Goal: Task Accomplishment & Management: Use online tool/utility

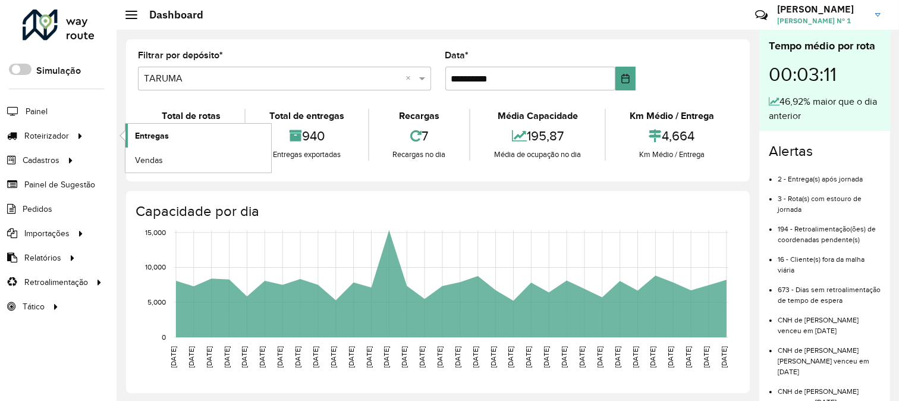
click at [162, 140] on span "Entregas" at bounding box center [152, 136] width 34 height 12
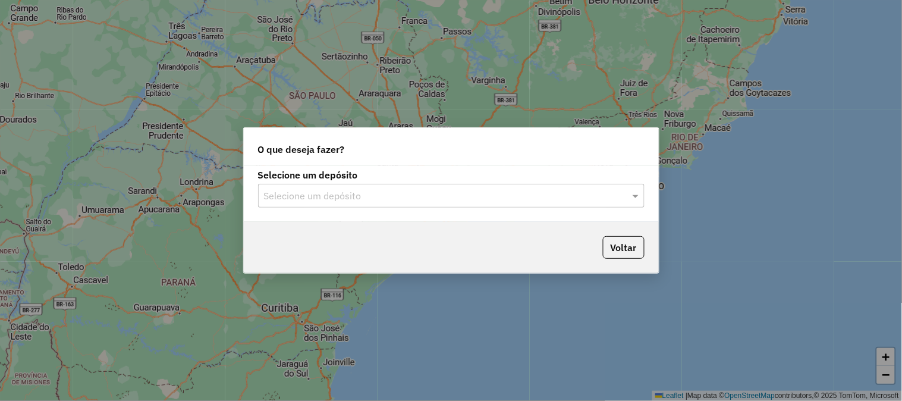
click at [612, 186] on div "Selecione um depósito" at bounding box center [451, 196] width 387 height 24
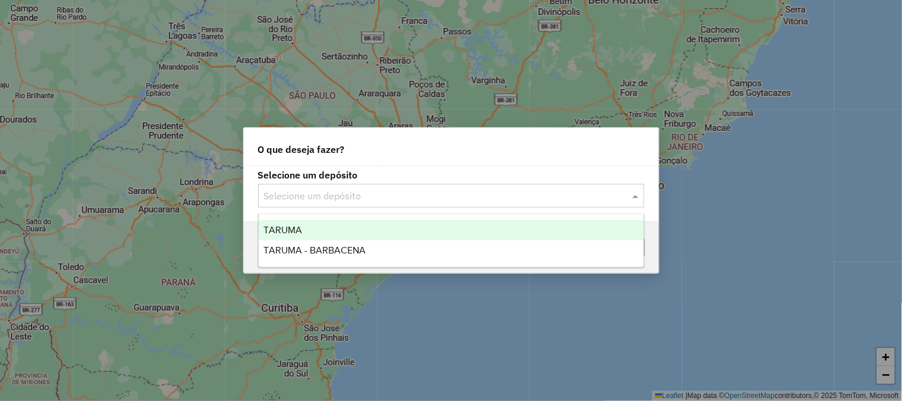
click at [556, 234] on div "TARUMA" at bounding box center [451, 230] width 385 height 20
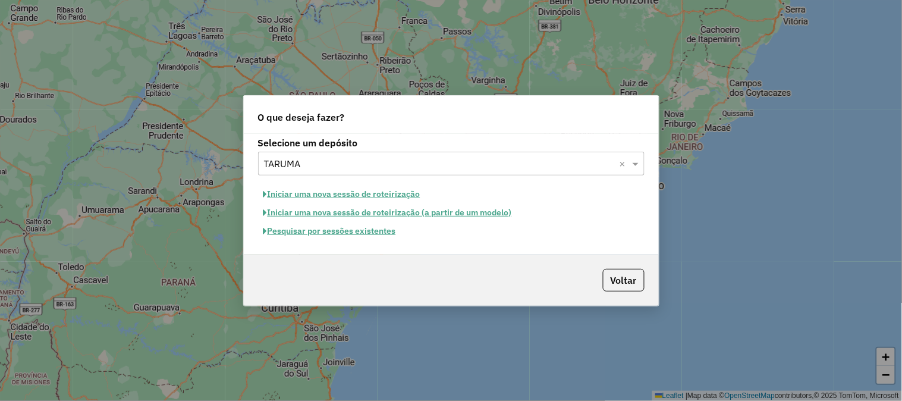
click at [351, 224] on button "Pesquisar por sessões existentes" at bounding box center [329, 231] width 143 height 18
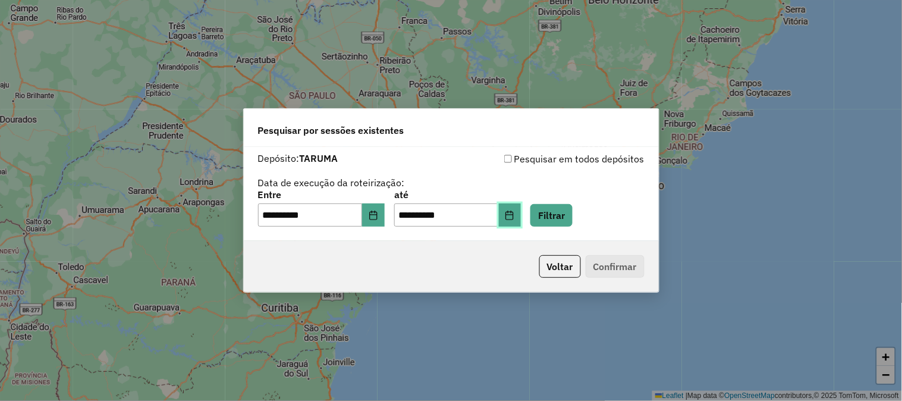
click at [522, 215] on button "Choose Date" at bounding box center [510, 215] width 23 height 24
drag, startPoint x: 638, startPoint y: 223, endPoint x: 619, endPoint y: 224, distance: 19.1
click at [637, 222] on div "**********" at bounding box center [451, 208] width 387 height 37
click at [573, 224] on button "Filtrar" at bounding box center [552, 215] width 42 height 23
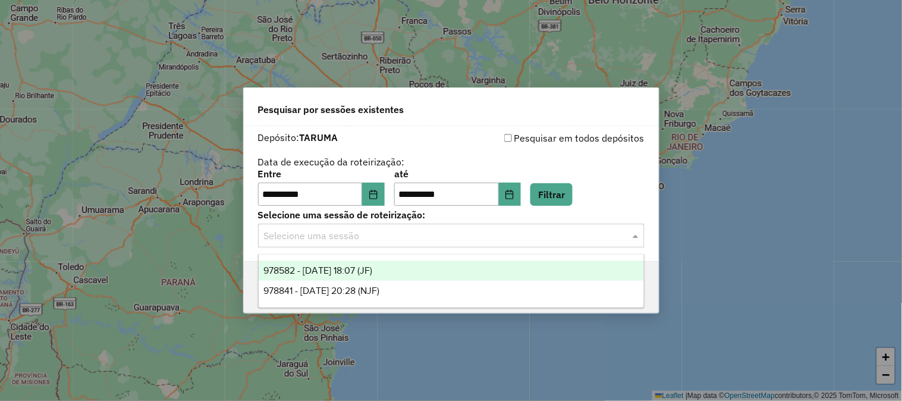
click at [513, 235] on input "text" at bounding box center [439, 236] width 351 height 14
click at [512, 272] on div "978582 - 13/08/2025 18:07 (JF)" at bounding box center [451, 271] width 385 height 20
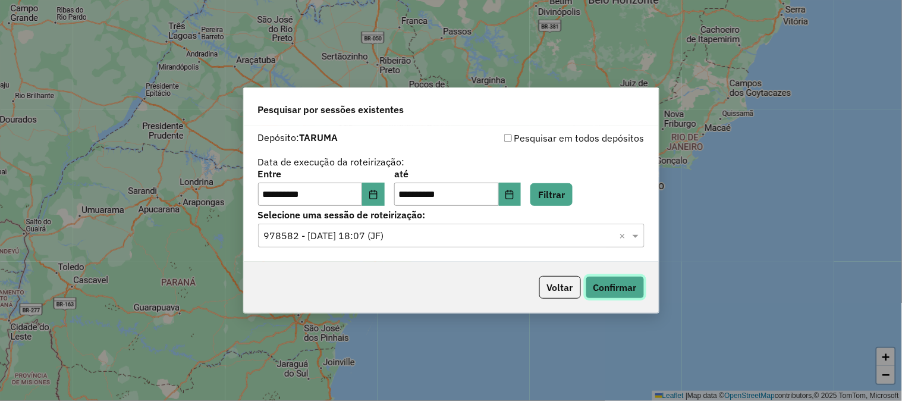
click at [592, 282] on button "Confirmar" at bounding box center [615, 287] width 59 height 23
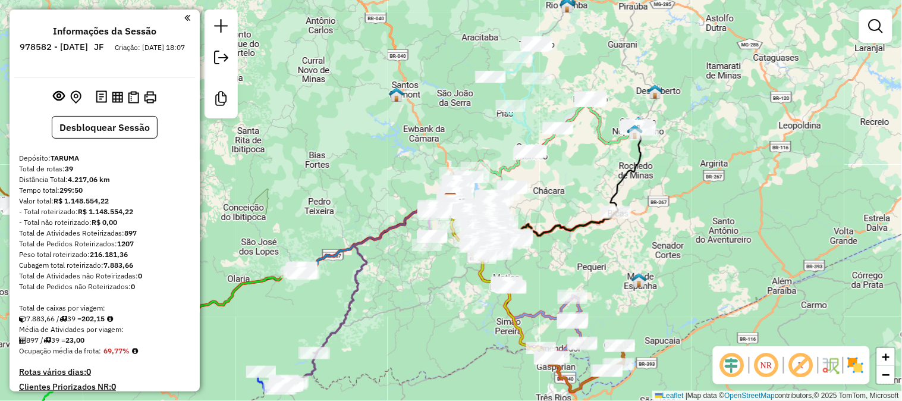
click at [390, 164] on div "Janela de atendimento Grade de atendimento Capacidade Transportadoras Veículos …" at bounding box center [451, 200] width 902 height 401
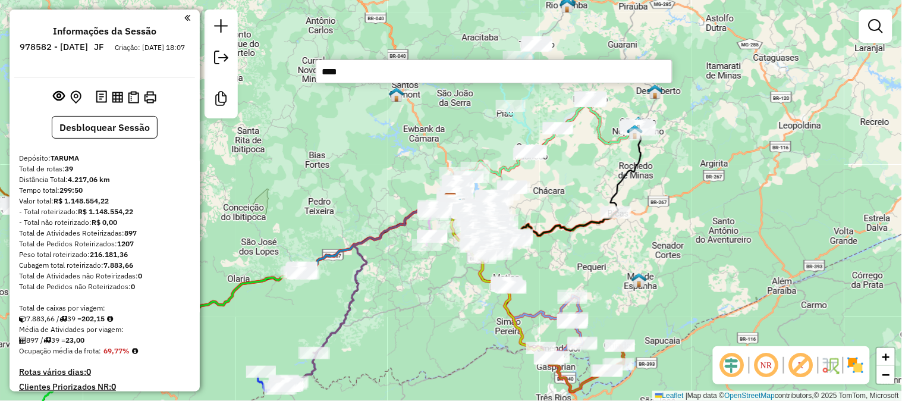
type input "*****"
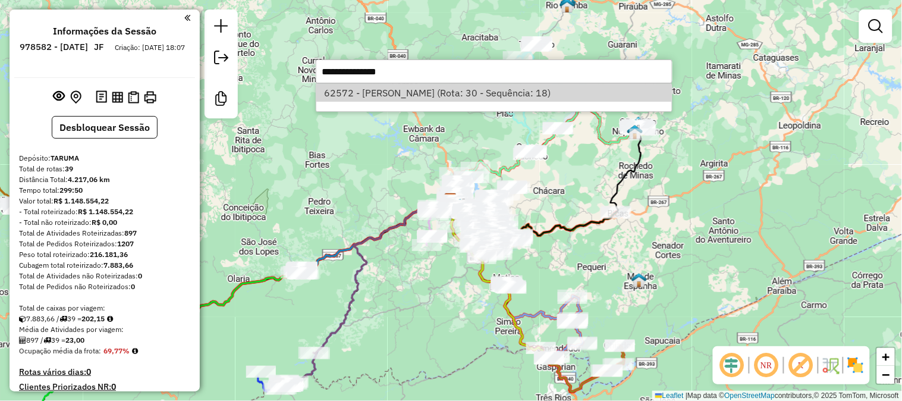
select select "**********"
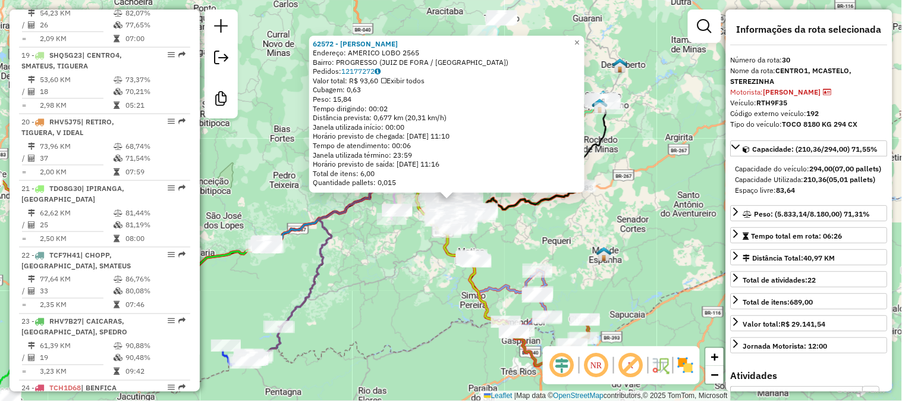
scroll to position [2261, 0]
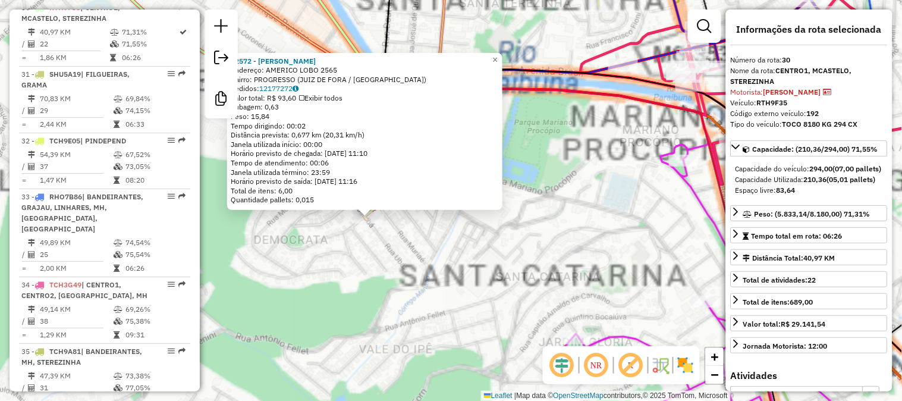
click at [406, 258] on div "62572 - CAUA CARVALHO Endereço: AMERICO LOBO 2565 Bairro: PROGRESSO (JUIZ DE FO…" at bounding box center [451, 200] width 902 height 401
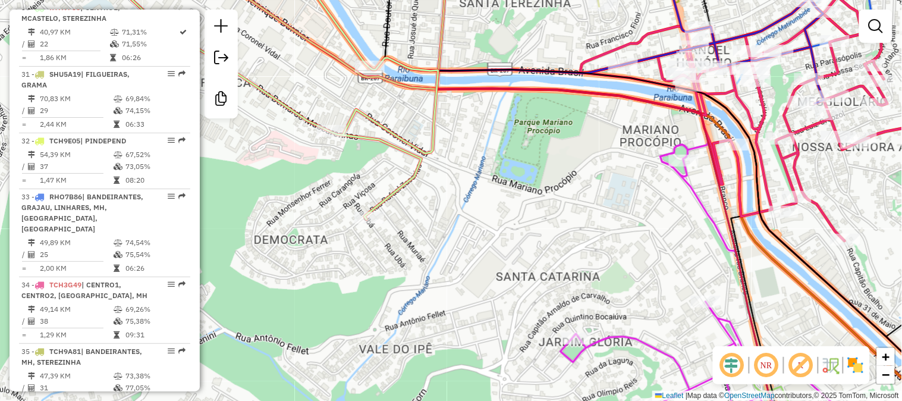
click at [454, 283] on div "Janela de atendimento Grade de atendimento Capacidade Transportadoras Veículos …" at bounding box center [451, 200] width 902 height 401
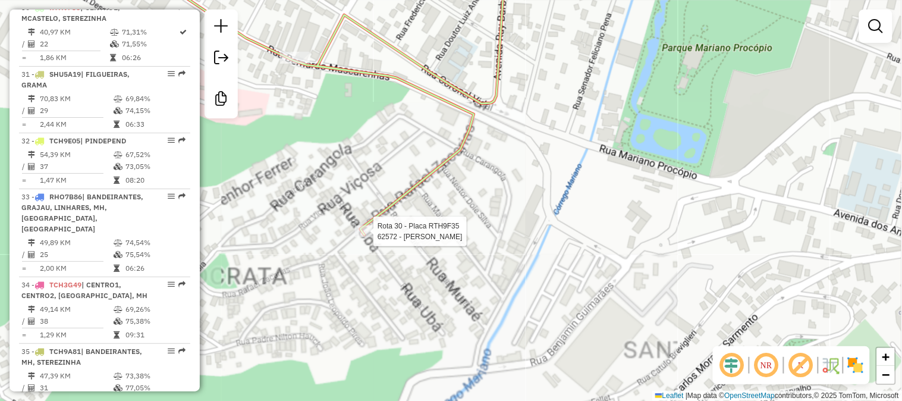
click at [372, 237] on div at bounding box center [370, 231] width 30 height 12
select select "**********"
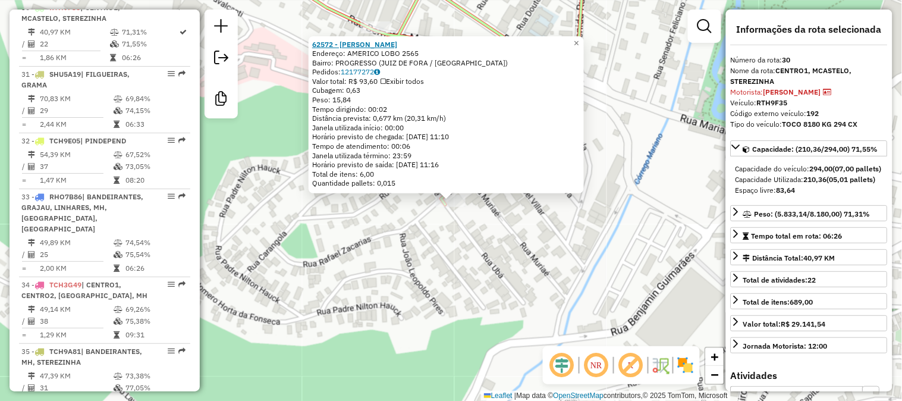
click at [383, 45] on strong "62572 - CAUA CARVALHO" at bounding box center [354, 43] width 85 height 9
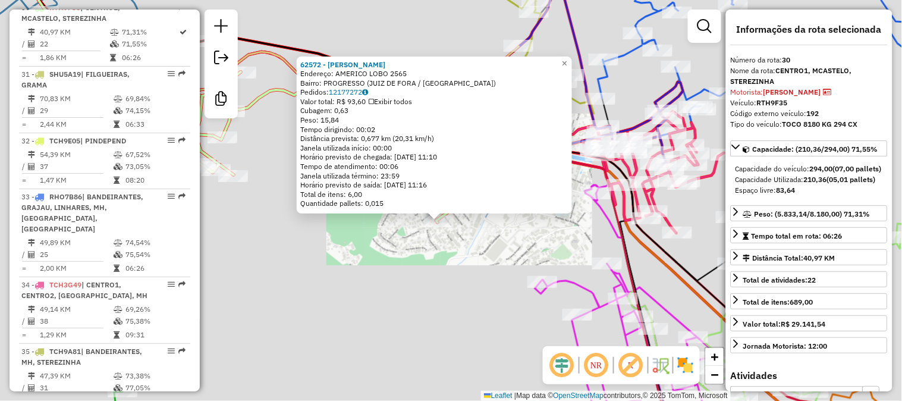
click at [435, 298] on div "62572 - CAUA CARVALHO Endereço: AMERICO LOBO 2565 Bairro: PROGRESSO (JUIZ DE FO…" at bounding box center [451, 200] width 902 height 401
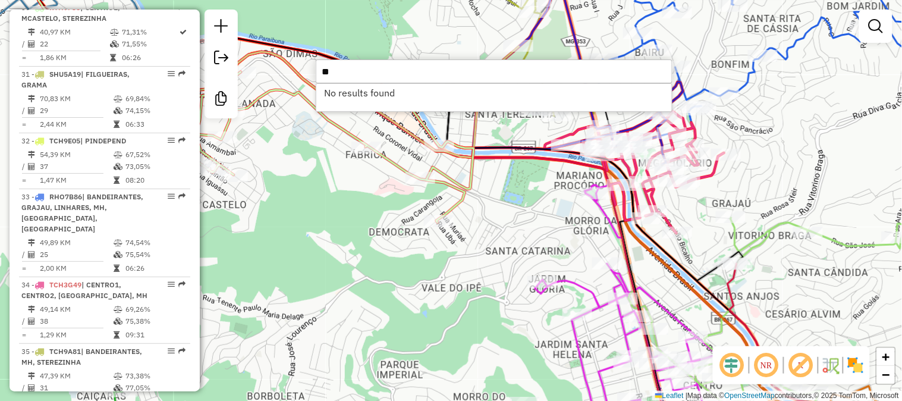
type input "***"
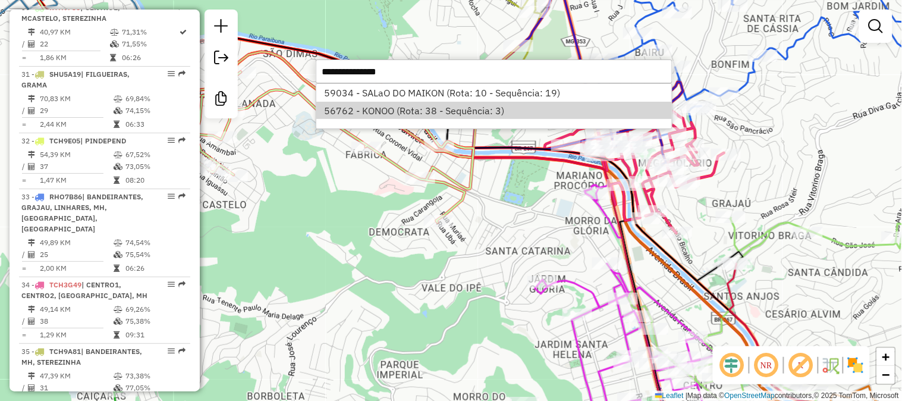
select select "**********"
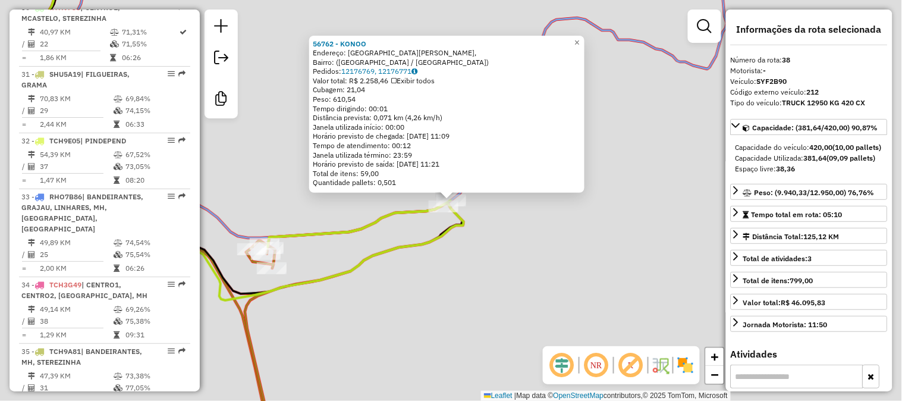
scroll to position [2553, 0]
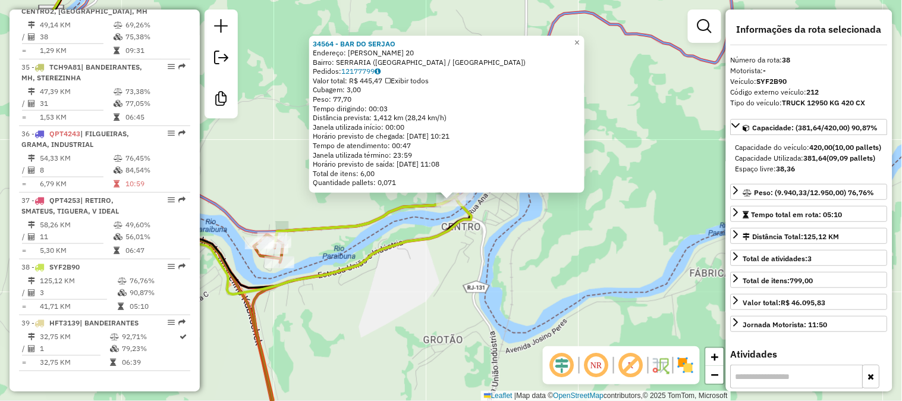
click at [399, 211] on icon at bounding box center [366, 219] width 183 height 48
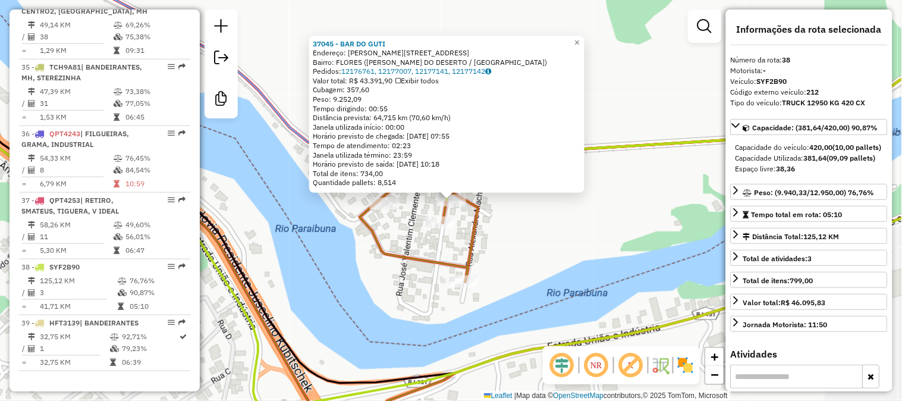
click at [535, 225] on div "37045 - BAR DO GUTI Endereço: MARIA JOSE MACHADO 5 Bairro: FLORES (SANTANA DO D…" at bounding box center [451, 200] width 902 height 401
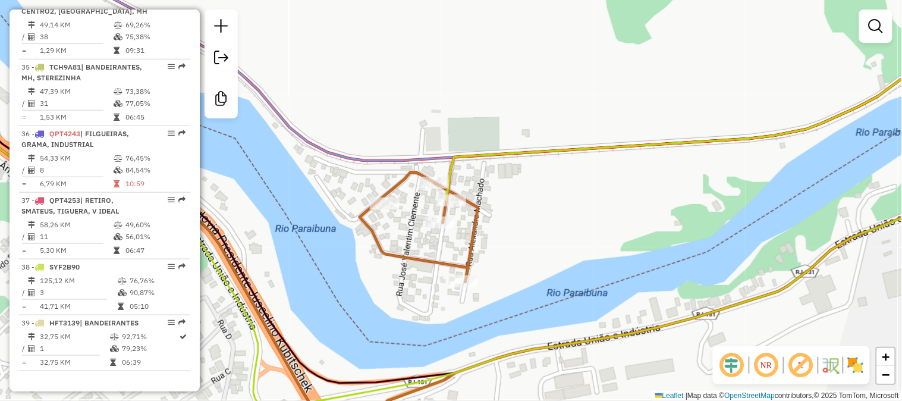
drag, startPoint x: 609, startPoint y: 223, endPoint x: 559, endPoint y: 223, distance: 49.4
click at [563, 225] on div "Janela de atendimento Grade de atendimento Capacidade Transportadoras Veículos …" at bounding box center [451, 200] width 902 height 401
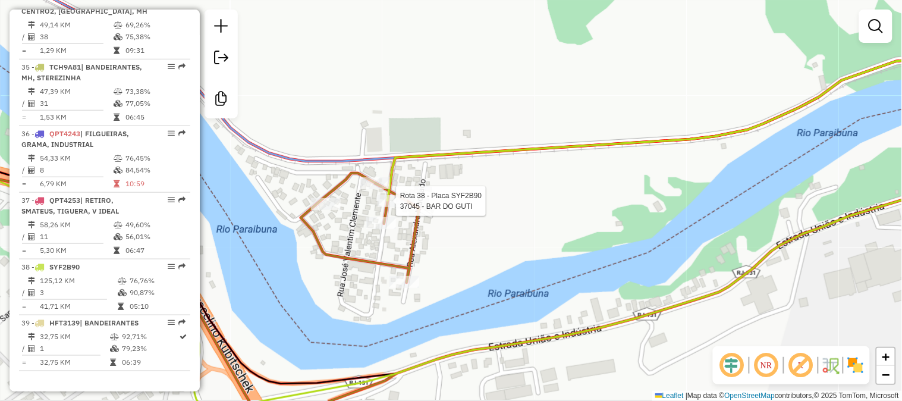
select select "**********"
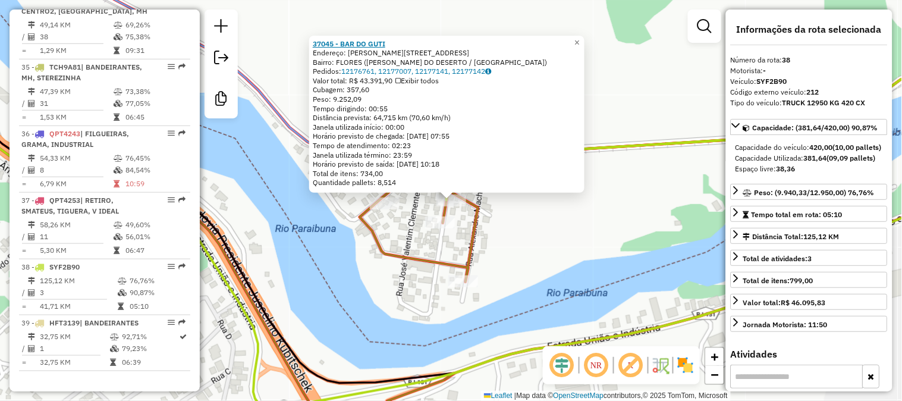
click at [364, 42] on strong "37045 - BAR DO GUTI" at bounding box center [349, 43] width 73 height 9
click at [583, 231] on div "37045 - BAR DO GUTI Endereço: MARIA JOSE MACHADO 5 Bairro: FLORES (SANTANA DO D…" at bounding box center [451, 200] width 902 height 401
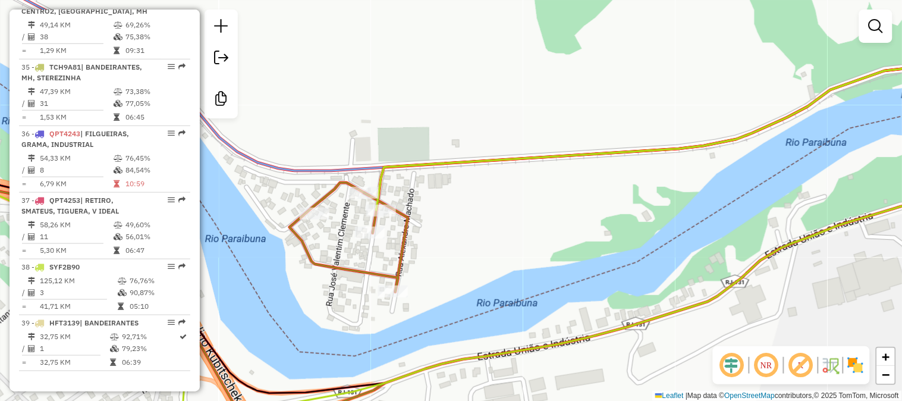
drag, startPoint x: 637, startPoint y: 220, endPoint x: 534, endPoint y: 228, distance: 102.6
click at [536, 228] on div "Janela de atendimento Grade de atendimento Capacidade Transportadoras Veículos …" at bounding box center [451, 200] width 902 height 401
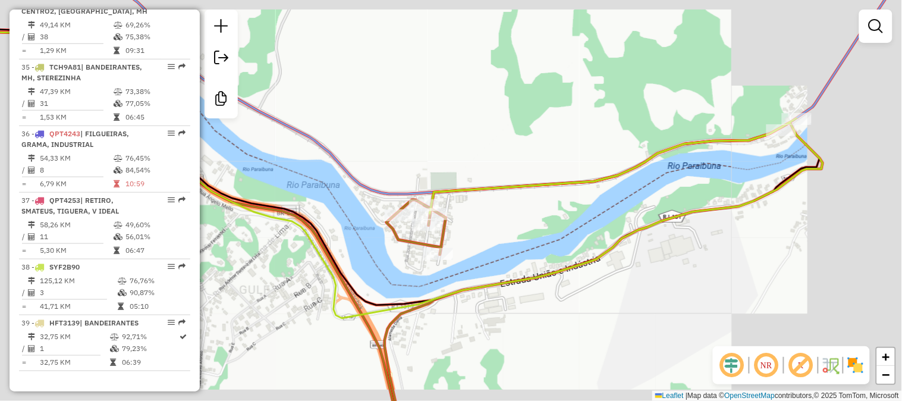
drag, startPoint x: 720, startPoint y: 178, endPoint x: 519, endPoint y: 212, distance: 203.8
click at [541, 215] on div "Janela de atendimento Grade de atendimento Capacidade Transportadoras Veículos …" at bounding box center [451, 200] width 902 height 401
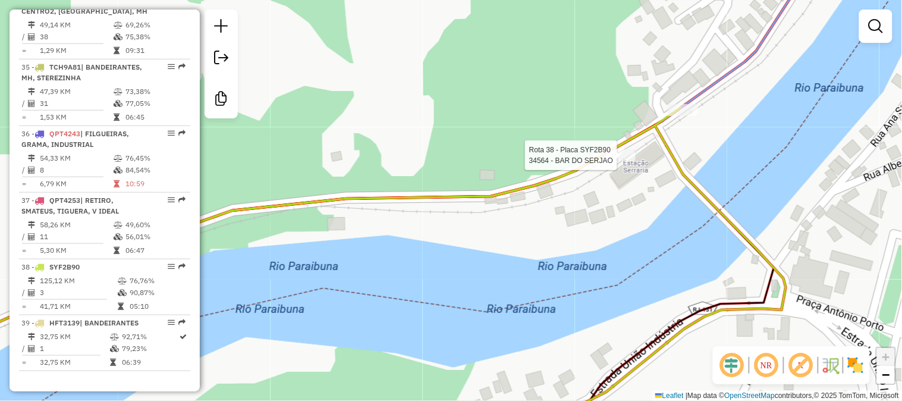
select select "**********"
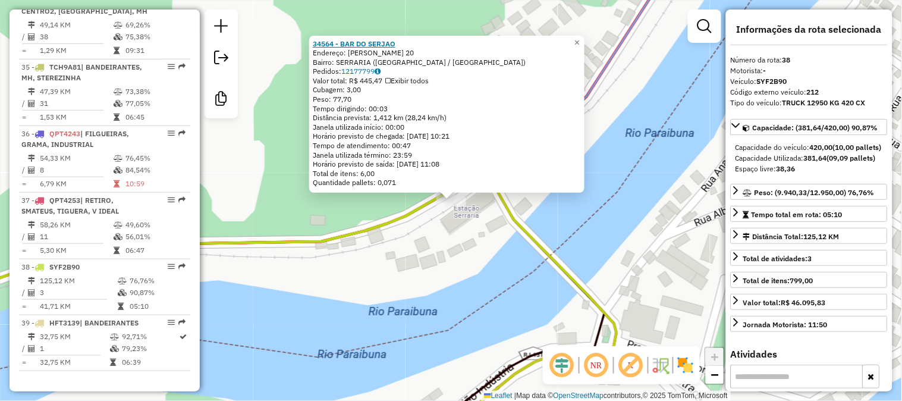
click at [395, 39] on strong "34564 - BAR DO SERJAO" at bounding box center [354, 43] width 83 height 9
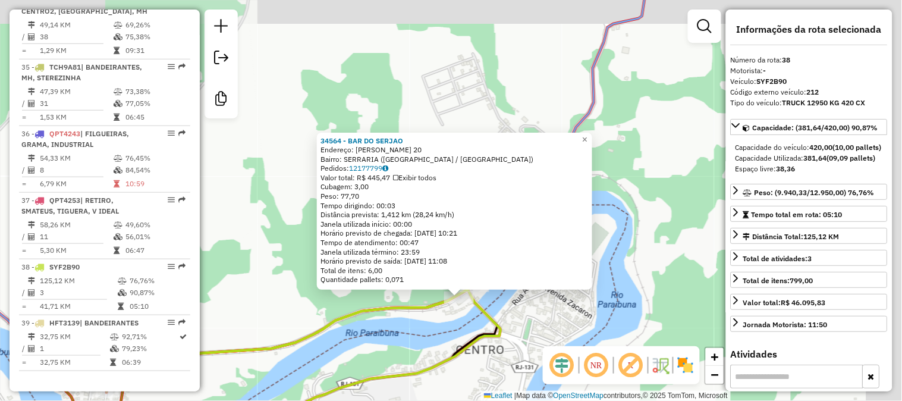
click at [449, 325] on div "34564 - BAR DO SERJAO Endereço: PEDRO COELHO BADARO 20 Bairro: SERRARIA (SANTAN…" at bounding box center [451, 200] width 902 height 401
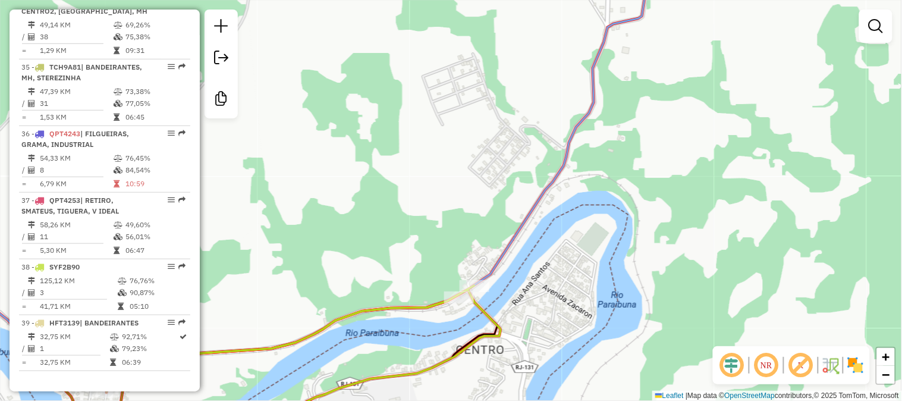
drag, startPoint x: 424, startPoint y: 334, endPoint x: 497, endPoint y: 224, distance: 131.3
click at [490, 235] on div "Janela de atendimento Grade de atendimento Capacidade Transportadoras Veículos …" at bounding box center [451, 200] width 902 height 401
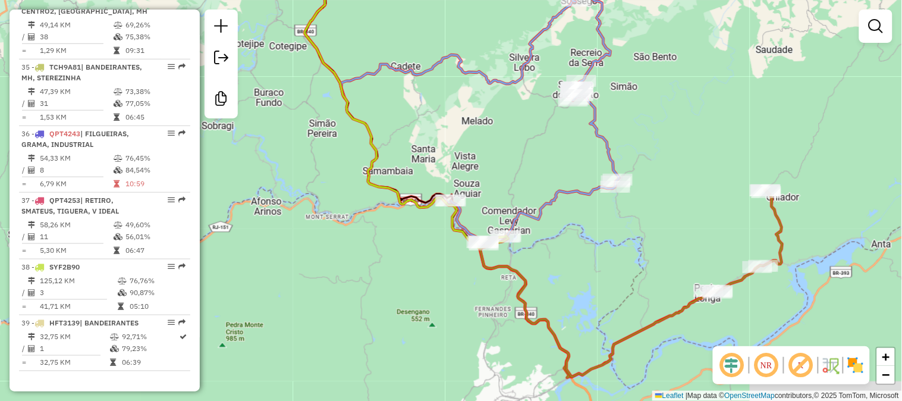
drag, startPoint x: 475, startPoint y: 149, endPoint x: 536, endPoint y: 325, distance: 186.4
click at [534, 313] on div "Janela de atendimento Grade de atendimento Capacidade Transportadoras Veículos …" at bounding box center [451, 200] width 902 height 401
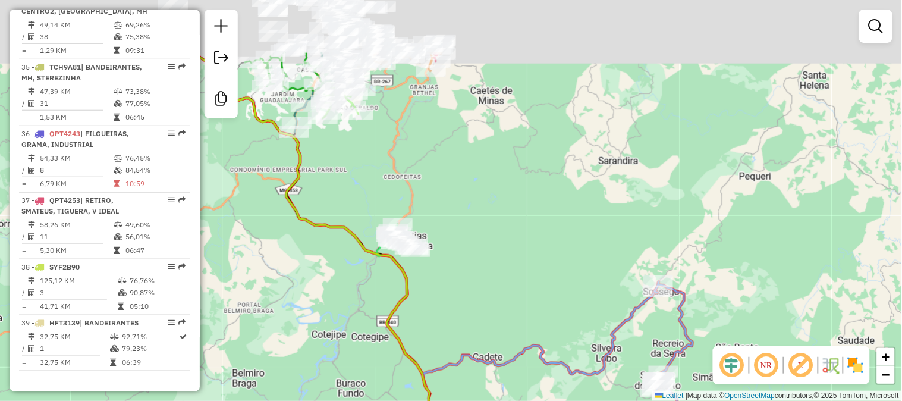
drag, startPoint x: 494, startPoint y: 176, endPoint x: 507, endPoint y: 302, distance: 126.8
click at [512, 294] on div "Janela de atendimento Grade de atendimento Capacidade Transportadoras Veículos …" at bounding box center [451, 200] width 902 height 401
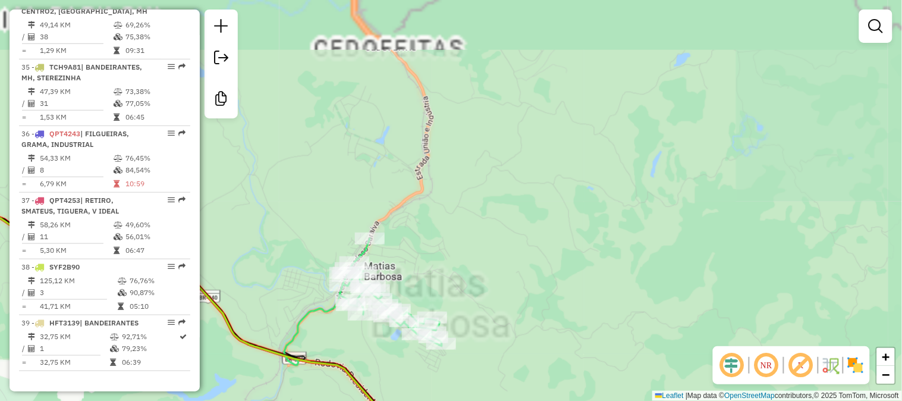
drag, startPoint x: 455, startPoint y: 248, endPoint x: 527, endPoint y: 427, distance: 192.4
click at [527, 400] on html "Aguarde... Pop-up bloqueado! Seu navegador bloqueou automáticamente a abertura …" at bounding box center [451, 200] width 902 height 401
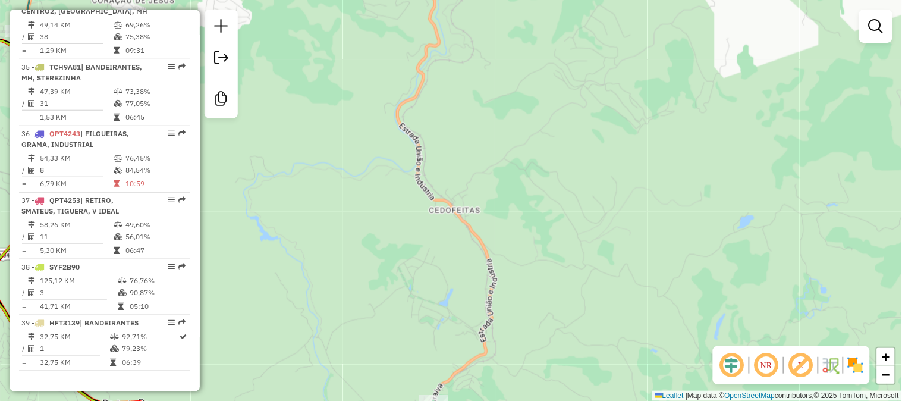
drag, startPoint x: 427, startPoint y: 288, endPoint x: 476, endPoint y: 383, distance: 106.7
click at [476, 384] on div "Janela de atendimento Grade de atendimento Capacidade Transportadoras Veículos …" at bounding box center [451, 200] width 902 height 401
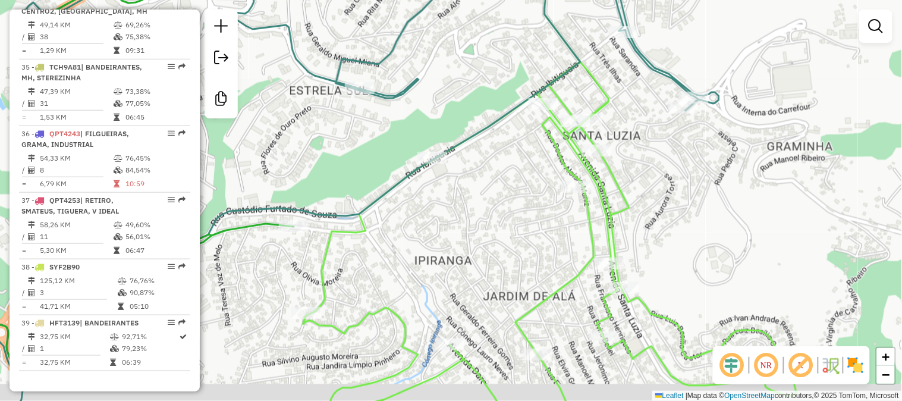
drag, startPoint x: 427, startPoint y: 263, endPoint x: 450, endPoint y: 238, distance: 34.5
click at [432, 238] on div "Janela de atendimento Grade de atendimento Capacidade Transportadoras Veículos …" at bounding box center [451, 200] width 902 height 401
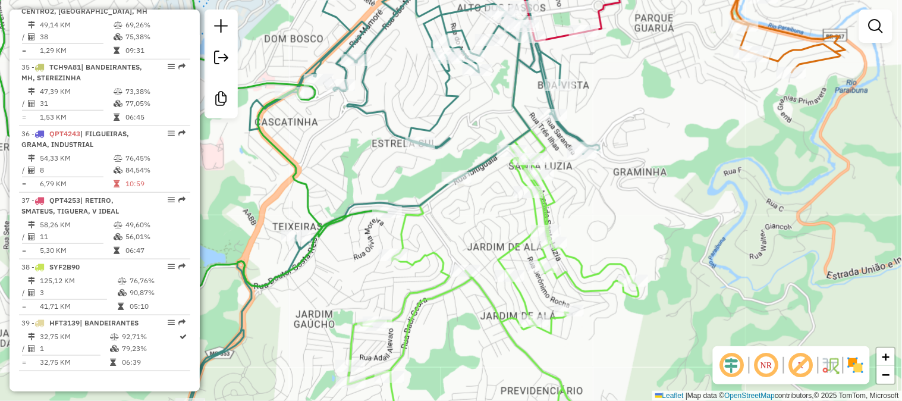
click at [538, 211] on icon at bounding box center [493, 286] width 291 height 312
select select "**********"
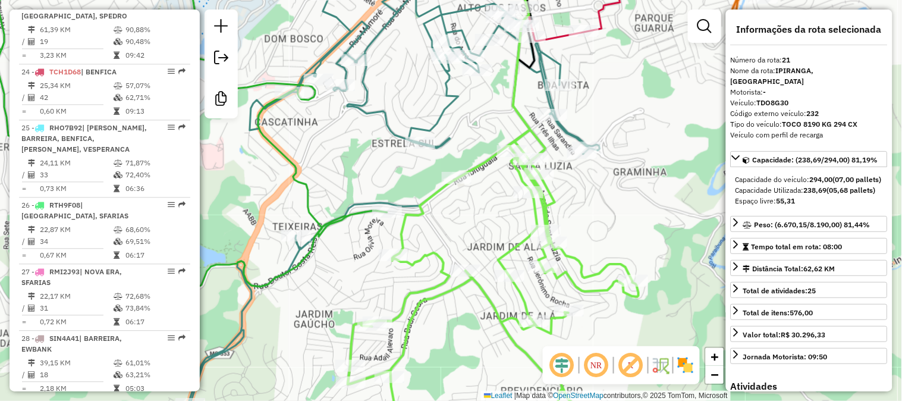
scroll to position [1650, 0]
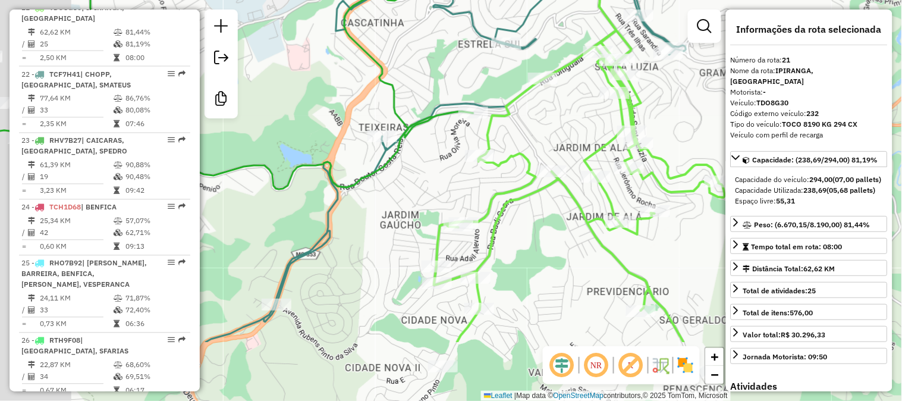
drag, startPoint x: 434, startPoint y: 253, endPoint x: 531, endPoint y: 136, distance: 152.1
click at [531, 137] on icon at bounding box center [579, 186] width 291 height 312
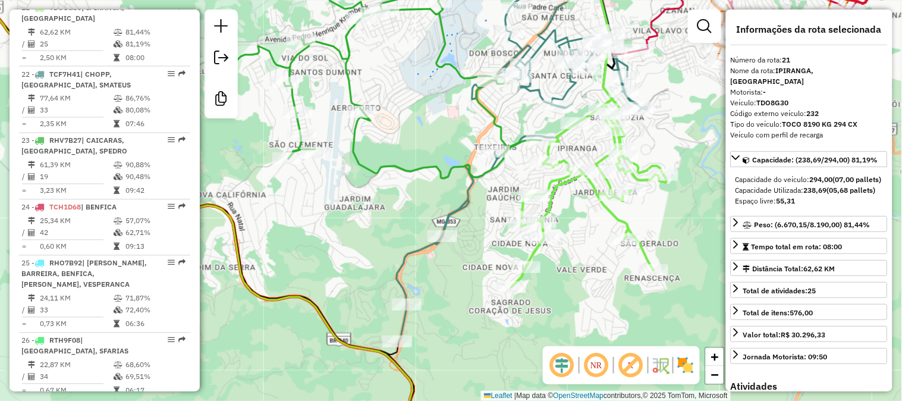
drag, startPoint x: 358, startPoint y: 241, endPoint x: 397, endPoint y: 262, distance: 44.4
click at [397, 262] on div "Janela de atendimento Grade de atendimento Capacidade Transportadoras Veículos …" at bounding box center [451, 200] width 902 height 401
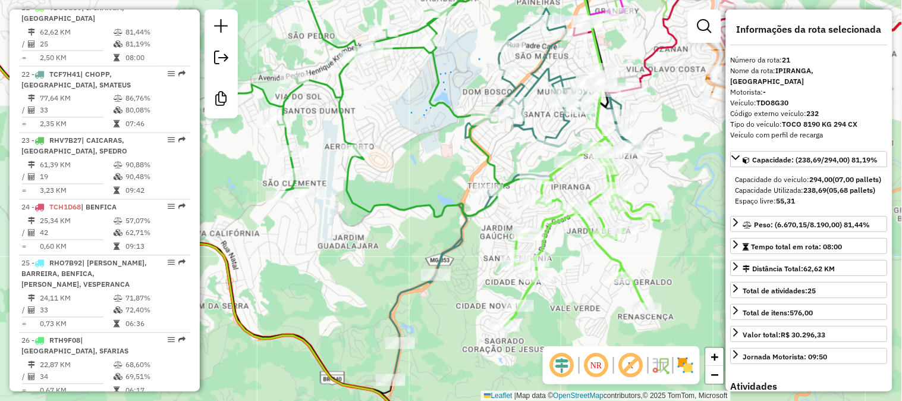
drag, startPoint x: 487, startPoint y: 233, endPoint x: 499, endPoint y: 278, distance: 46.8
click at [465, 297] on div "Janela de atendimento Grade de atendimento Capacidade Transportadoras Veículos …" at bounding box center [451, 200] width 902 height 401
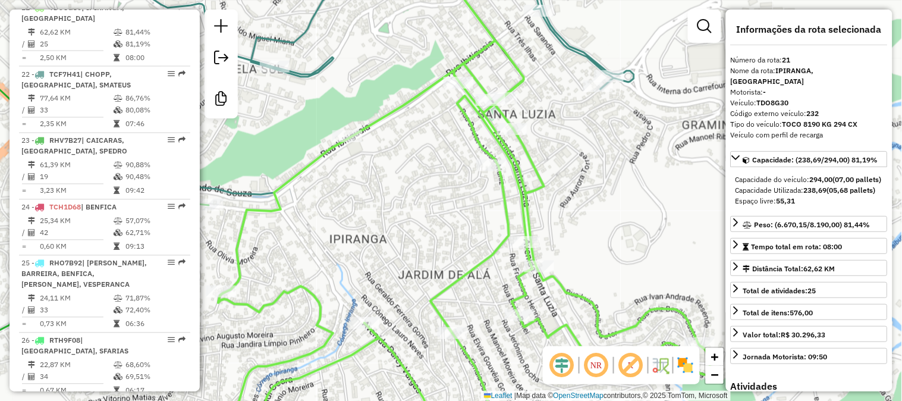
drag, startPoint x: 616, startPoint y: 108, endPoint x: 621, endPoint y: 175, distance: 66.8
click at [621, 175] on div "Rota 22 - Placa TCF7H41 62421 - MARLON MINEIRO Janela de atendimento Grade de a…" at bounding box center [451, 200] width 902 height 401
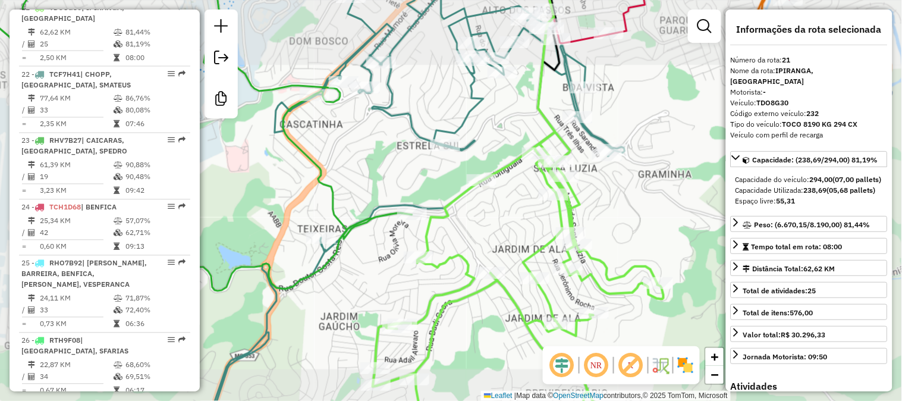
click at [597, 134] on icon at bounding box center [387, 200] width 476 height 481
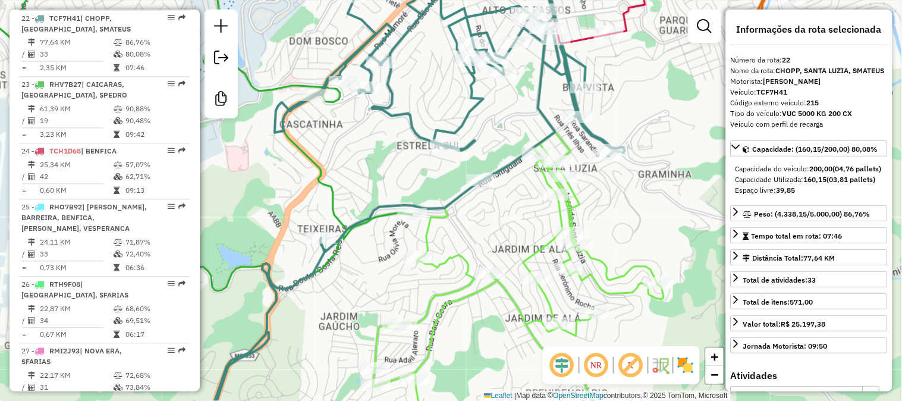
scroll to position [1716, 0]
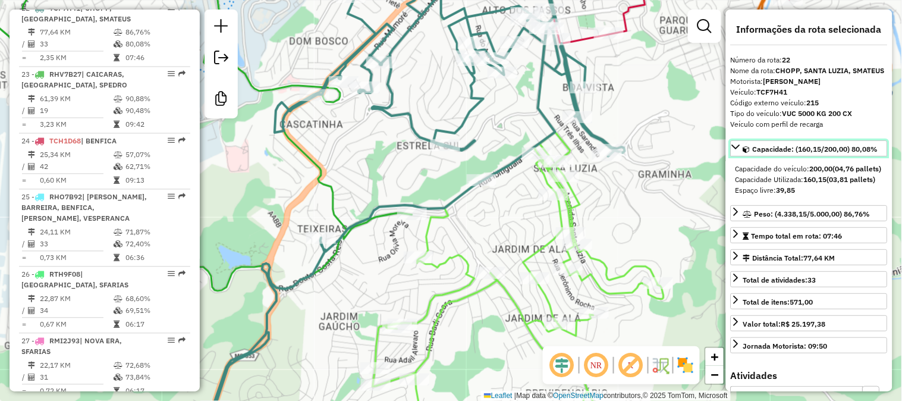
drag, startPoint x: 812, startPoint y: 162, endPoint x: 800, endPoint y: 162, distance: 11.9
click at [800, 153] on span "Capacidade: (160,15/200,00) 80,08%" at bounding box center [816, 149] width 126 height 9
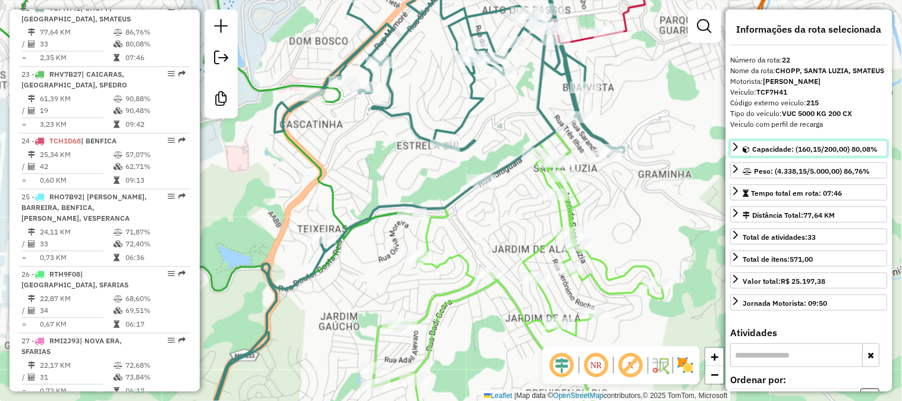
click at [740, 152] on icon at bounding box center [737, 147] width 10 height 10
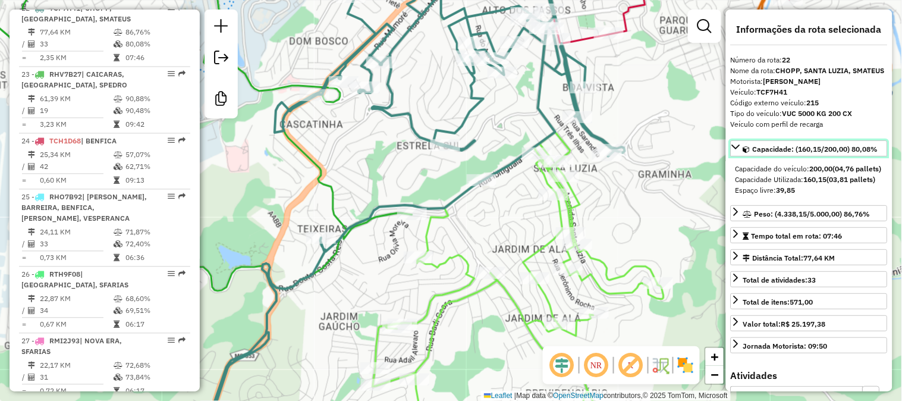
click at [733, 156] on link "Capacidade: (160,15/200,00) 80,08%" at bounding box center [809, 148] width 157 height 16
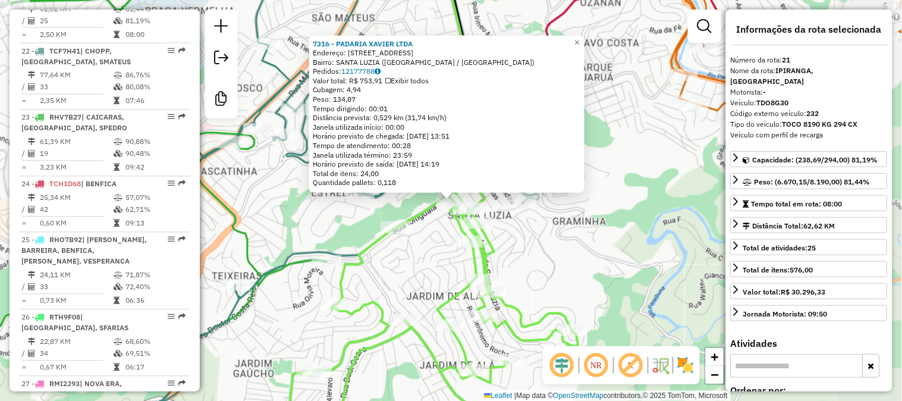
scroll to position [1650, 0]
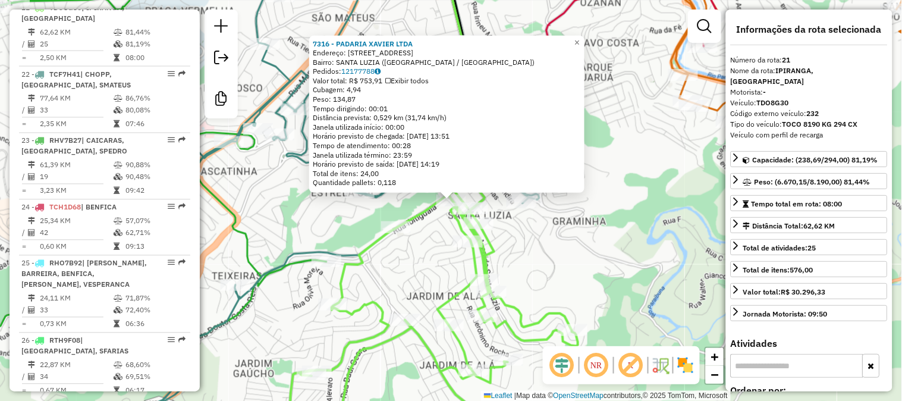
drag, startPoint x: 537, startPoint y: 126, endPoint x: 565, endPoint y: 192, distance: 71.9
click at [564, 194] on div "7316 - PADARIA XAVIER LTDA Endereço: R IBITIGUAIA 389 Bairro: SANTA LUZIA (JUIZ…" at bounding box center [451, 200] width 902 height 401
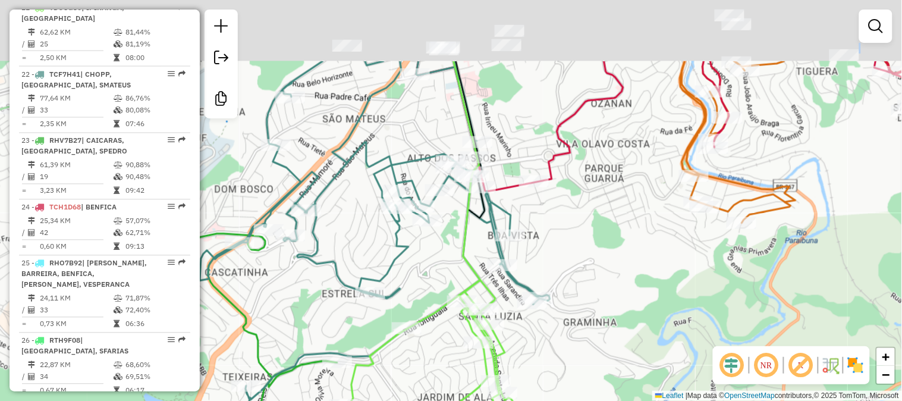
drag, startPoint x: 584, startPoint y: 193, endPoint x: 594, endPoint y: 290, distance: 98.1
click at [594, 290] on div "Janela de atendimento Grade de atendimento Capacidade Transportadoras Veículos …" at bounding box center [451, 200] width 902 height 401
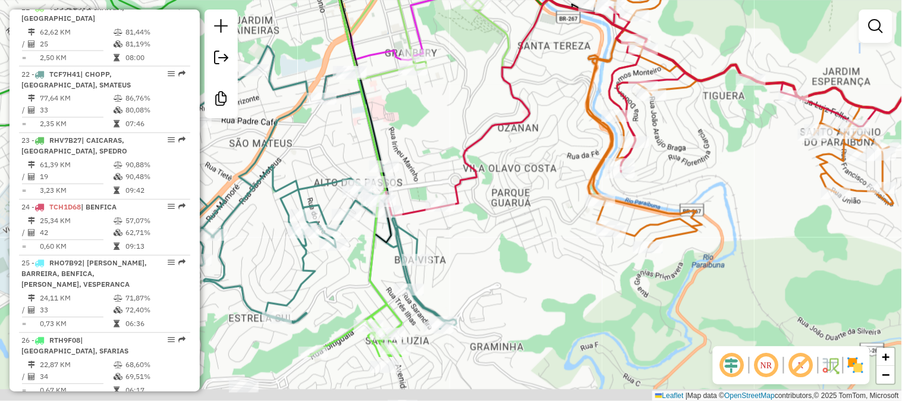
drag, startPoint x: 595, startPoint y: 294, endPoint x: 599, endPoint y: 201, distance: 93.5
click at [599, 201] on icon at bounding box center [789, 112] width 415 height 270
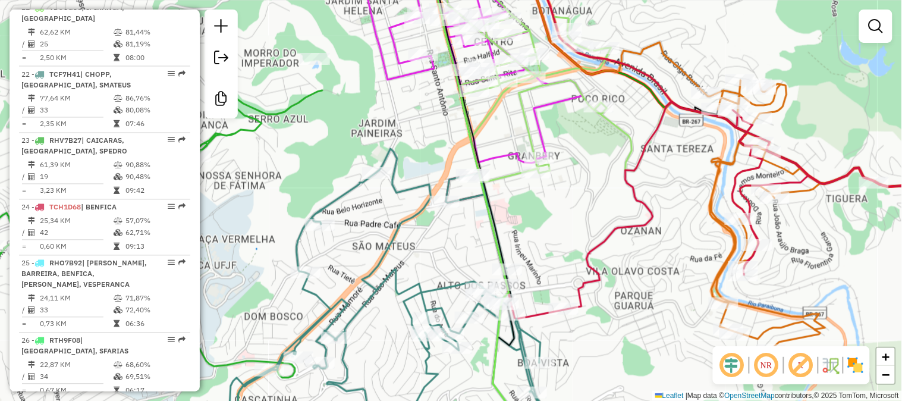
drag, startPoint x: 592, startPoint y: 156, endPoint x: 598, endPoint y: 218, distance: 61.6
click at [598, 217] on div "Janela de atendimento Grade de atendimento Capacidade Transportadoras Veículos …" at bounding box center [451, 200] width 902 height 401
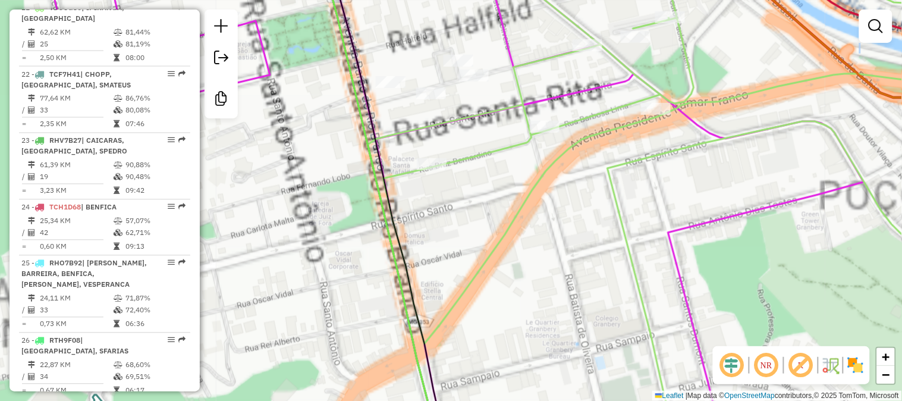
drag, startPoint x: 544, startPoint y: 183, endPoint x: 530, endPoint y: 225, distance: 44.6
click at [531, 225] on icon at bounding box center [680, 200] width 625 height 481
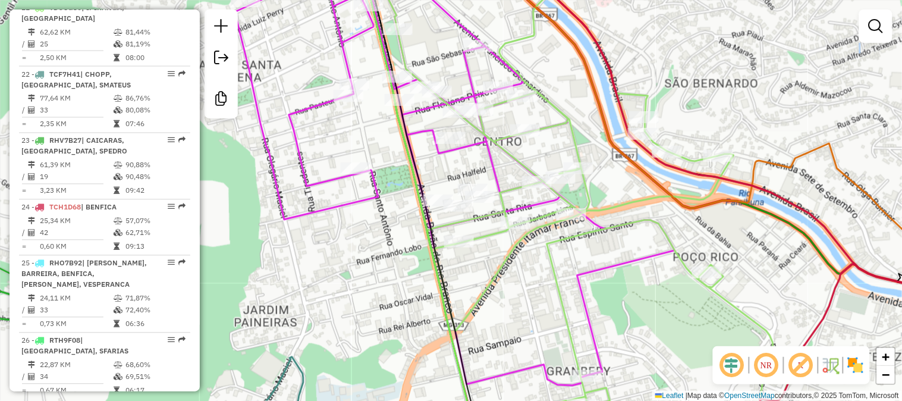
drag, startPoint x: 537, startPoint y: 230, endPoint x: 524, endPoint y: 252, distance: 24.8
click at [524, 252] on div "Janela de atendimento Grade de atendimento Capacidade Transportadoras Veículos …" at bounding box center [451, 200] width 902 height 401
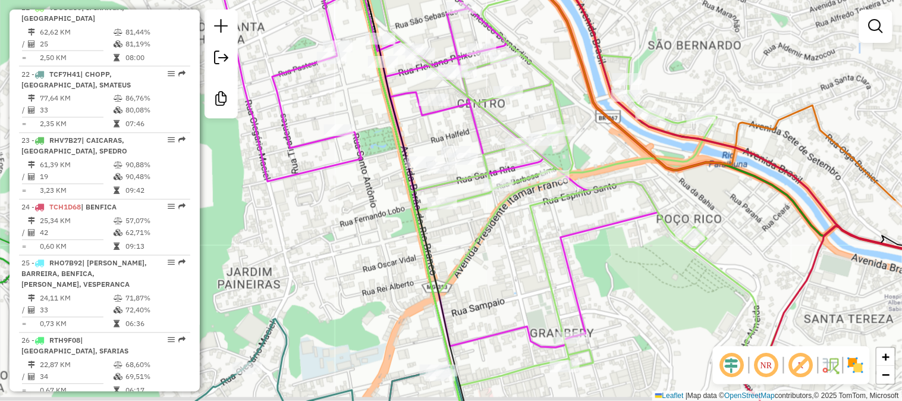
drag, startPoint x: 526, startPoint y: 254, endPoint x: 509, endPoint y: 178, distance: 77.4
click at [509, 192] on div "Janela de atendimento Grade de atendimento Capacidade Transportadoras Veículos …" at bounding box center [451, 200] width 902 height 401
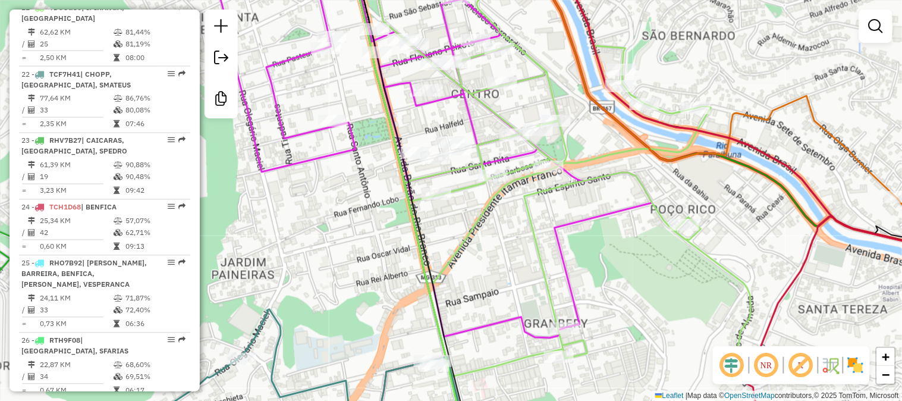
drag, startPoint x: 522, startPoint y: 190, endPoint x: 515, endPoint y: 217, distance: 27.7
click at [515, 217] on div "Janela de atendimento Grade de atendimento Capacidade Transportadoras Veículos …" at bounding box center [451, 200] width 902 height 401
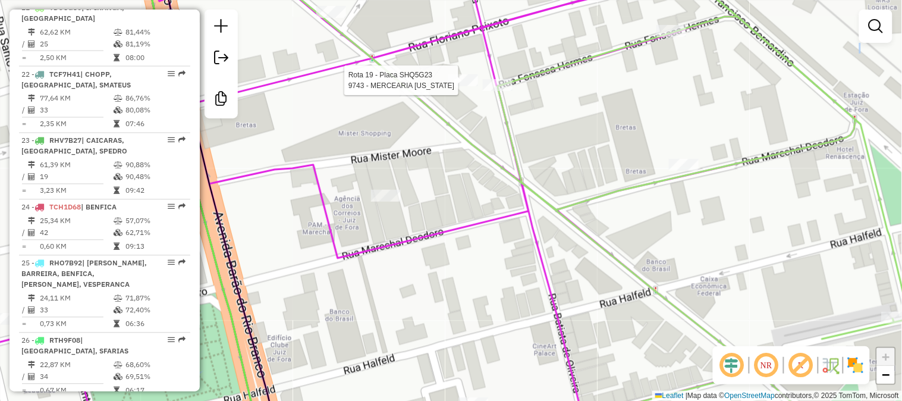
select select "**********"
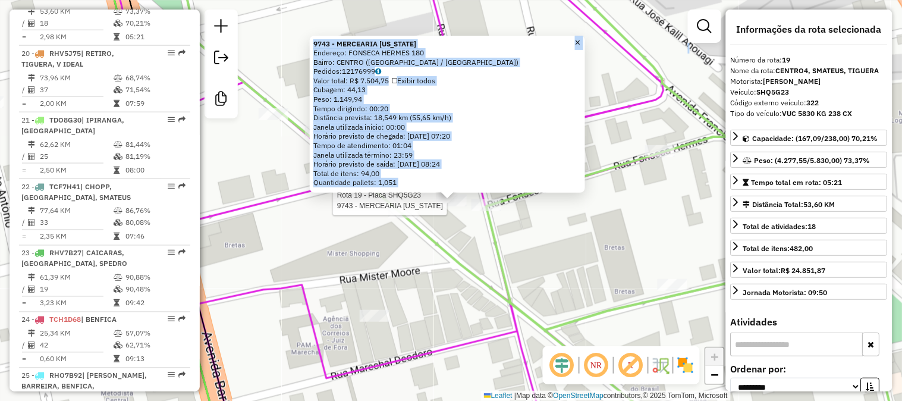
scroll to position [1517, 0]
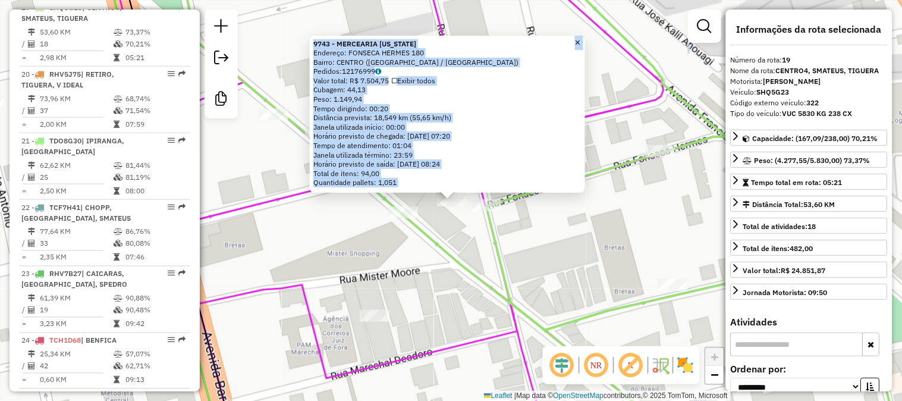
click at [423, 267] on div "9743 - MERCEARIA COLORADO Endereço: FONSECA HERMES 180 Bairro: CENTRO (JUIZ DE …" at bounding box center [451, 200] width 902 height 401
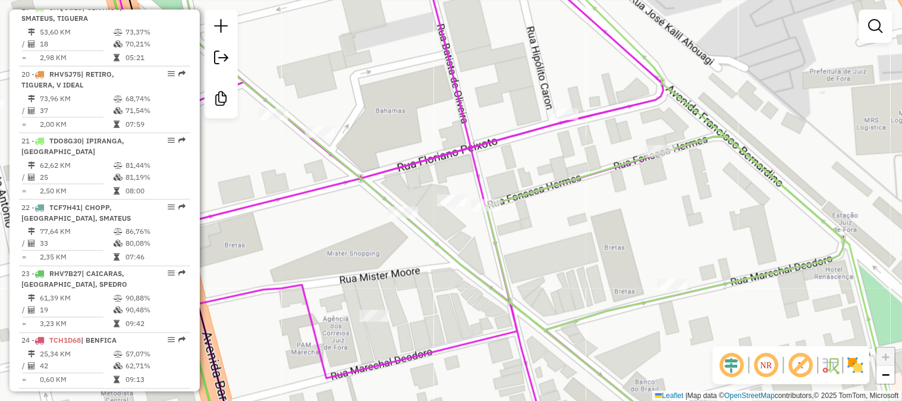
drag, startPoint x: 427, startPoint y: 272, endPoint x: 425, endPoint y: 203, distance: 69.0
click at [425, 212] on div "9743 - MERCEARIA COLORADO Endereço: FONSECA HERMES 180 Bairro: CENTRO (JUIZ DE …" at bounding box center [451, 200] width 902 height 401
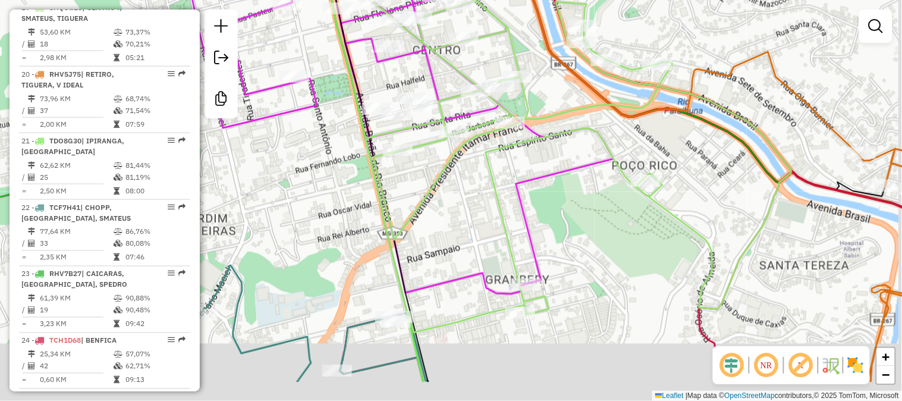
drag, startPoint x: 536, startPoint y: 231, endPoint x: 518, endPoint y: 128, distance: 103.9
click at [515, 145] on div "Janela de atendimento Grade de atendimento Capacidade Transportadoras Veículos …" at bounding box center [451, 200] width 902 height 401
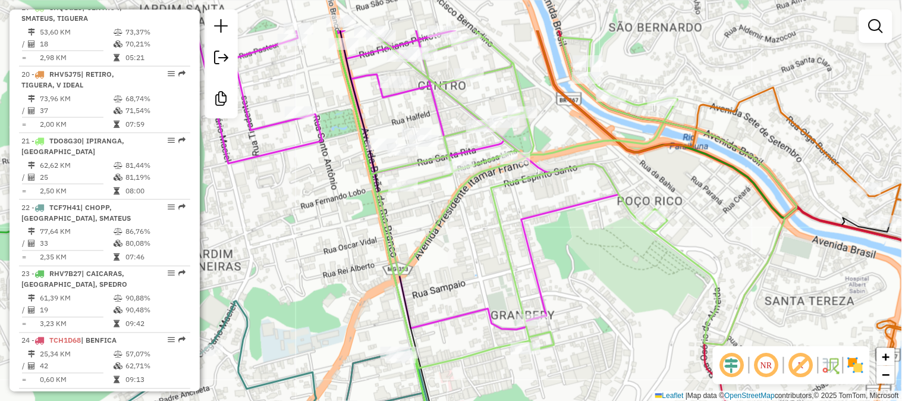
drag, startPoint x: 488, startPoint y: 133, endPoint x: 495, endPoint y: 203, distance: 70.6
click at [495, 203] on icon at bounding box center [584, 199] width 426 height 338
click at [495, 193] on icon at bounding box center [584, 164] width 426 height 408
select select "**********"
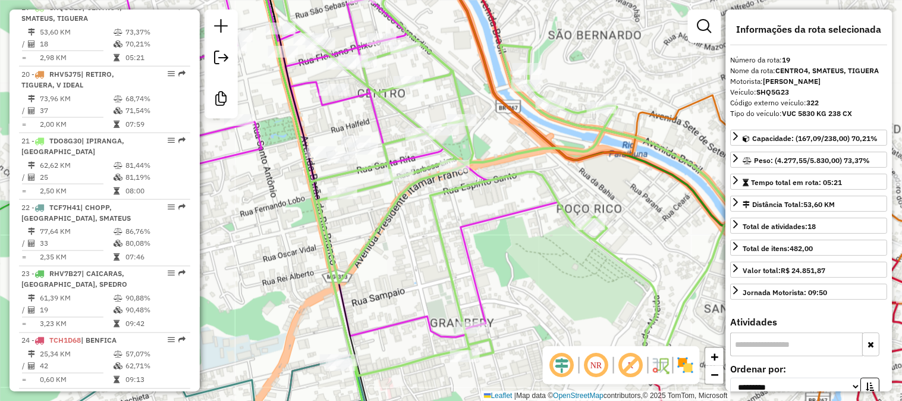
drag, startPoint x: 504, startPoint y: 191, endPoint x: 444, endPoint y: 197, distance: 61.0
click at [444, 197] on icon at bounding box center [524, 172] width 426 height 408
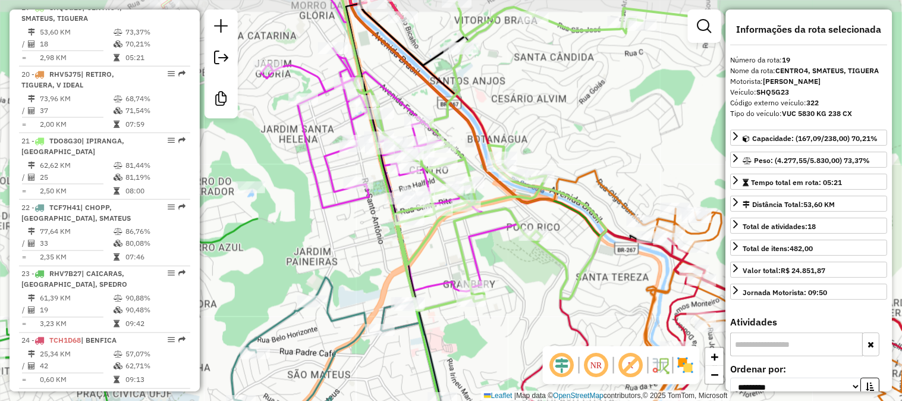
drag, startPoint x: 465, startPoint y: 201, endPoint x: 476, endPoint y: 223, distance: 24.5
click at [476, 223] on div "Janela de atendimento Grade de atendimento Capacidade Transportadoras Veículos …" at bounding box center [451, 200] width 902 height 401
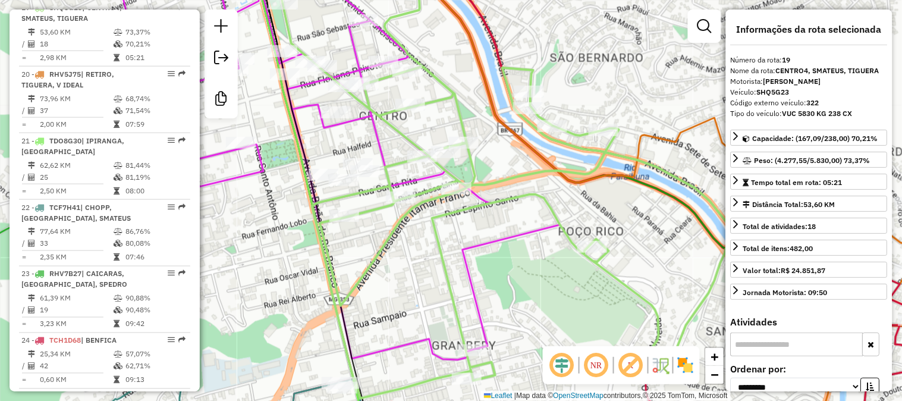
drag, startPoint x: 419, startPoint y: 246, endPoint x: 397, endPoint y: 230, distance: 28.1
click at [399, 236] on div "Janela de atendimento Grade de atendimento Capacidade Transportadoras Veículos …" at bounding box center [451, 200] width 902 height 401
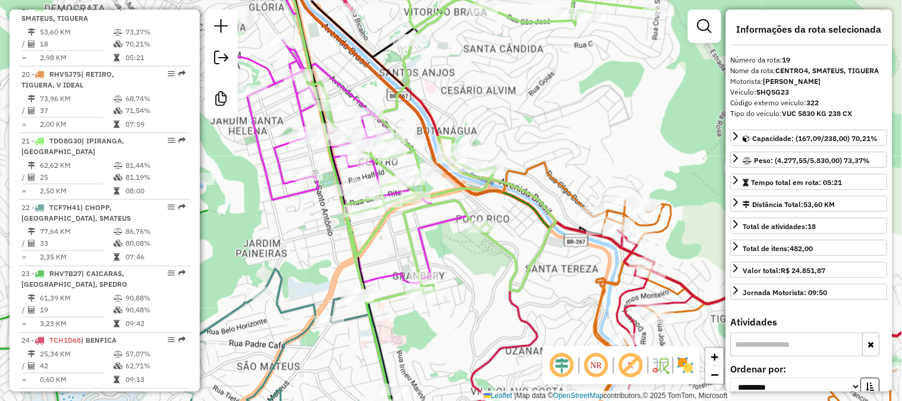
click at [516, 83] on div "Janela de atendimento Grade de atendimento Capacidade Transportadoras Veículos …" at bounding box center [451, 200] width 902 height 401
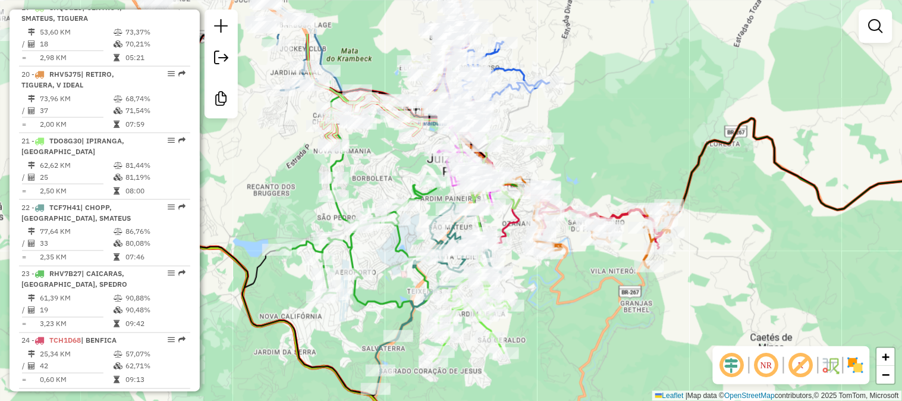
drag, startPoint x: 570, startPoint y: 92, endPoint x: 562, endPoint y: 165, distance: 74.2
click at [567, 165] on div "Janela de atendimento Grade de atendimento Capacidade Transportadoras Veículos …" at bounding box center [451, 200] width 902 height 401
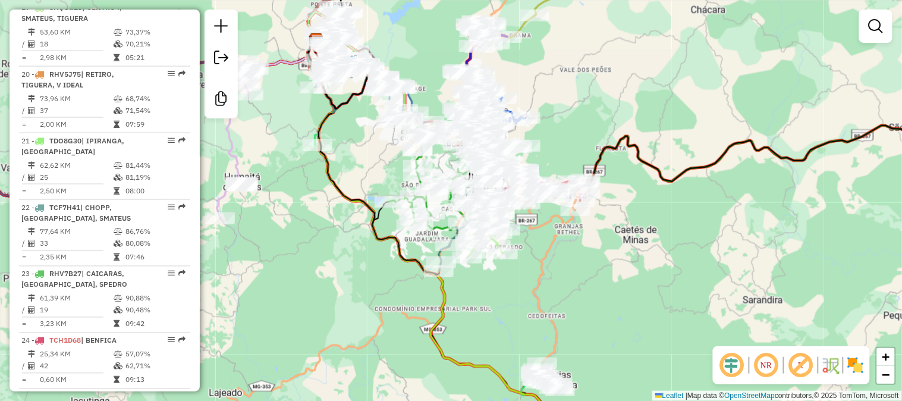
click at [581, 258] on div "Rota 20 - Placa RHV5J75 30701 - BAR DA SHEILA Rota 20 - Placa RHV5J75 59948 - D…" at bounding box center [451, 200] width 902 height 401
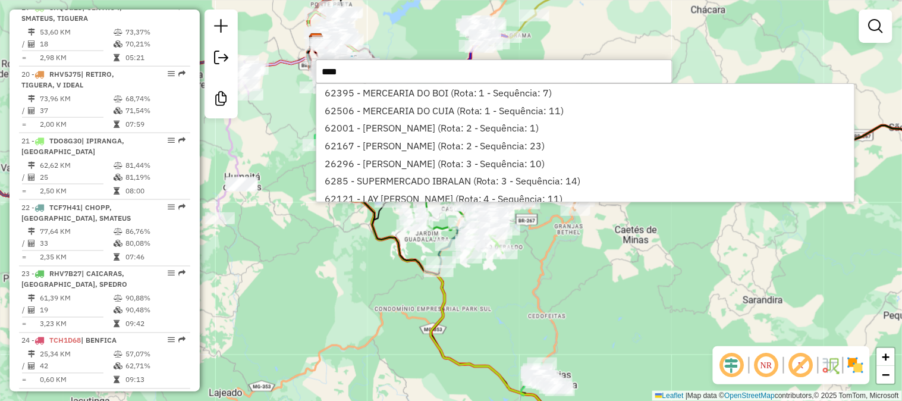
type input "*****"
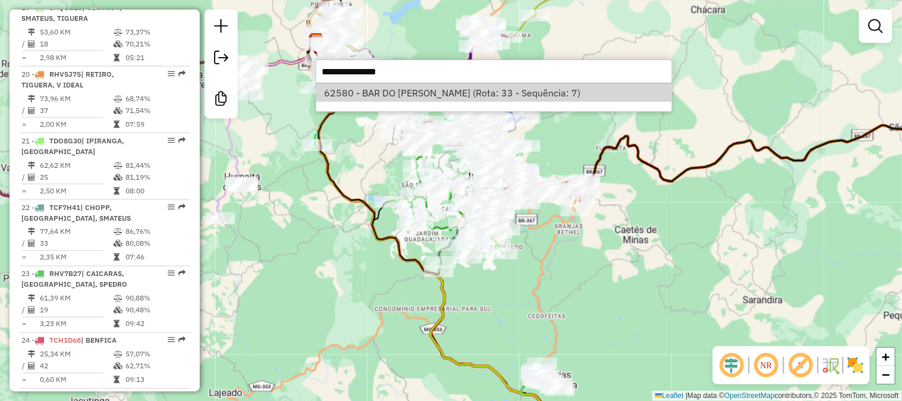
select select "**********"
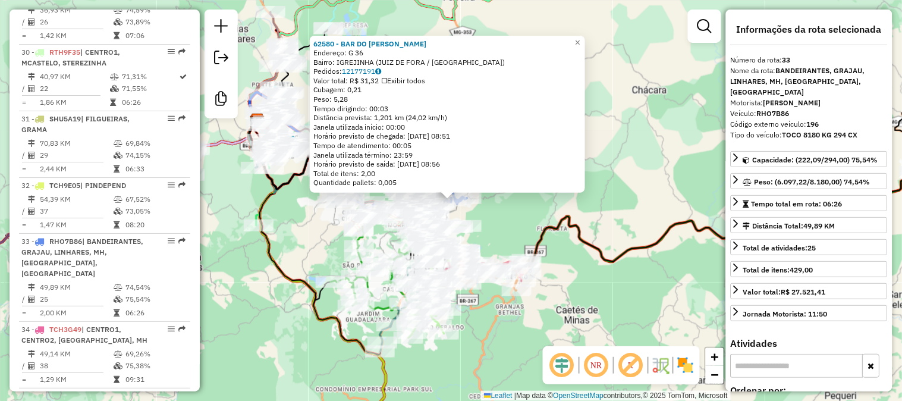
scroll to position [2449, 0]
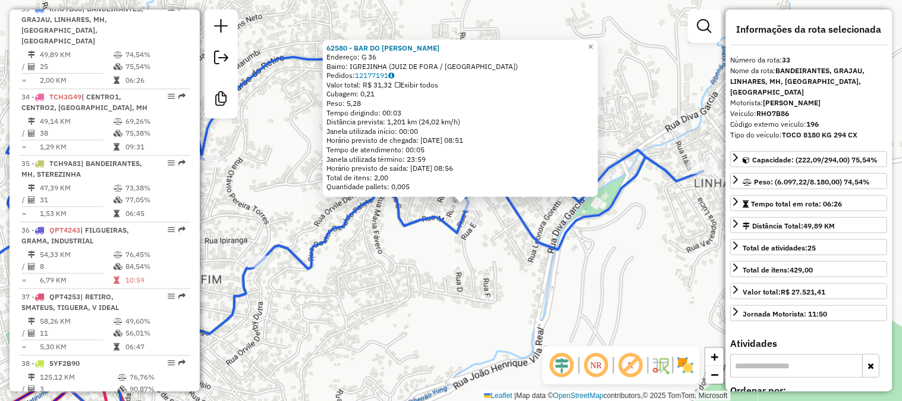
drag, startPoint x: 465, startPoint y: 152, endPoint x: 449, endPoint y: 263, distance: 112.5
click at [453, 269] on div "62580 - BAR DO CLAUDIO Endereço: G 36 Bairro: IGREJINHA (JUIZ DE FORA / MG) Ped…" at bounding box center [451, 200] width 902 height 401
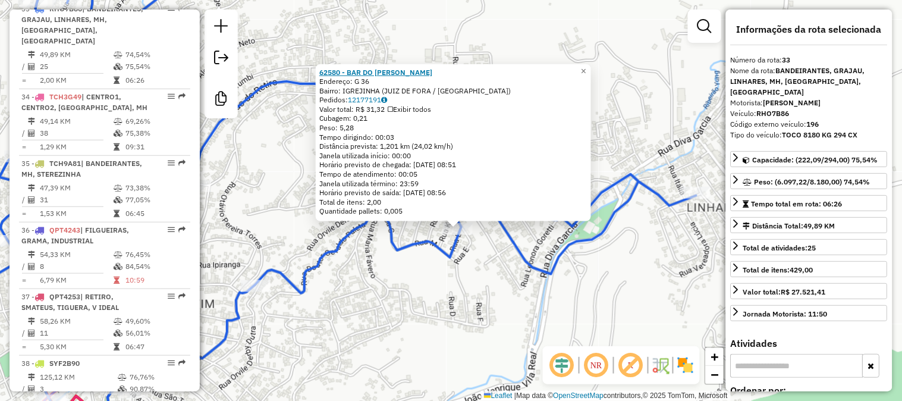
click at [366, 68] on strong "62580 - BAR DO CLAUDIO" at bounding box center [375, 71] width 113 height 9
click at [664, 76] on div "62580 - BAR DO CLAUDIO Endereço: G 36 Bairro: IGREJINHA (JUIZ DE FORA / MG) Ped…" at bounding box center [451, 200] width 902 height 401
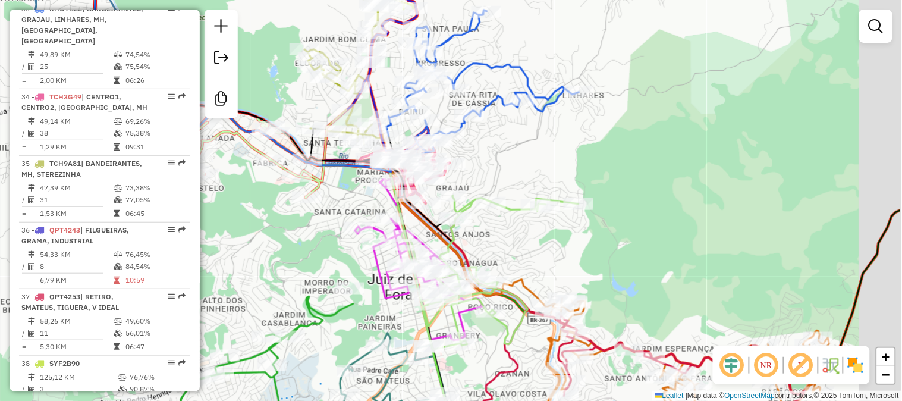
drag, startPoint x: 619, startPoint y: 149, endPoint x: 522, endPoint y: 117, distance: 101.8
click at [538, 115] on div "Janela de atendimento Grade de atendimento Capacidade Transportadoras Veículos …" at bounding box center [451, 200] width 902 height 401
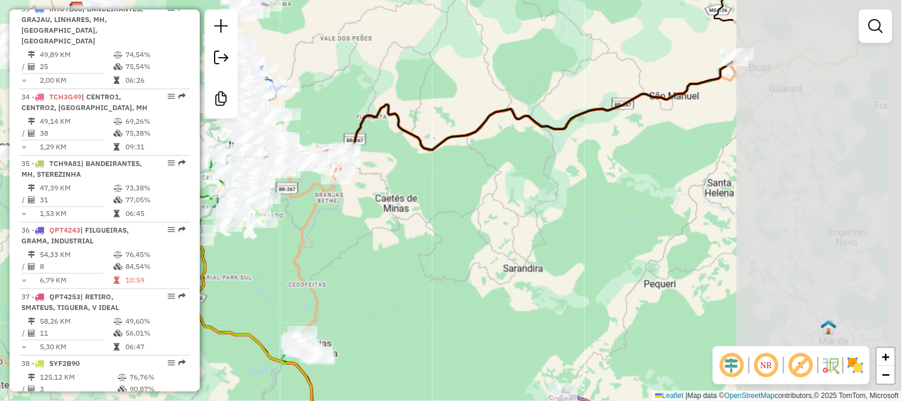
drag, startPoint x: 709, startPoint y: 161, endPoint x: 448, endPoint y: 131, distance: 262.3
click at [425, 136] on icon at bounding box center [401, 75] width 666 height 175
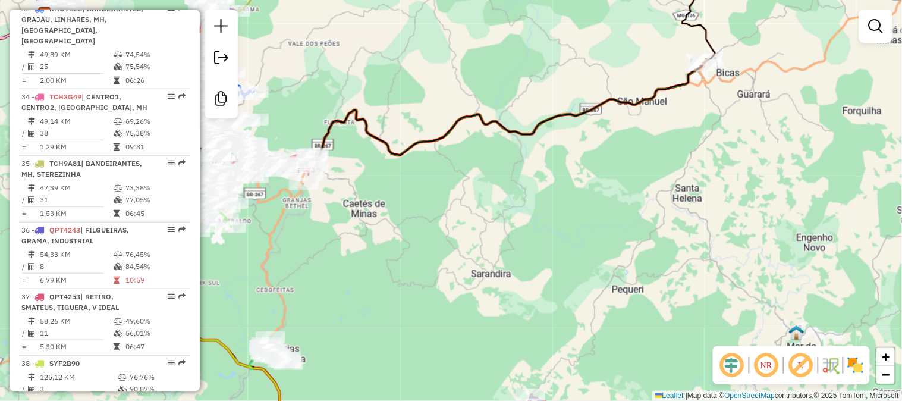
drag, startPoint x: 659, startPoint y: 155, endPoint x: 550, endPoint y: 274, distance: 160.8
click at [551, 274] on div "Janela de atendimento Grade de atendimento Capacidade Transportadoras Veículos …" at bounding box center [451, 200] width 902 height 401
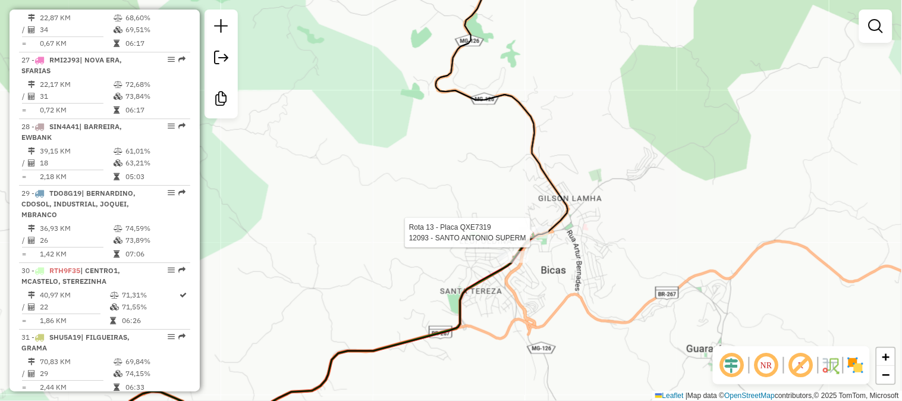
select select "**********"
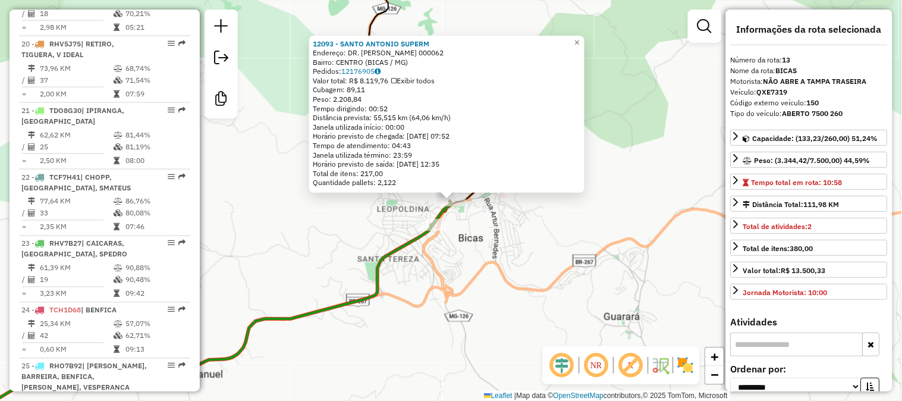
scroll to position [1161, 0]
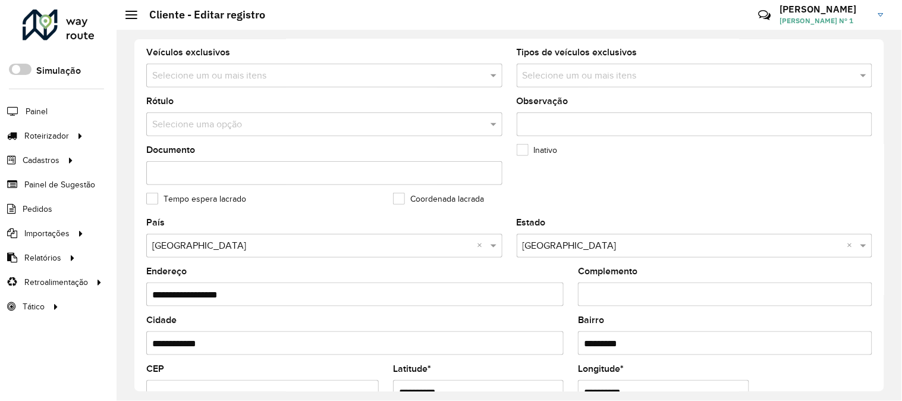
scroll to position [462, 0]
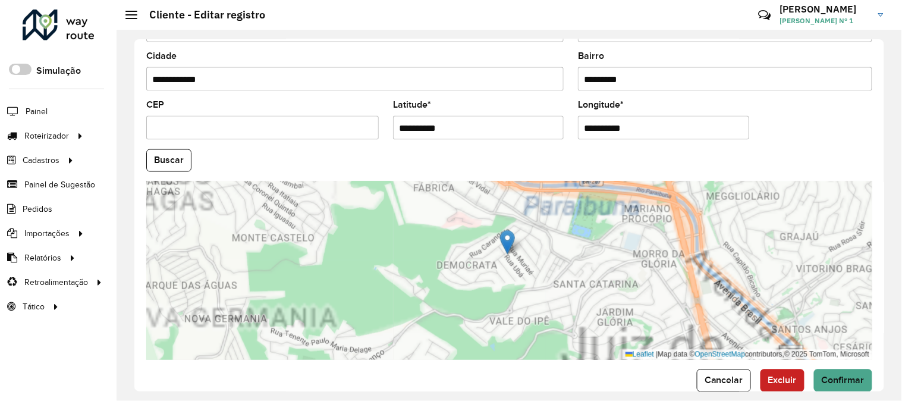
drag, startPoint x: 546, startPoint y: 244, endPoint x: 516, endPoint y: 287, distance: 52.0
click at [519, 284] on div "Leaflet | Map data © OpenStreetMap contributors,© 2025 TomTom, Microsoft" at bounding box center [509, 270] width 726 height 178
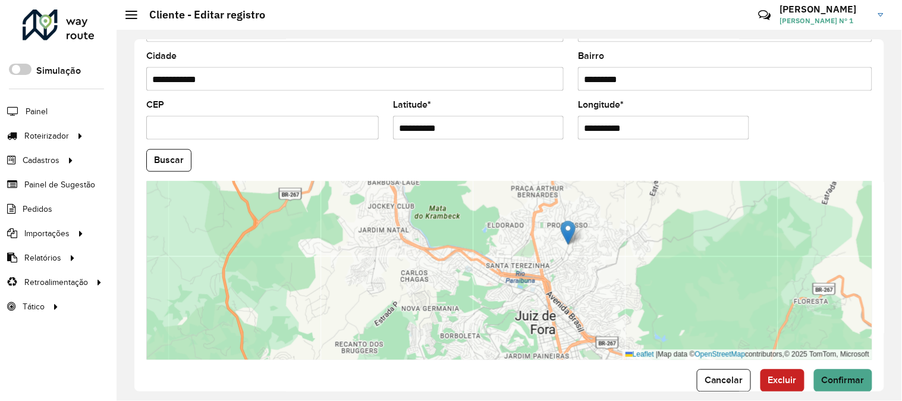
drag, startPoint x: 503, startPoint y: 280, endPoint x: 569, endPoint y: 232, distance: 81.7
click at [569, 232] on img at bounding box center [568, 233] width 15 height 24
type input "**********"
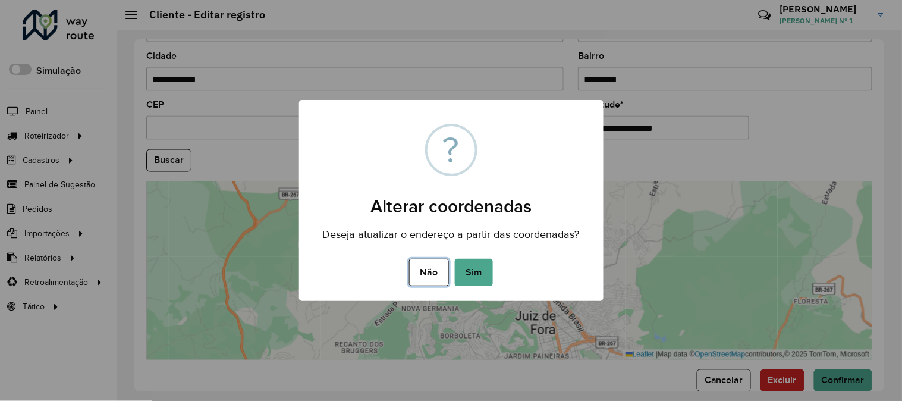
drag, startPoint x: 434, startPoint y: 265, endPoint x: 437, endPoint y: 195, distance: 69.6
click at [434, 264] on button "Não" at bounding box center [429, 272] width 40 height 27
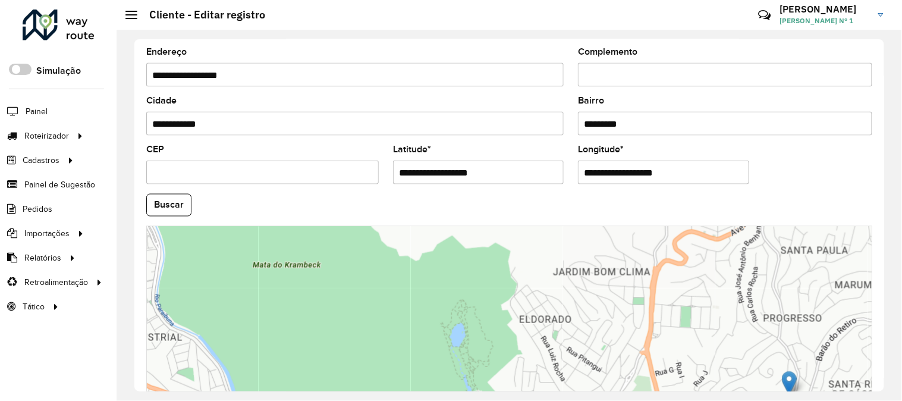
scroll to position [486, 0]
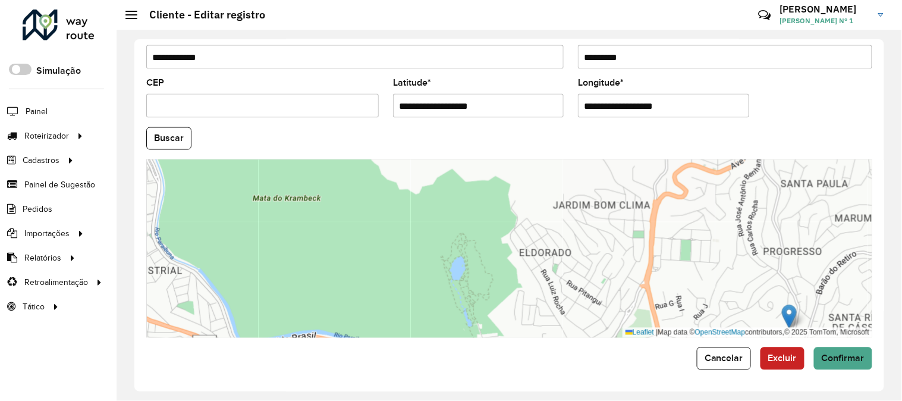
drag, startPoint x: 687, startPoint y: 256, endPoint x: 576, endPoint y: 224, distance: 115.8
click at [576, 224] on div "Leaflet | Map data © OpenStreetMap contributors,© 2025 TomTom, Microsoft" at bounding box center [509, 248] width 726 height 178
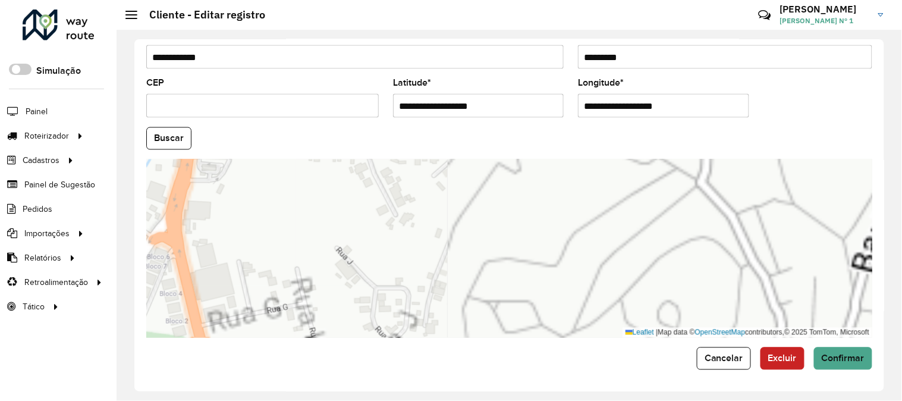
drag, startPoint x: 676, startPoint y: 255, endPoint x: 597, endPoint y: 217, distance: 87.3
click at [597, 217] on div "Leaflet | Map data © OpenStreetMap contributors,© 2025 TomTom, Microsoft" at bounding box center [509, 248] width 726 height 178
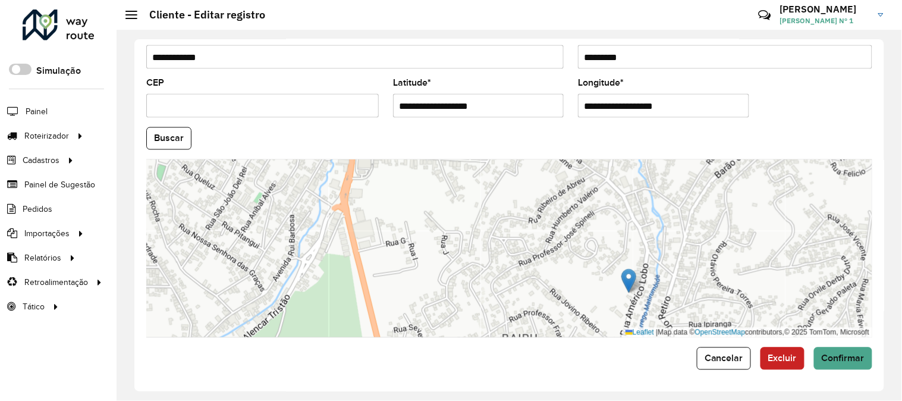
drag, startPoint x: 653, startPoint y: 264, endPoint x: 644, endPoint y: 234, distance: 30.3
click at [644, 234] on div "Leaflet | Map data © OpenStreetMap contributors,© 2025 TomTom, Microsoft" at bounding box center [509, 248] width 726 height 178
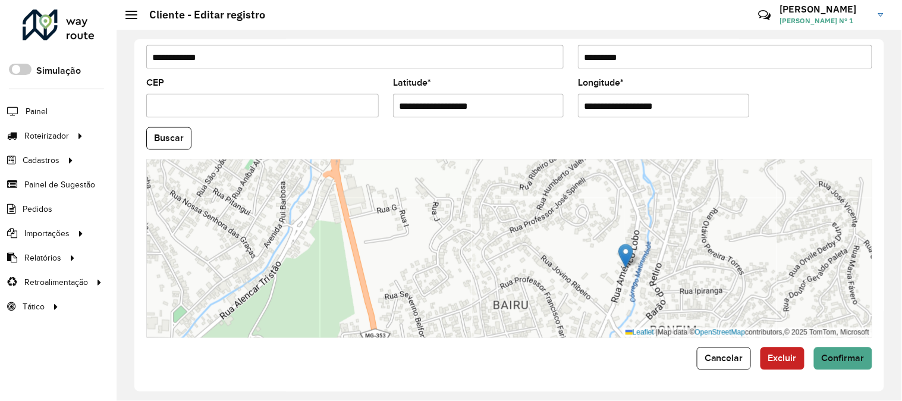
drag, startPoint x: 620, startPoint y: 243, endPoint x: 626, endPoint y: 251, distance: 10.2
click at [626, 251] on img at bounding box center [626, 256] width 15 height 24
type input "**********"
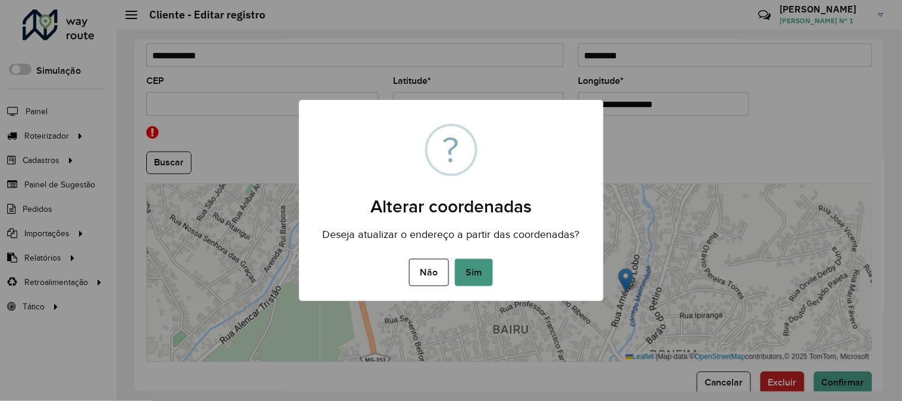
click at [493, 265] on button "Sim" at bounding box center [474, 272] width 38 height 27
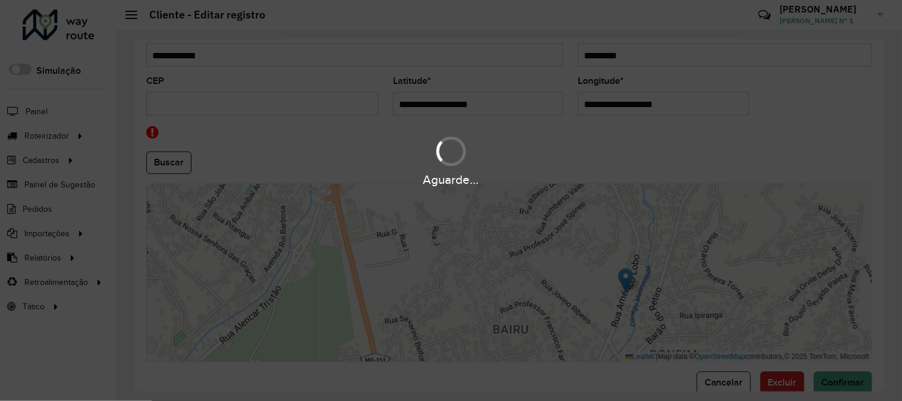
type input "**********"
type input "*********"
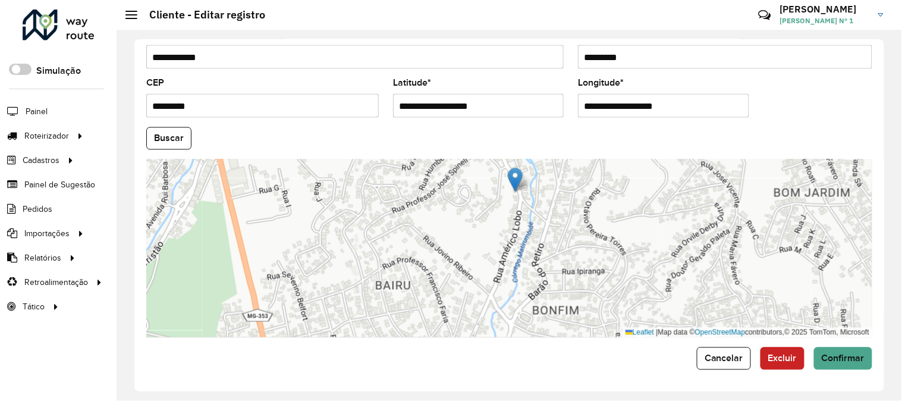
drag, startPoint x: 512, startPoint y: 234, endPoint x: 519, endPoint y: 177, distance: 57.0
click at [519, 177] on img at bounding box center [515, 180] width 15 height 24
type input "**********"
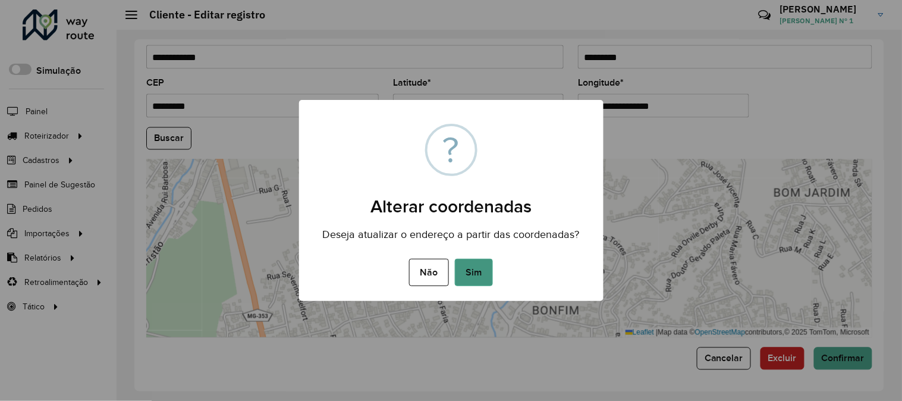
click at [470, 259] on button "Sim" at bounding box center [474, 272] width 38 height 27
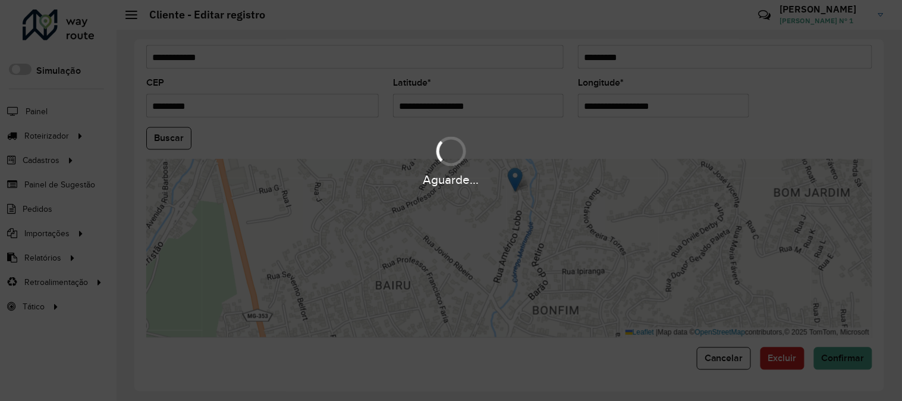
type input "**********"
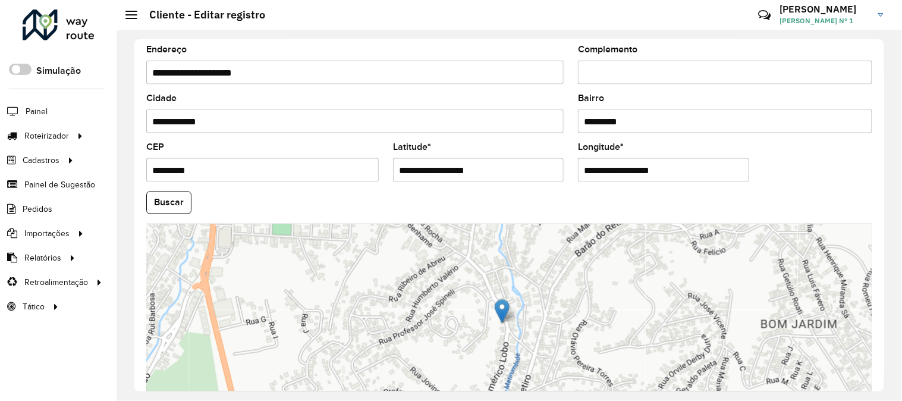
scroll to position [432, 0]
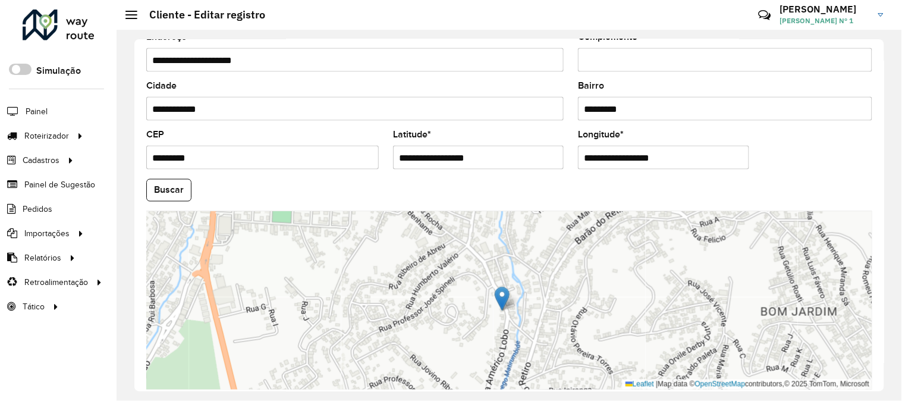
drag, startPoint x: 500, startPoint y: 262, endPoint x: 481, endPoint y: 306, distance: 48.2
click at [481, 306] on div "Leaflet | Map data © OpenStreetMap contributors,© 2025 TomTom, Microsoft" at bounding box center [509, 300] width 726 height 178
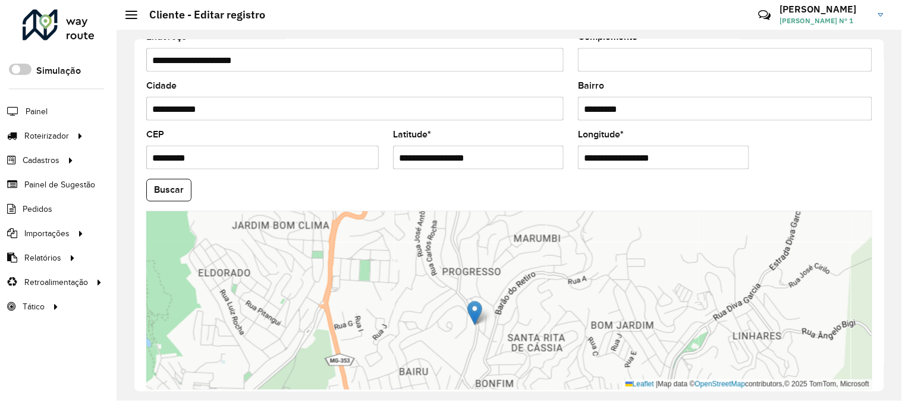
click at [478, 300] on div "Leaflet | Map data © OpenStreetMap contributors,© 2025 TomTom, Microsoft" at bounding box center [509, 300] width 726 height 178
drag, startPoint x: 472, startPoint y: 281, endPoint x: 456, endPoint y: 266, distance: 22.3
click at [456, 266] on img at bounding box center [457, 273] width 15 height 24
type input "**********"
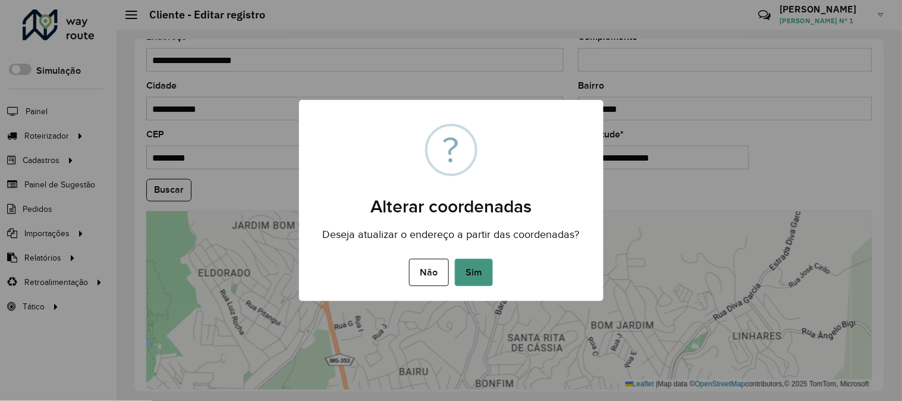
click at [469, 275] on button "Sim" at bounding box center [474, 272] width 38 height 27
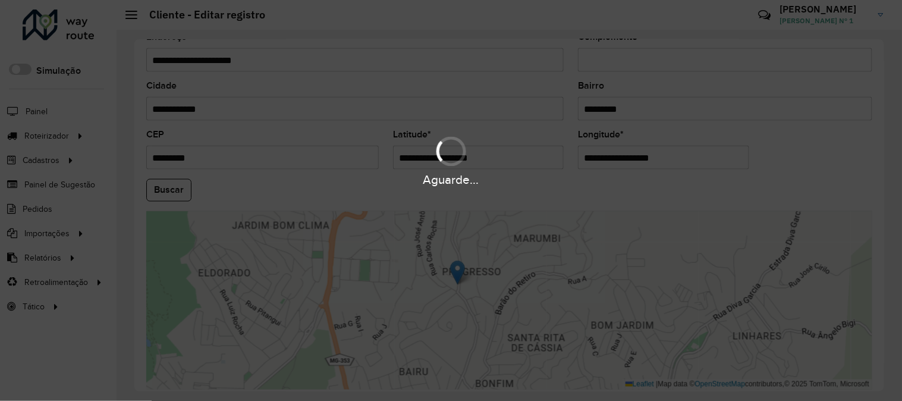
type input "**********"
type input "*********"
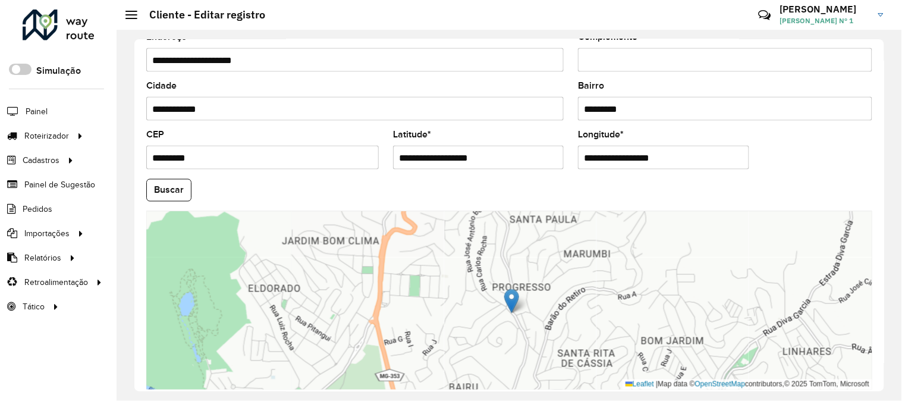
drag, startPoint x: 510, startPoint y: 281, endPoint x: 513, endPoint y: 294, distance: 13.3
click at [513, 294] on img at bounding box center [511, 301] width 15 height 24
type input "**********"
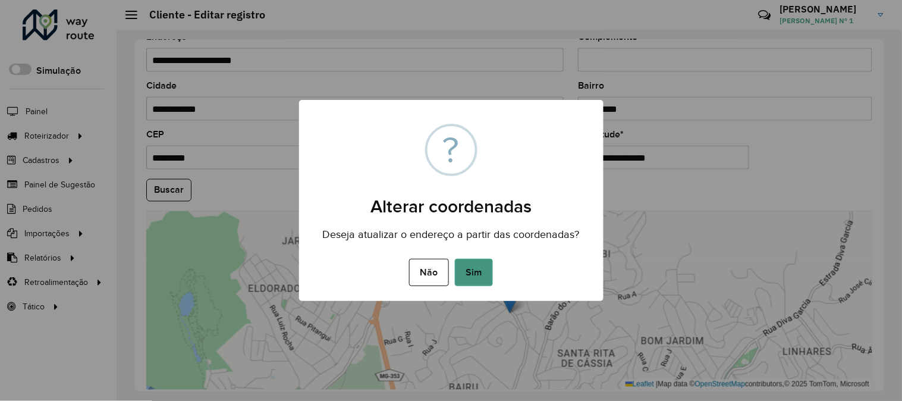
click at [488, 272] on button "Sim" at bounding box center [474, 272] width 38 height 27
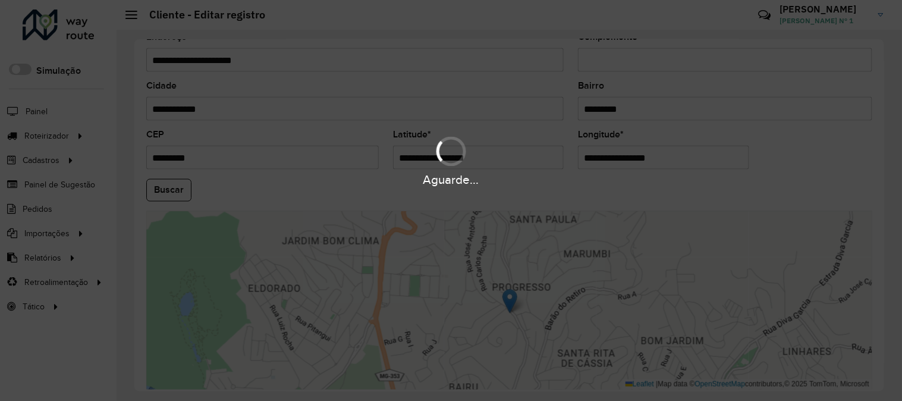
type input "**********"
type input "*********"
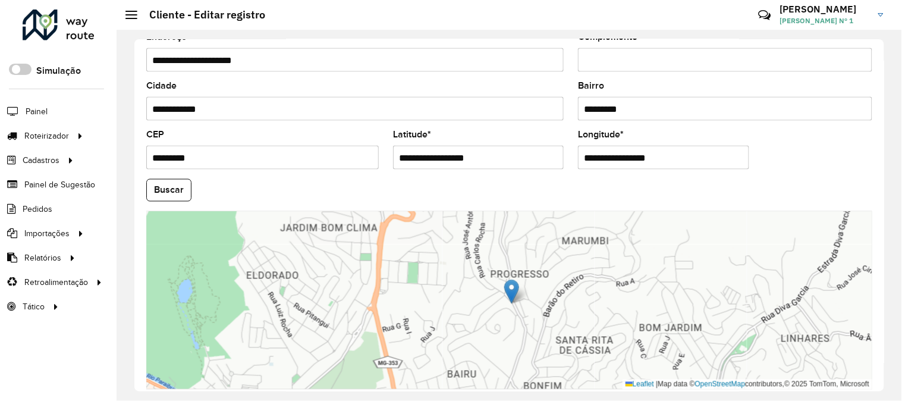
click at [509, 287] on img at bounding box center [511, 292] width 15 height 24
type input "**********"
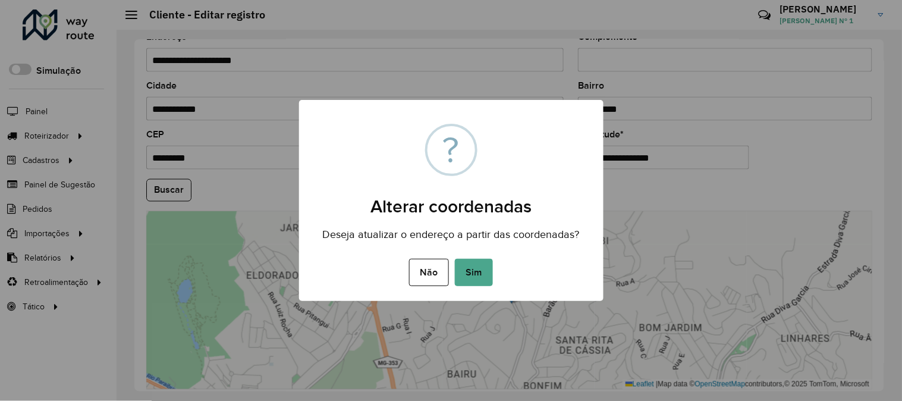
click at [488, 270] on button "Sim" at bounding box center [474, 272] width 38 height 27
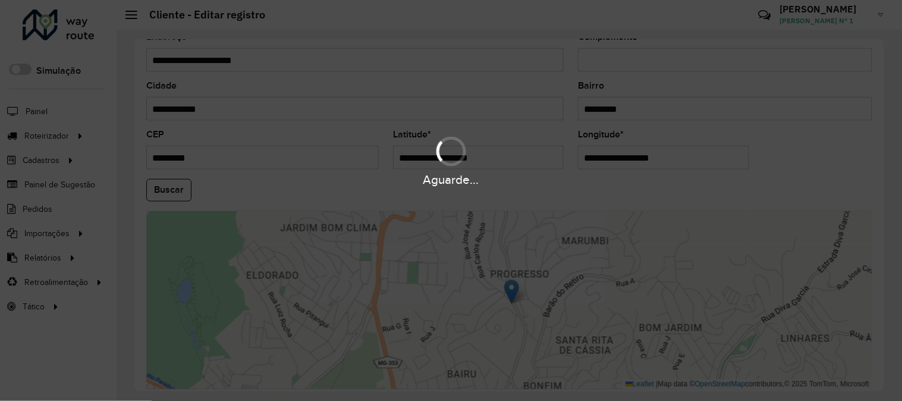
type input "**********"
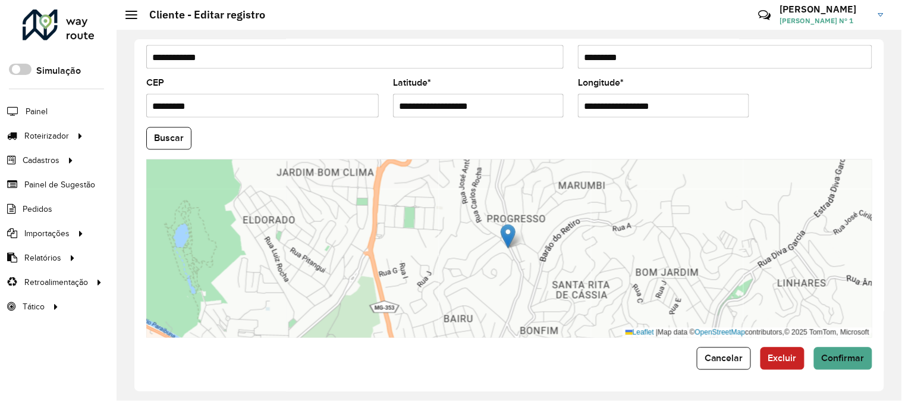
scroll to position [486, 0]
click at [819, 356] on button "Confirmar" at bounding box center [843, 358] width 58 height 23
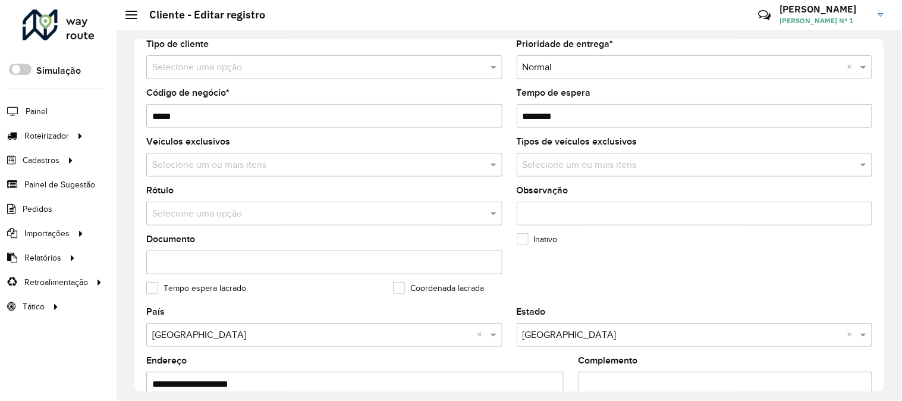
scroll to position [132, 0]
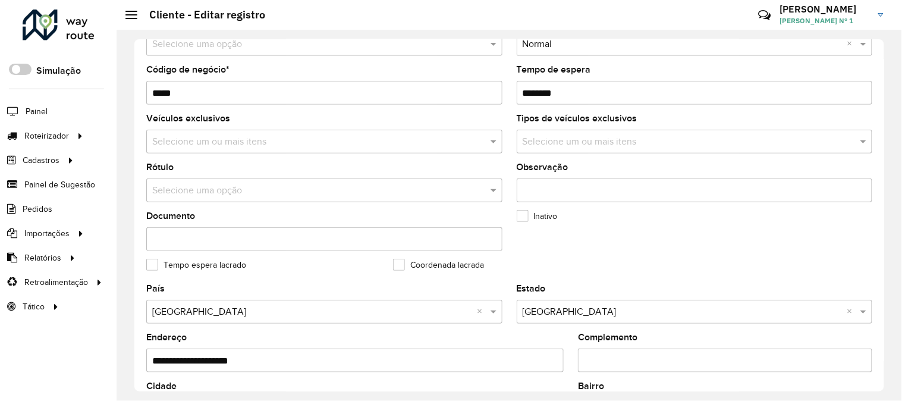
click at [427, 195] on input "text" at bounding box center [312, 191] width 321 height 14
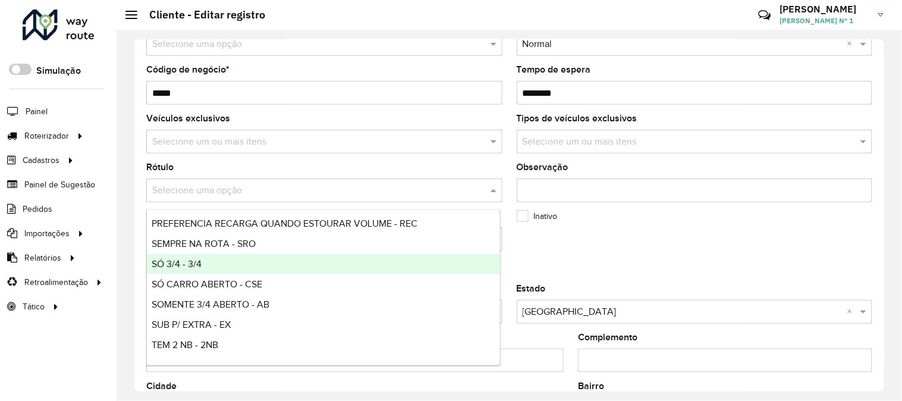
scroll to position [120, 0]
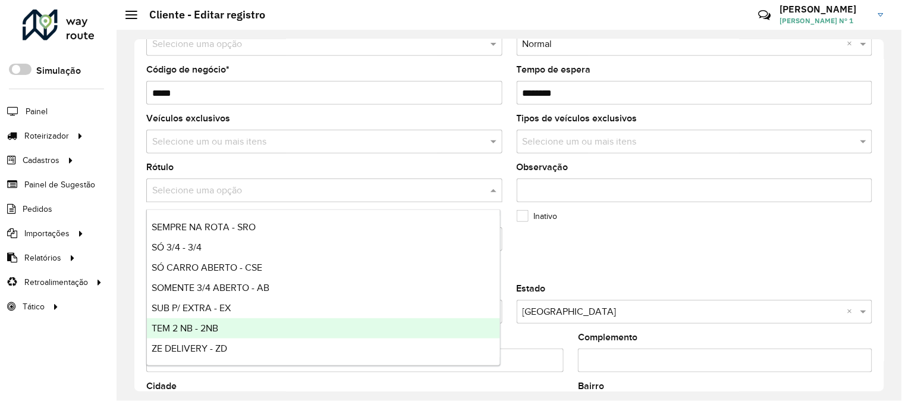
click at [223, 327] on div "TEM 2 NB - 2NB" at bounding box center [323, 328] width 353 height 20
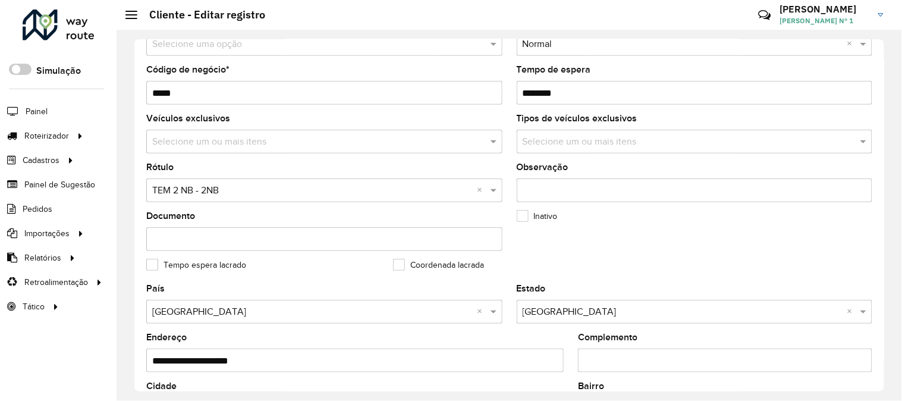
click at [625, 197] on input "Observação" at bounding box center [695, 190] width 356 height 24
type input "*"
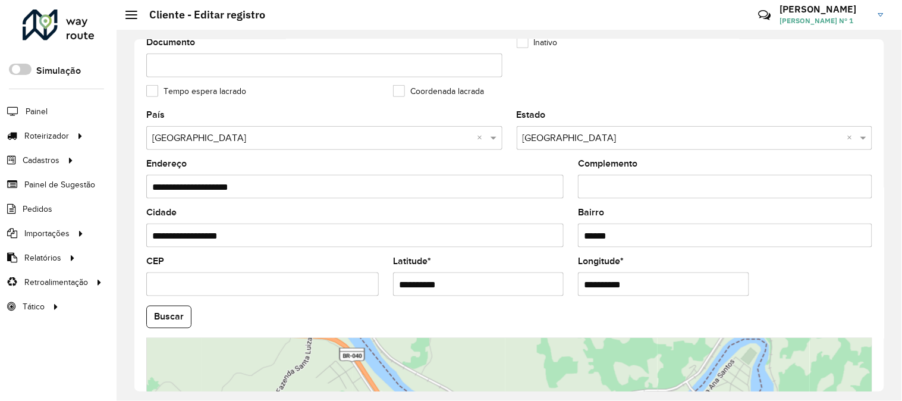
scroll to position [486, 0]
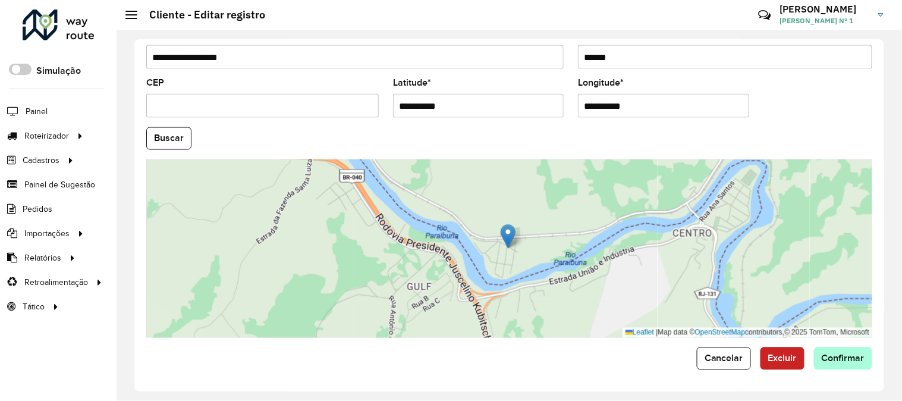
type input "******"
click at [829, 355] on span "Confirmar" at bounding box center [843, 358] width 43 height 10
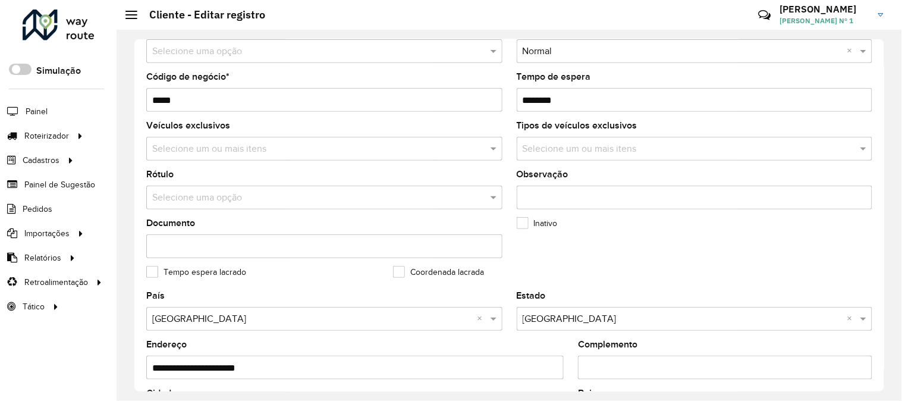
scroll to position [66, 0]
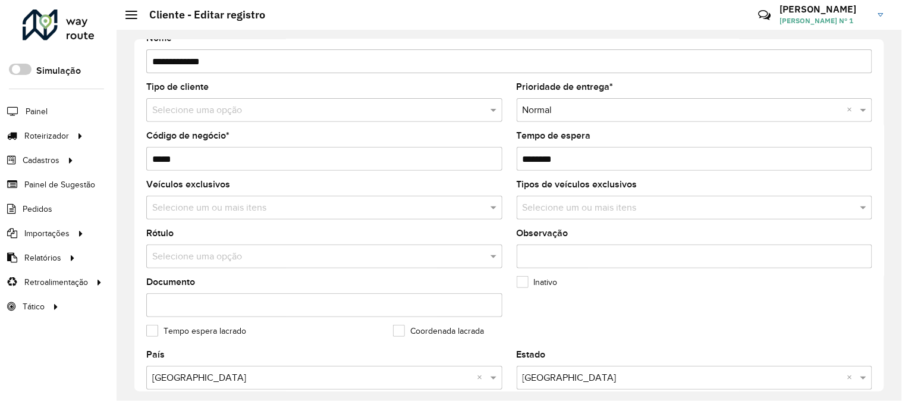
click at [350, 209] on input "text" at bounding box center [318, 208] width 338 height 14
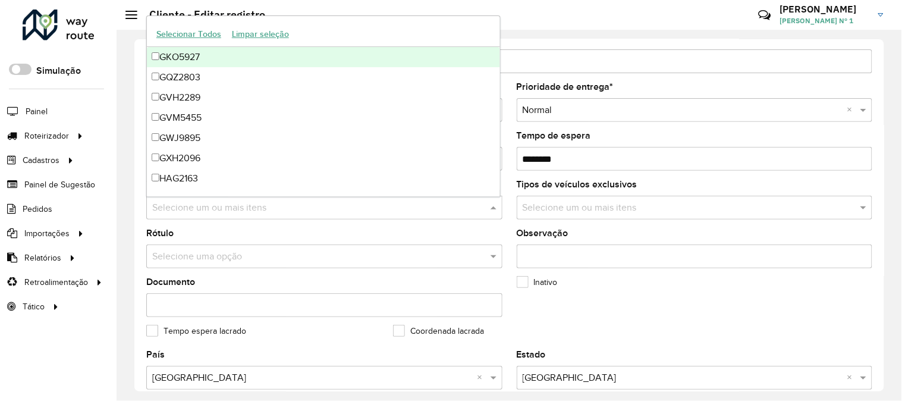
click at [350, 209] on input "text" at bounding box center [318, 208] width 338 height 14
click at [344, 274] on formly-field "Rótulo Selecione uma opção" at bounding box center [324, 253] width 371 height 49
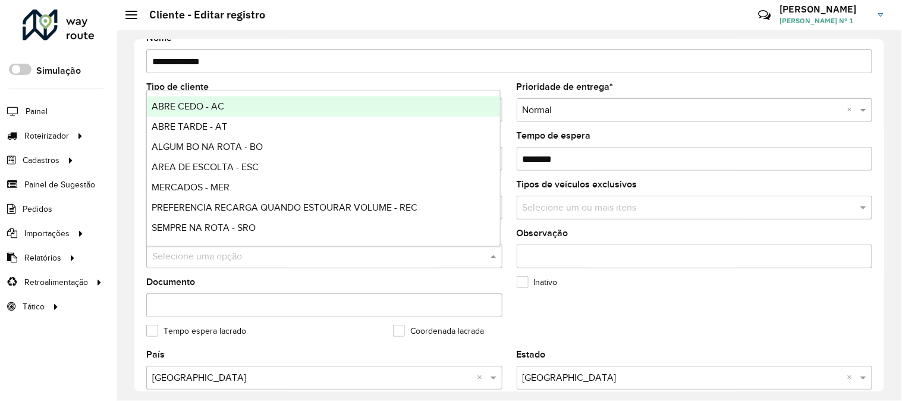
click at [340, 264] on input "text" at bounding box center [312, 257] width 321 height 14
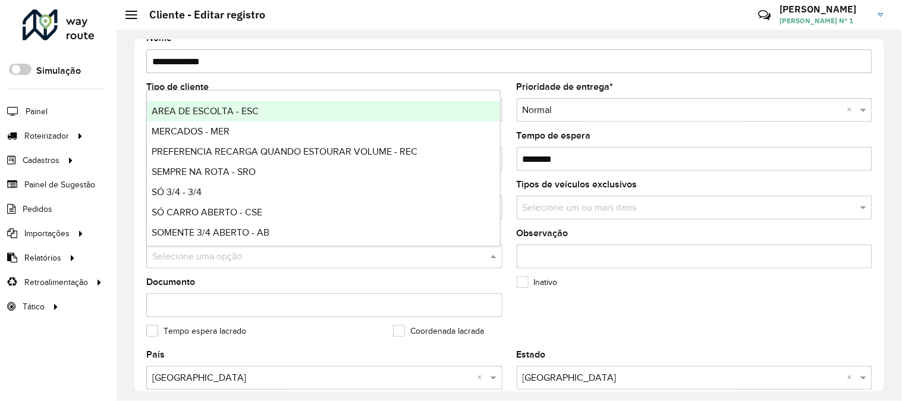
scroll to position [120, 0]
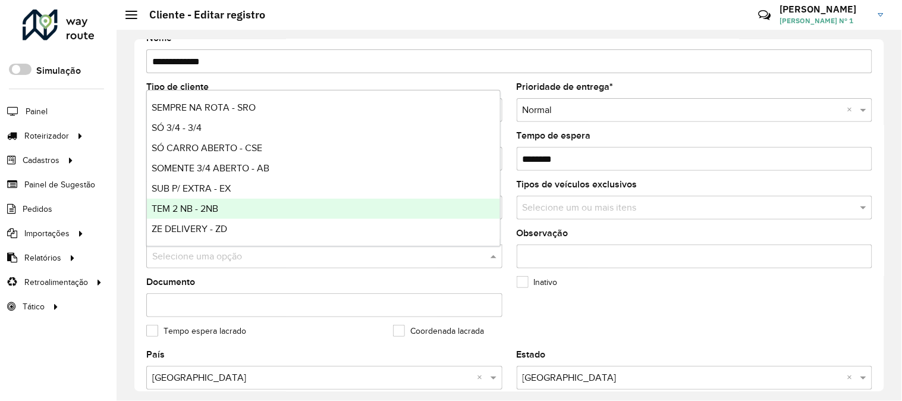
click at [331, 206] on div "TEM 2 NB - 2NB" at bounding box center [323, 209] width 353 height 20
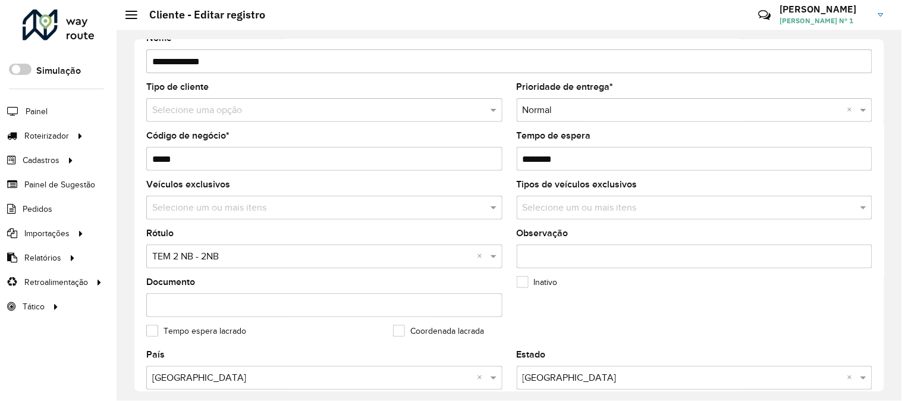
click at [609, 260] on input "Observação" at bounding box center [695, 256] width 356 height 24
click at [610, 248] on input "Observação" at bounding box center [695, 256] width 356 height 24
click at [604, 248] on input "Observação" at bounding box center [695, 256] width 356 height 24
click at [609, 252] on input "Observação" at bounding box center [695, 256] width 356 height 24
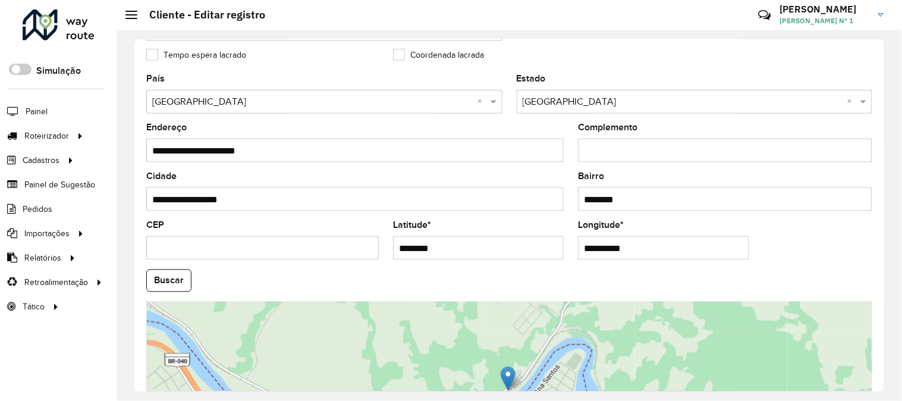
scroll to position [462, 0]
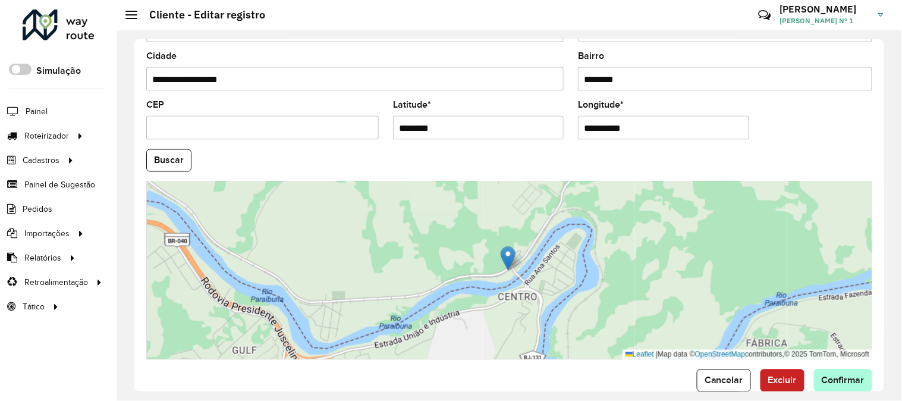
type input "****"
click at [837, 377] on span "Confirmar" at bounding box center [843, 380] width 43 height 10
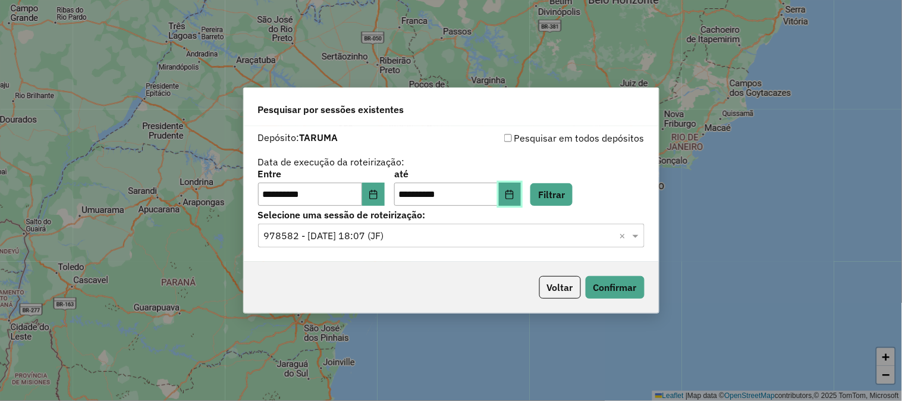
click at [522, 190] on button "Choose Date" at bounding box center [510, 195] width 23 height 24
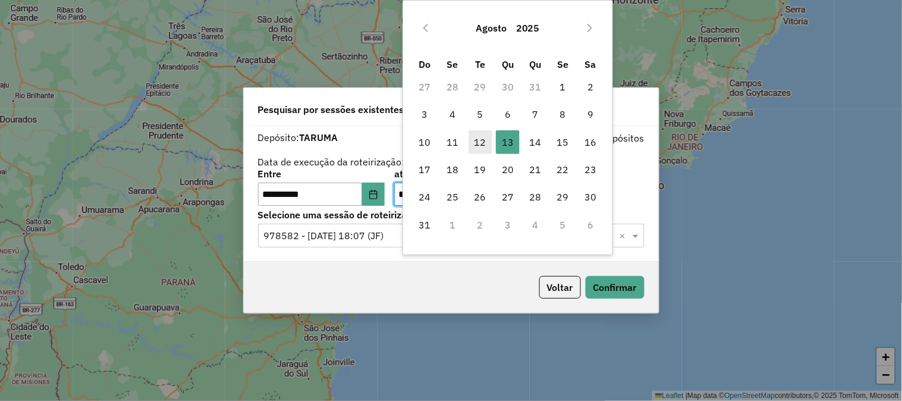
click at [478, 140] on span "12" at bounding box center [481, 142] width 24 height 24
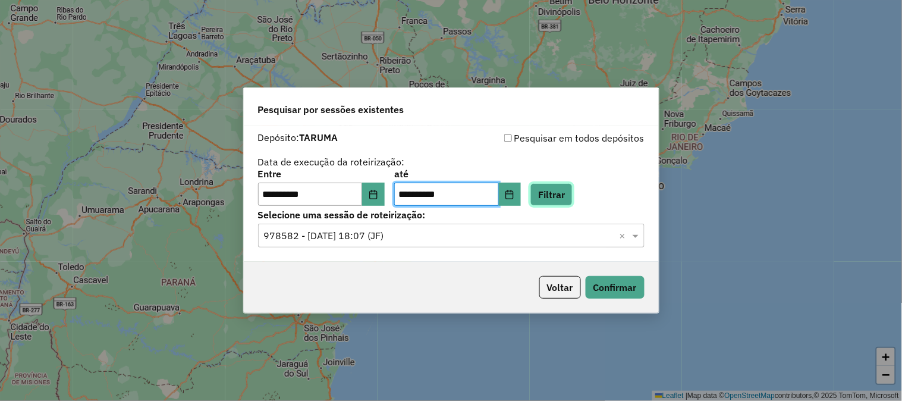
click at [568, 201] on button "Filtrar" at bounding box center [552, 194] width 42 height 23
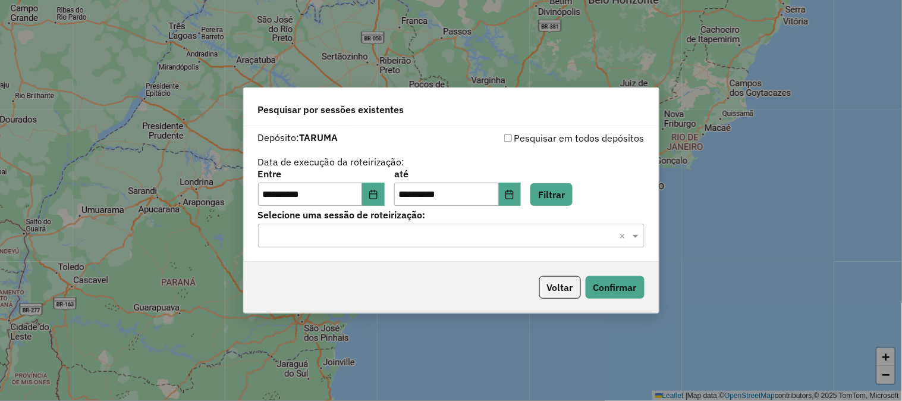
click at [490, 233] on input "text" at bounding box center [439, 236] width 351 height 14
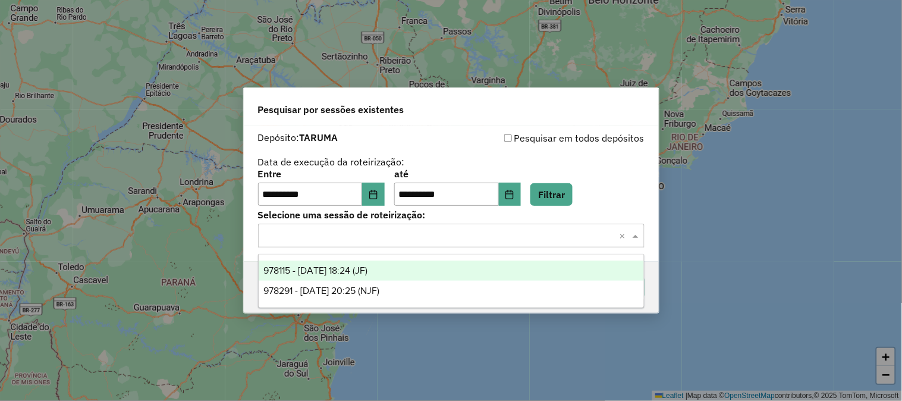
click at [466, 270] on div "978115 - 12/08/2025 18:24 (JF)" at bounding box center [451, 271] width 385 height 20
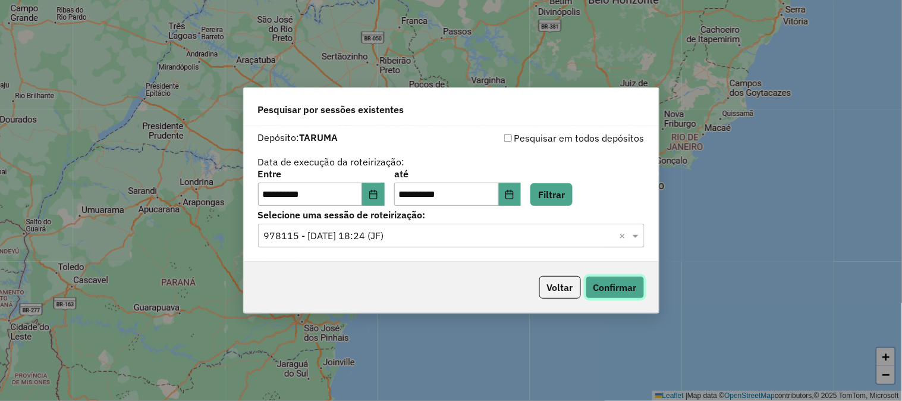
click at [619, 290] on button "Confirmar" at bounding box center [615, 287] width 59 height 23
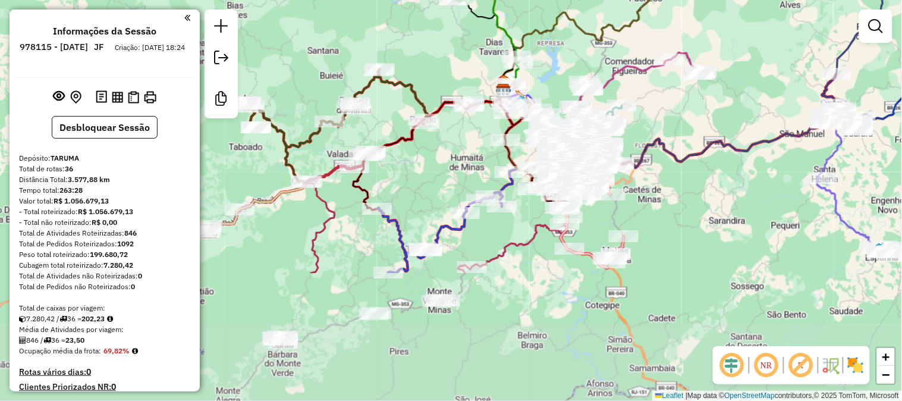
drag, startPoint x: 504, startPoint y: 217, endPoint x: 629, endPoint y: 49, distance: 210.0
click at [629, 49] on div "Janela de atendimento Grade de atendimento Capacidade Transportadoras Veículos …" at bounding box center [451, 200] width 902 height 401
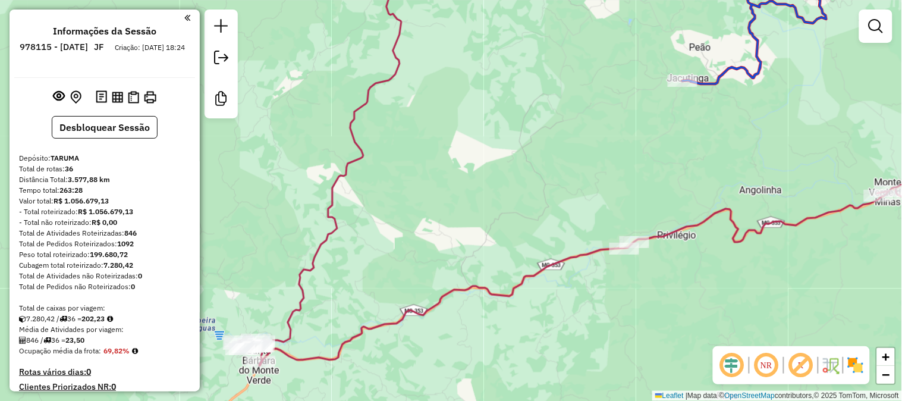
select select "**********"
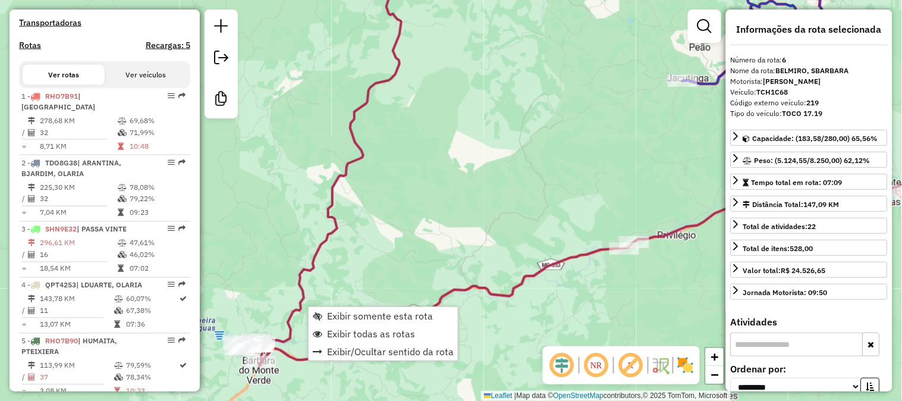
scroll to position [780, 0]
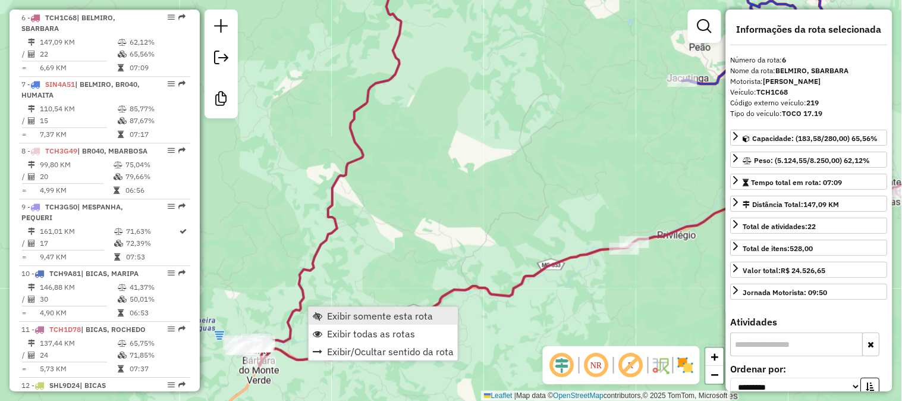
click at [355, 311] on span "Exibir somente esta rota" at bounding box center [380, 316] width 106 height 10
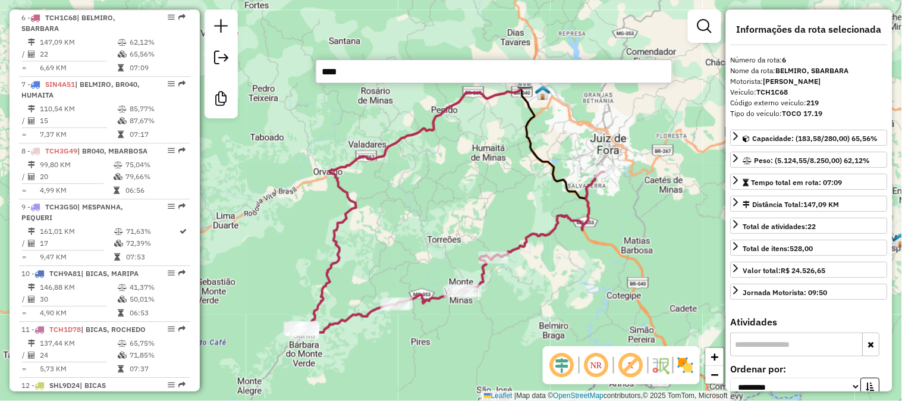
type input "*****"
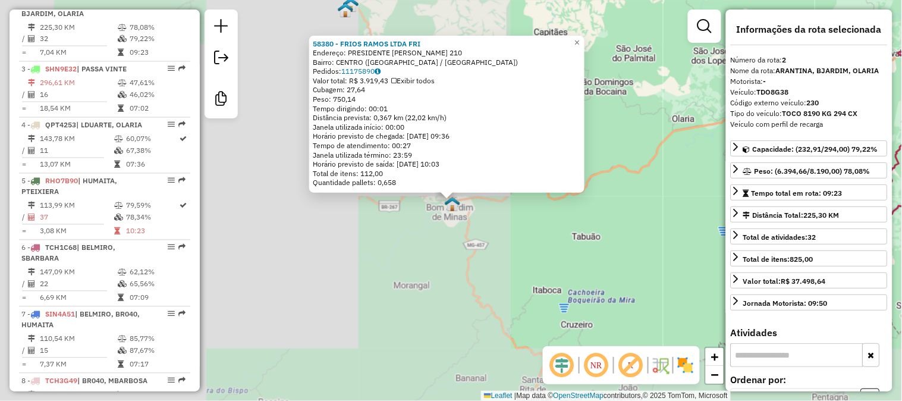
scroll to position [524, 0]
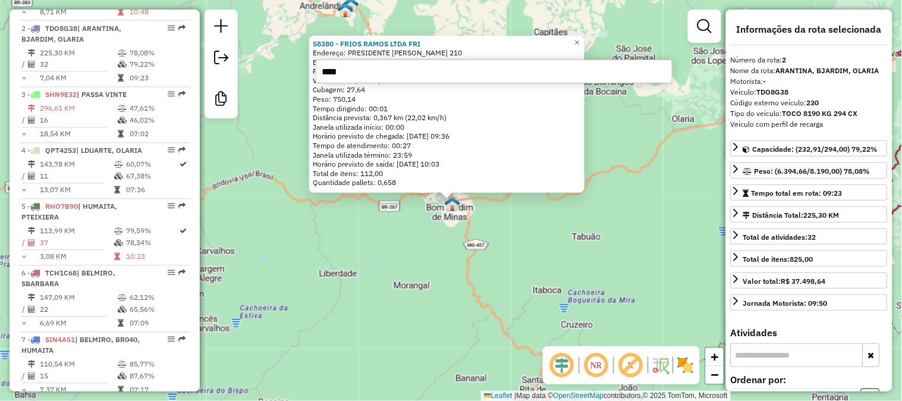
type input "*****"
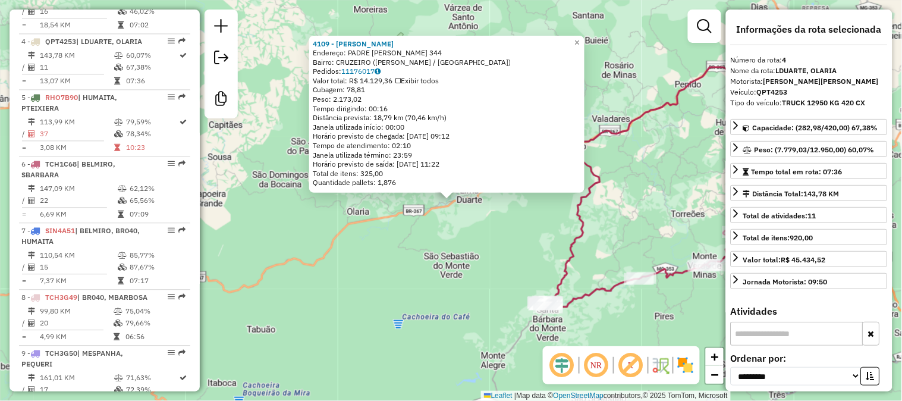
scroll to position [646, 0]
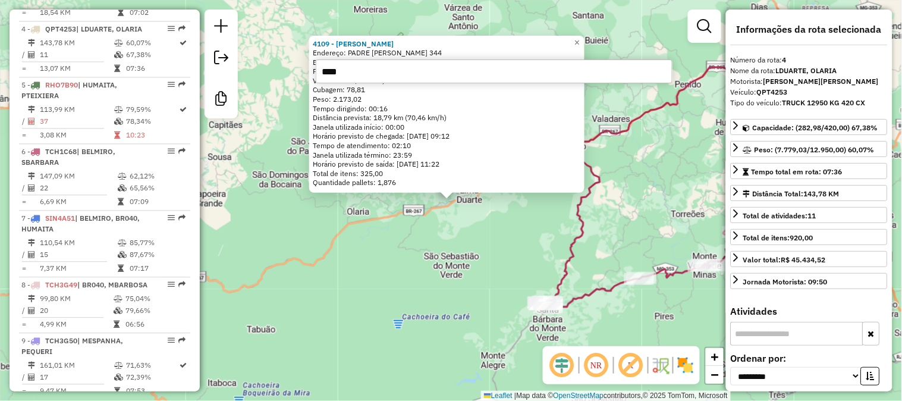
type input "*****"
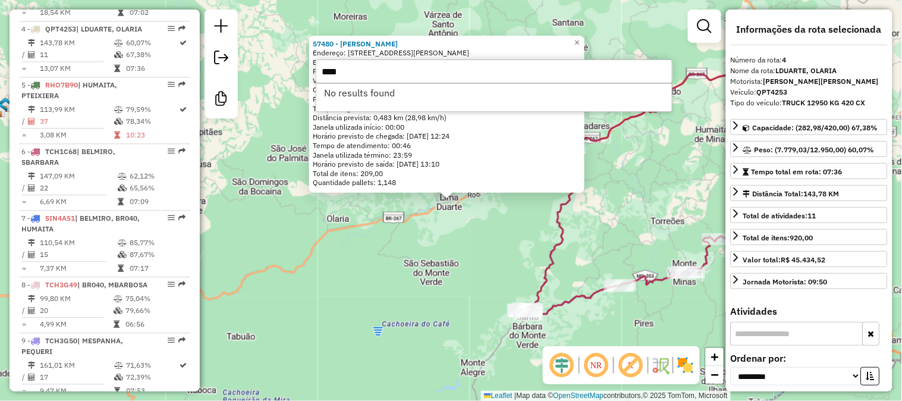
type input "*****"
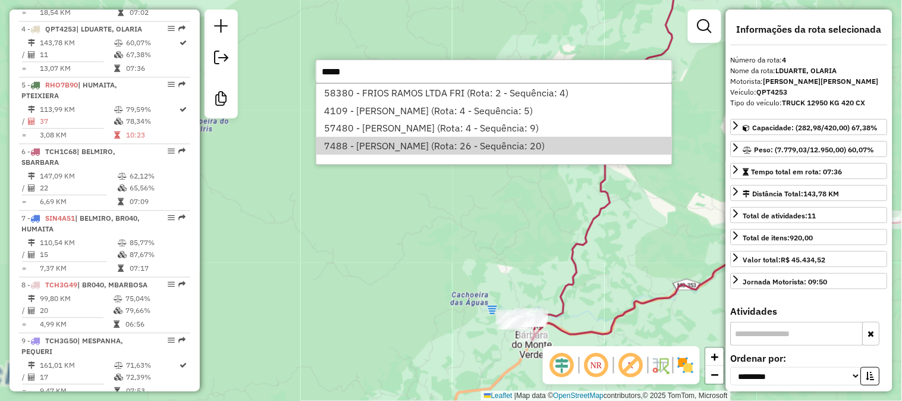
type input "*****"
drag, startPoint x: 570, startPoint y: 259, endPoint x: 563, endPoint y: 218, distance: 41.6
click at [566, 223] on div "57480 - FRIOS RAMOS Endereço: Rua Tancredo Alves, 203 Bairro: (Lima Duarte / MG…" at bounding box center [451, 200] width 902 height 401
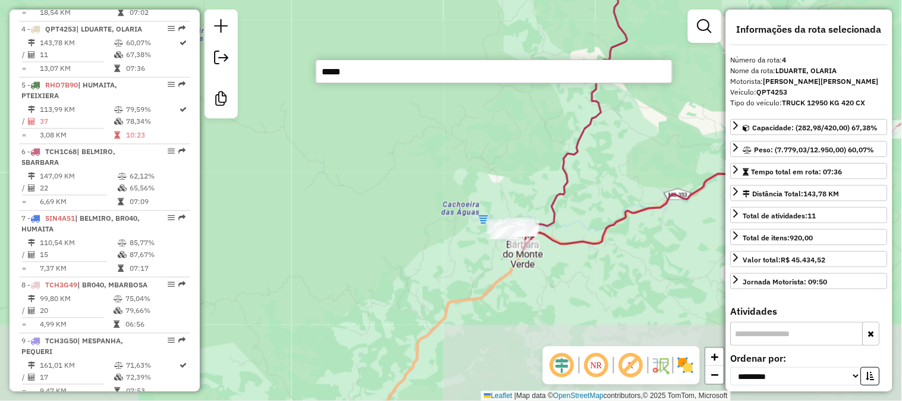
click at [553, 227] on icon at bounding box center [595, 48] width 141 height 357
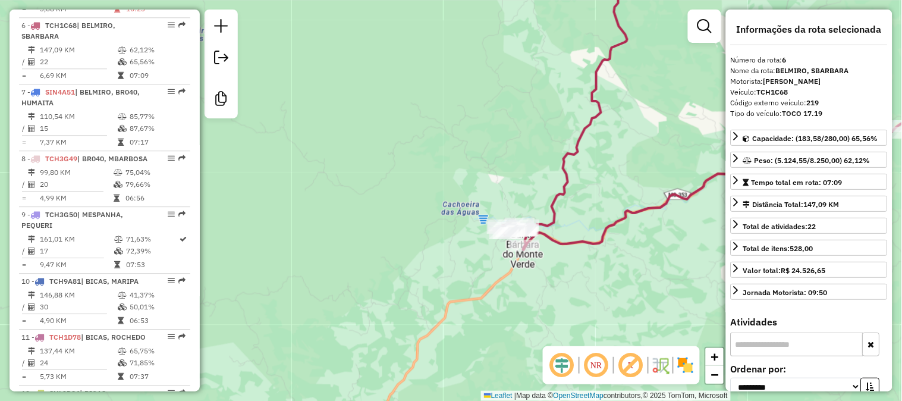
scroll to position [780, 0]
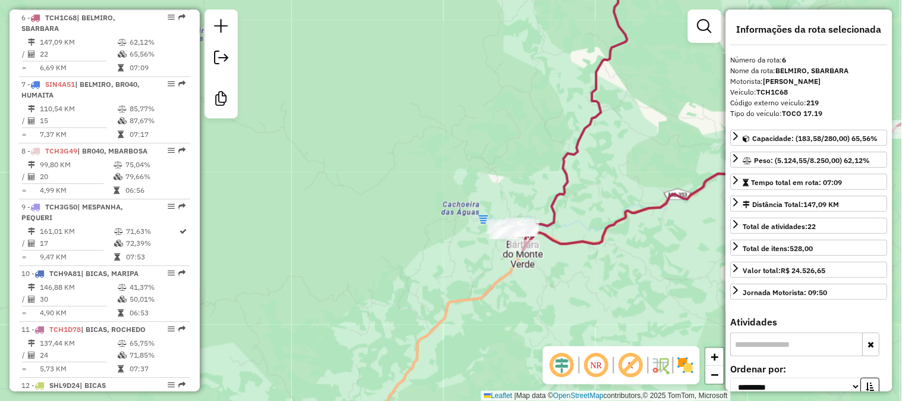
click at [546, 233] on icon at bounding box center [747, 171] width 492 height 157
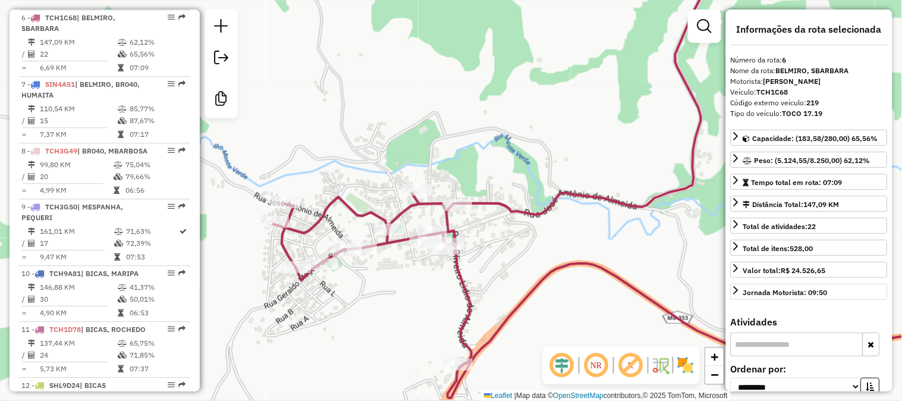
scroll to position [132, 0]
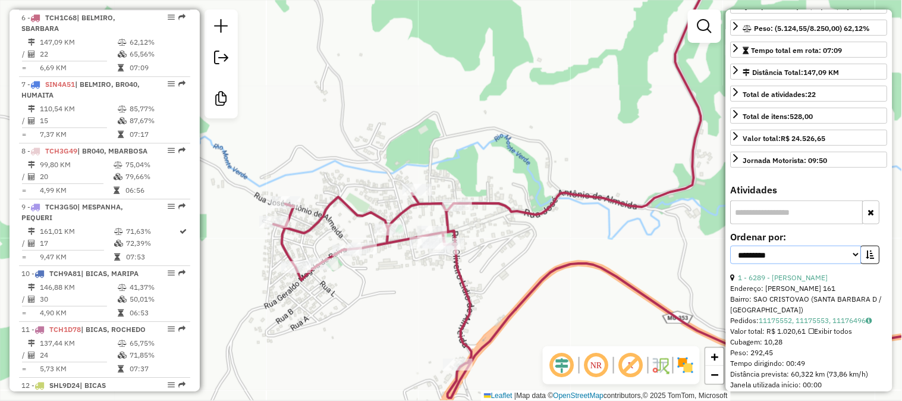
drag, startPoint x: 831, startPoint y: 253, endPoint x: 823, endPoint y: 258, distance: 9.1
click at [831, 253] on select "**********" at bounding box center [796, 255] width 131 height 18
select select "*********"
click at [731, 246] on select "**********" at bounding box center [796, 255] width 131 height 18
click at [872, 256] on icon "button" at bounding box center [871, 254] width 8 height 8
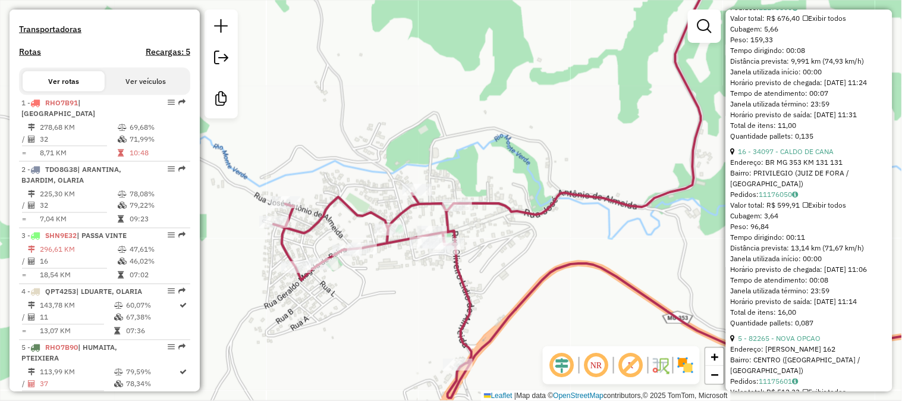
scroll to position [0, 0]
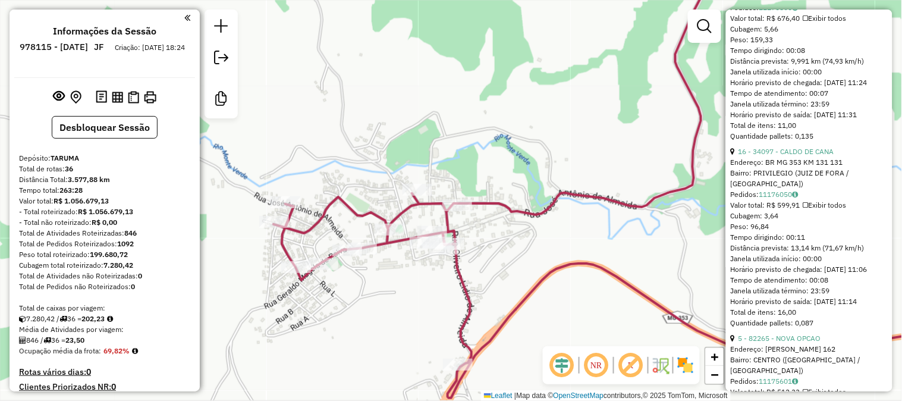
click at [463, 268] on icon at bounding box center [634, 295] width 720 height 205
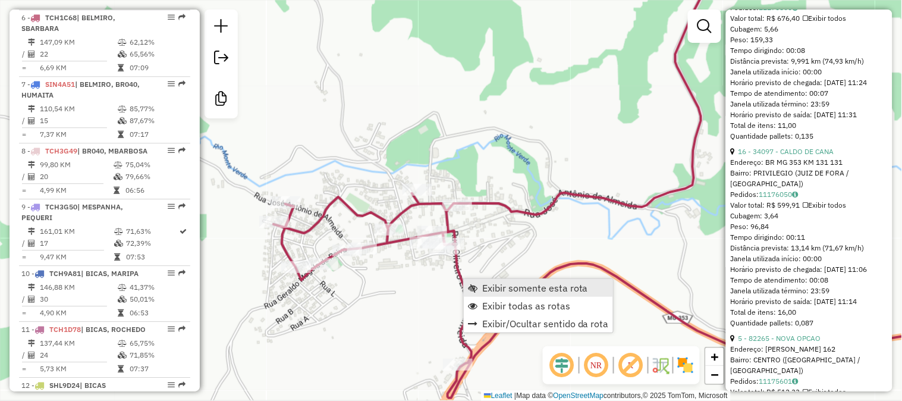
click at [491, 283] on span "Exibir somente esta rota" at bounding box center [535, 288] width 106 height 10
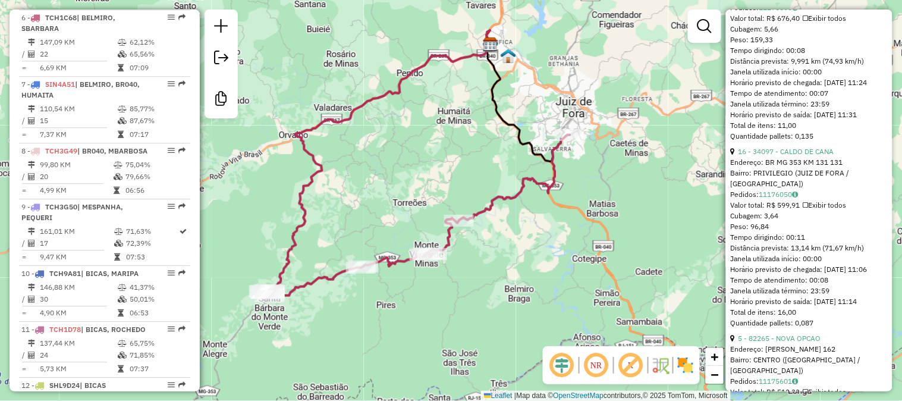
drag, startPoint x: 559, startPoint y: 293, endPoint x: 526, endPoint y: 256, distance: 50.1
click at [526, 256] on div "Janela de atendimento Grade de atendimento Capacidade Transportadoras Veículos …" at bounding box center [451, 200] width 902 height 401
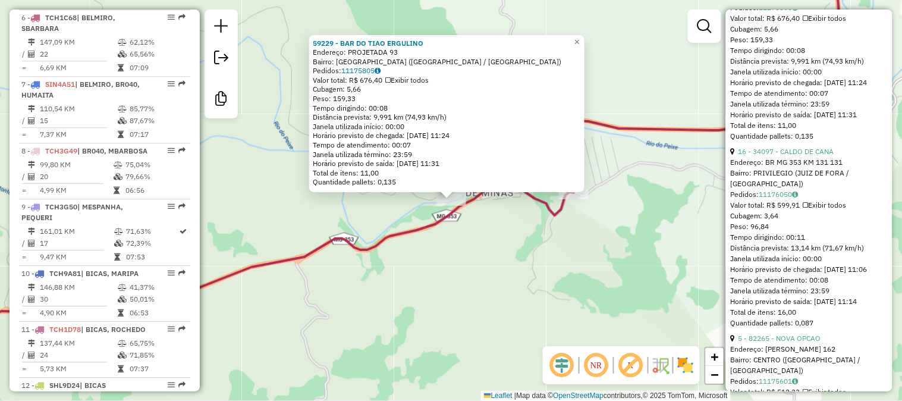
click at [503, 245] on div "59229 - BAR DO TIAO ERGULINO Endereço: PROJETADA 93 Bairro: MONTE VERDE (JUIZ D…" at bounding box center [451, 200] width 902 height 401
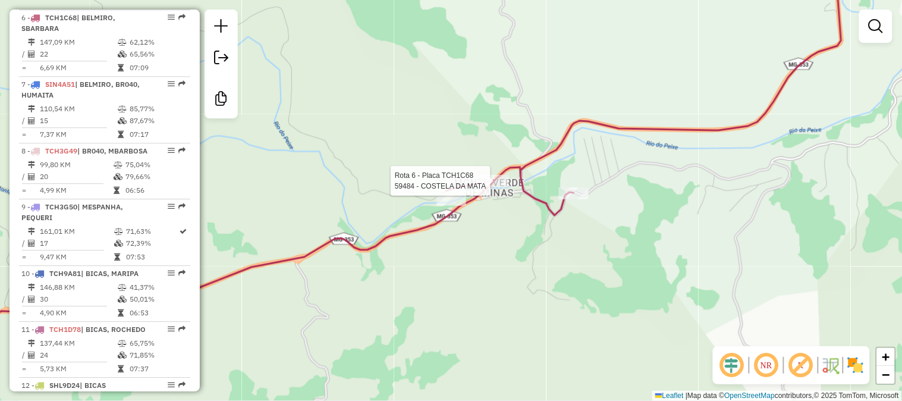
select select "*********"
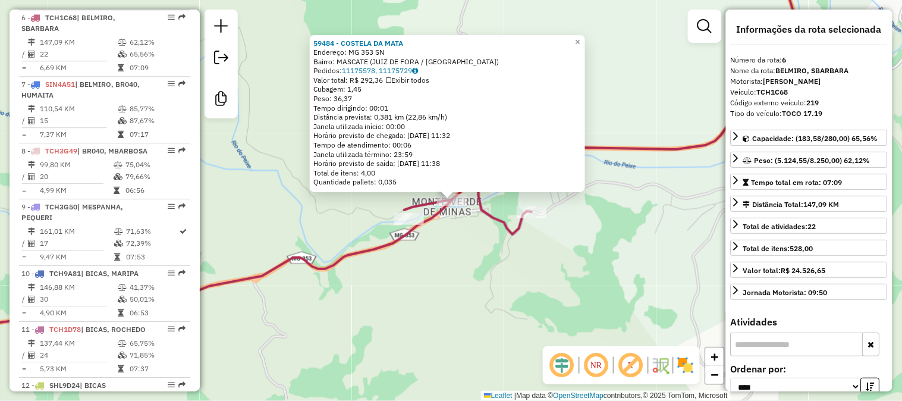
click at [326, 261] on icon at bounding box center [355, 166] width 890 height 412
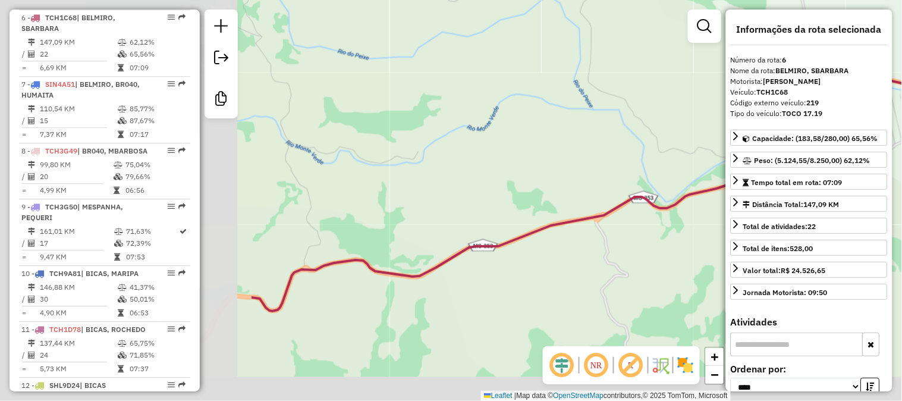
drag, startPoint x: 314, startPoint y: 253, endPoint x: 664, endPoint y: 187, distance: 356.6
click at [663, 188] on div "Janela de atendimento Grade de atendimento Capacidade Transportadoras Veículos …" at bounding box center [451, 200] width 902 height 401
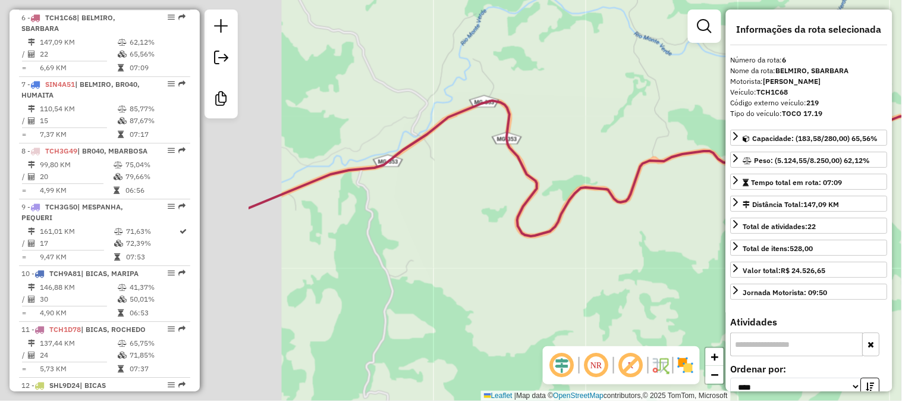
drag, startPoint x: 364, startPoint y: 256, endPoint x: 741, endPoint y: 128, distance: 397.5
click at [736, 133] on hb-router-mapa "Informações da Sessão 978115 - 12/08/2025 JF Criação: 11/08/2025 18:24 Desbloqu…" at bounding box center [451, 200] width 902 height 401
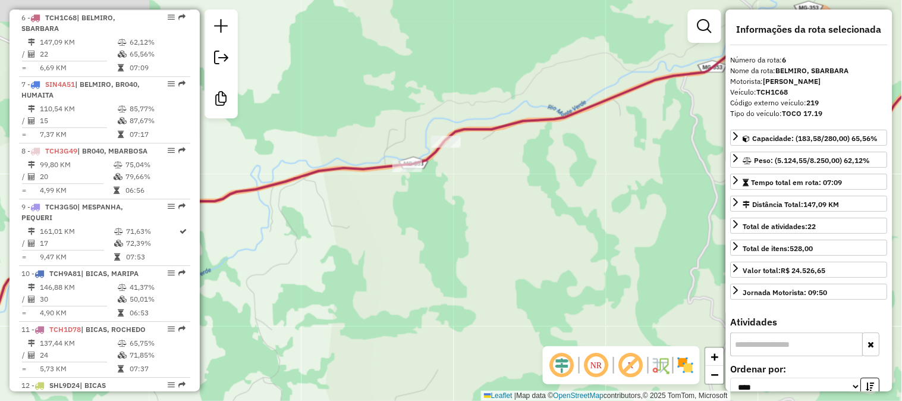
drag, startPoint x: 490, startPoint y: 184, endPoint x: 513, endPoint y: 226, distance: 47.7
click at [513, 225] on div "Janela de atendimento Grade de atendimento Capacidade Transportadoras Veículos …" at bounding box center [451, 200] width 902 height 401
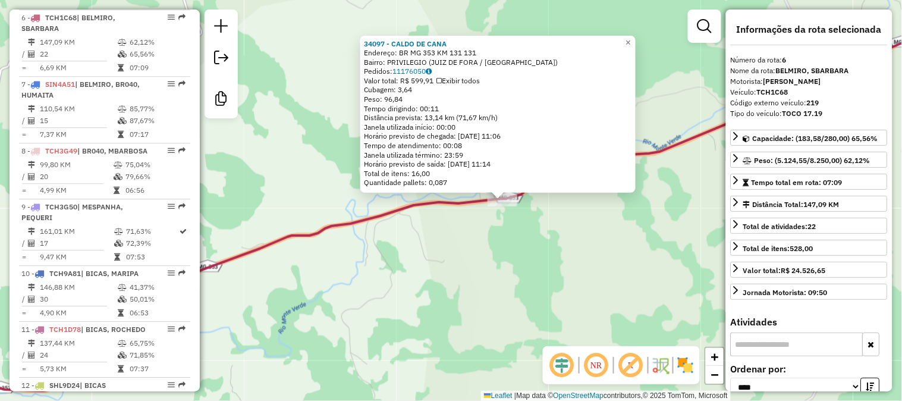
drag, startPoint x: 354, startPoint y: 249, endPoint x: 496, endPoint y: 248, distance: 142.2
click at [493, 248] on div "34097 - CALDO DE CANA Endereço: BR MG 353 KM 131 131 Bairro: PRIVILEGIO (JUIZ D…" at bounding box center [451, 200] width 902 height 401
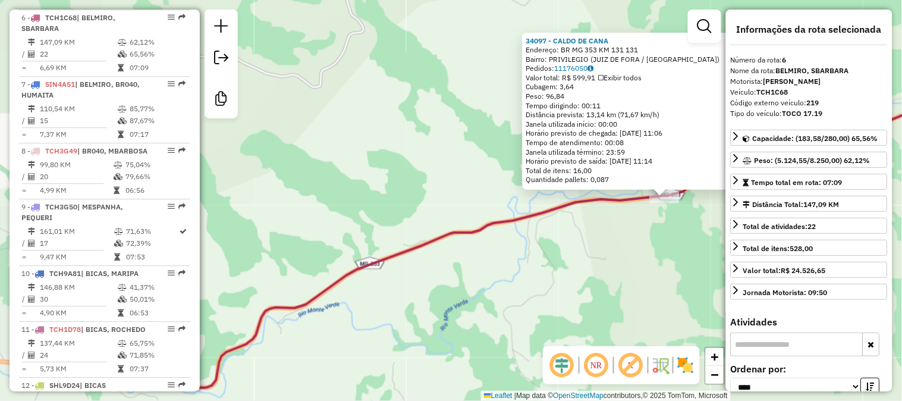
drag, startPoint x: 455, startPoint y: 289, endPoint x: 667, endPoint y: 145, distance: 256.6
click at [662, 151] on div "34097 - CALDO DE CANA Endereço: BR MG 353 KM 131 131 Bairro: PRIVILEGIO (JUIZ D…" at bounding box center [451, 200] width 902 height 401
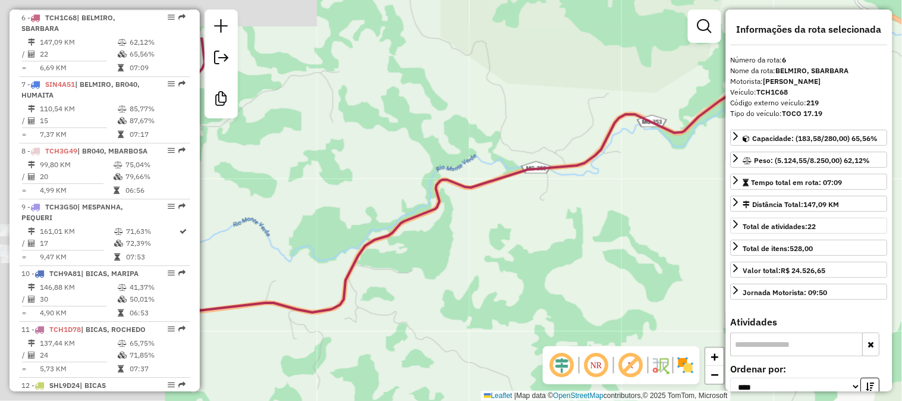
drag, startPoint x: 510, startPoint y: 155, endPoint x: 734, endPoint y: 217, distance: 232.2
click at [733, 217] on hb-router-mapa "Informações da Sessão 978115 - 12/08/2025 JF Criação: 11/08/2025 18:24 Desbloqu…" at bounding box center [451, 200] width 902 height 401
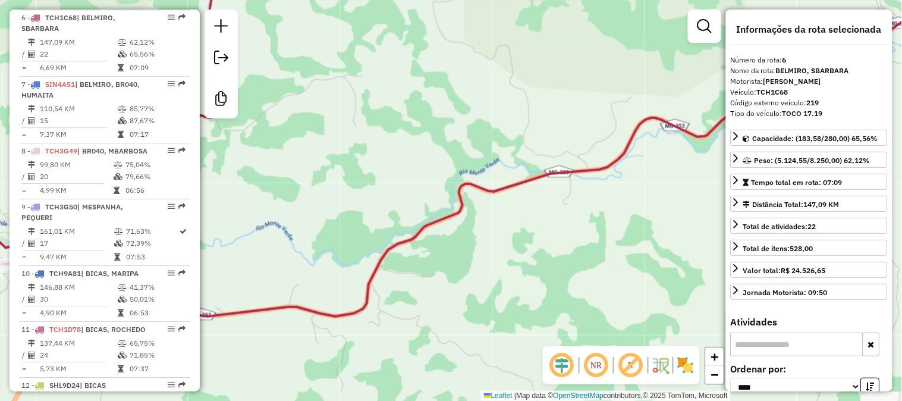
drag, startPoint x: 629, startPoint y: 211, endPoint x: 645, endPoint y: 199, distance: 20.3
click at [643, 200] on div "34097 - CALDO DE CANA Endereço: BR MG 353 KM 131 131 Bairro: PRIVILEGIO (JUIZ D…" at bounding box center [451, 200] width 902 height 401
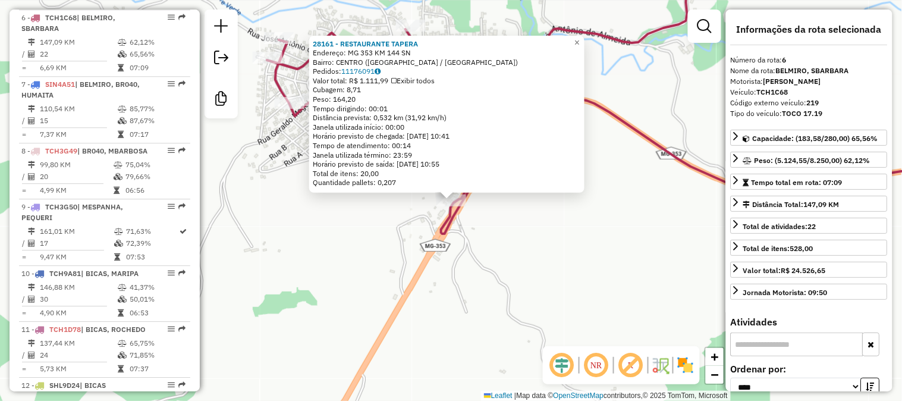
click at [518, 236] on div "28161 - RESTAURANTE TAPERA Endereço: MG 353 KM 144 SN Bairro: CENTRO (SANTA BAR…" at bounding box center [451, 200] width 902 height 401
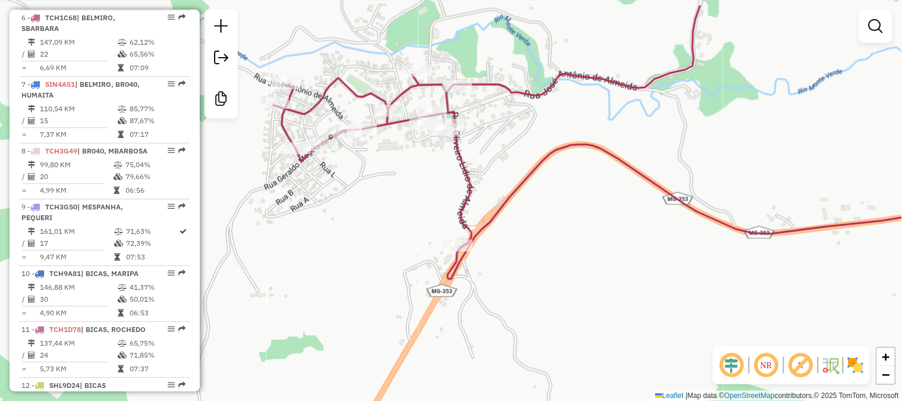
drag, startPoint x: 524, startPoint y: 275, endPoint x: 518, endPoint y: 309, distance: 35.0
click at [553, 374] on div "Janela de atendimento Grade de atendimento Capacidade Transportadoras Veículos …" at bounding box center [451, 200] width 902 height 401
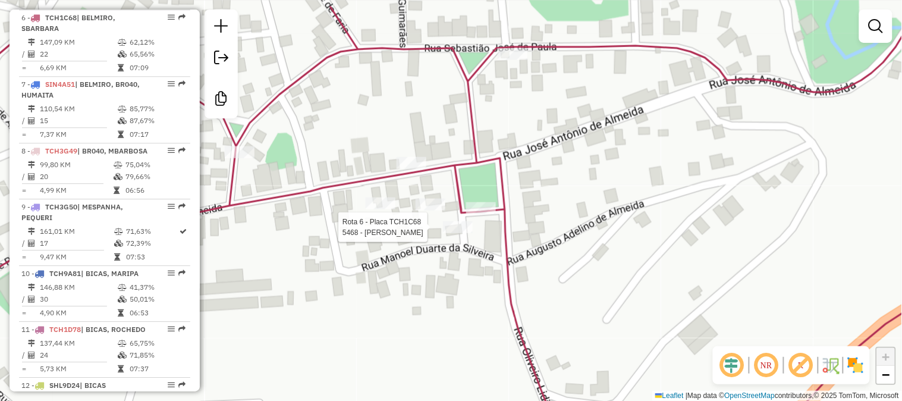
select select "*********"
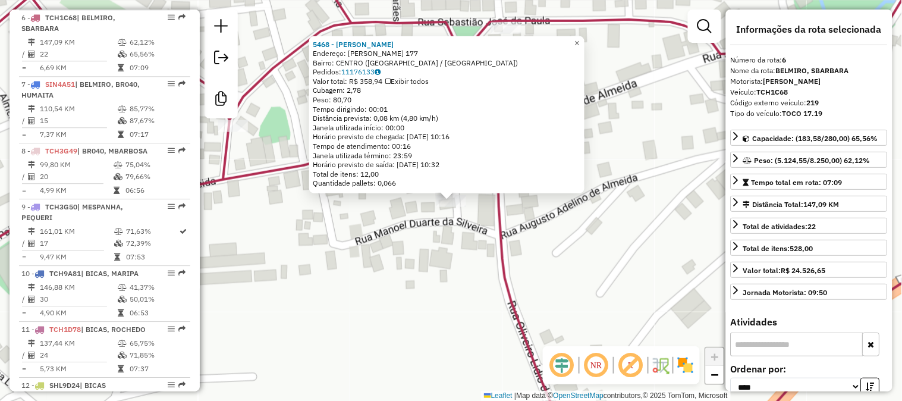
click at [493, 203] on icon at bounding box center [452, 211] width 1084 height 460
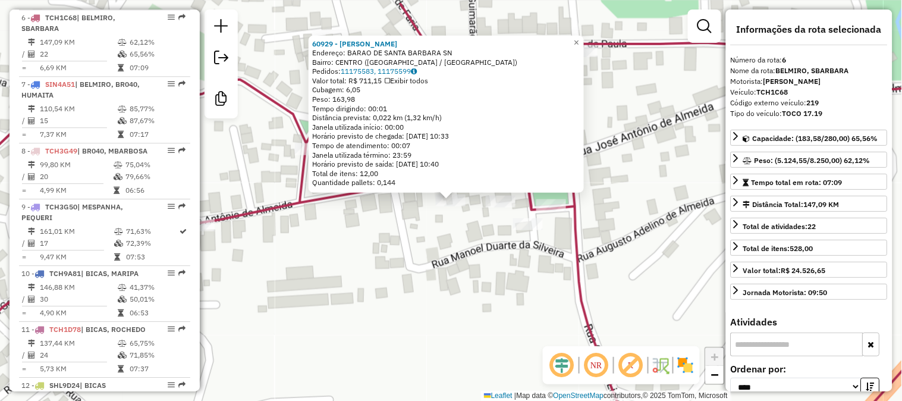
click at [415, 249] on div "60929 - LUIZ FELIPE FABERO B Endereço: BARAO DE SANTA BARBARA SN Bairro: CENTRO…" at bounding box center [451, 200] width 902 height 401
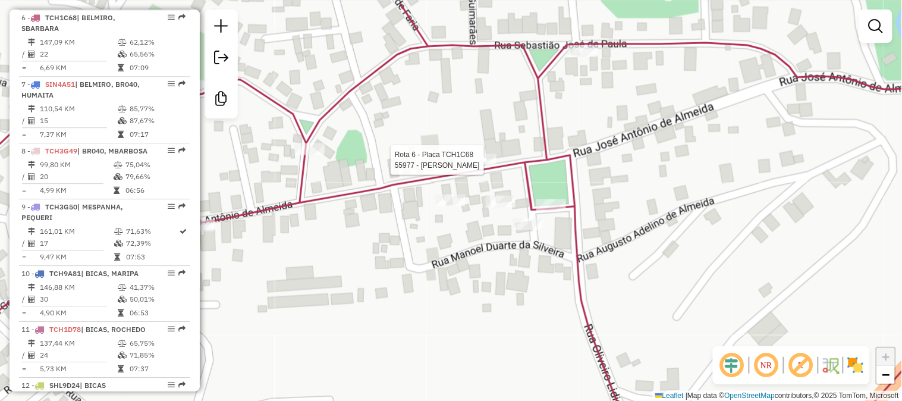
select select "*********"
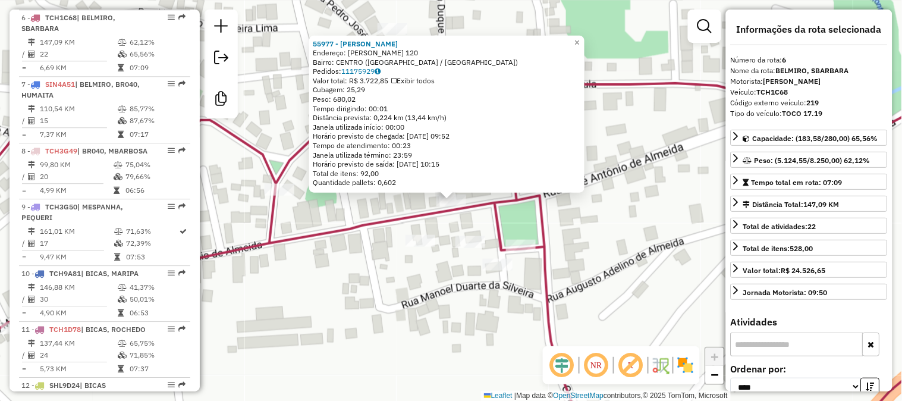
click at [635, 203] on div "55977 - ALINE REIS Endereço: JOSE ANTONIO DE ALMEIDA 120 Bairro: CENTRO (SANTA …" at bounding box center [451, 200] width 902 height 401
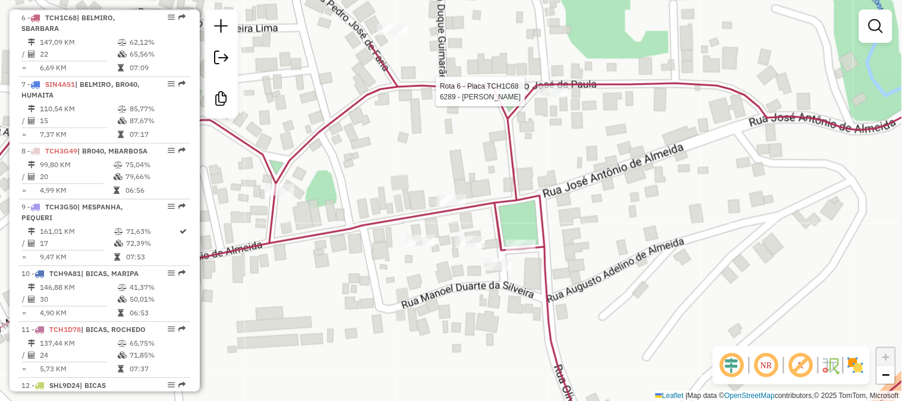
select select "*********"
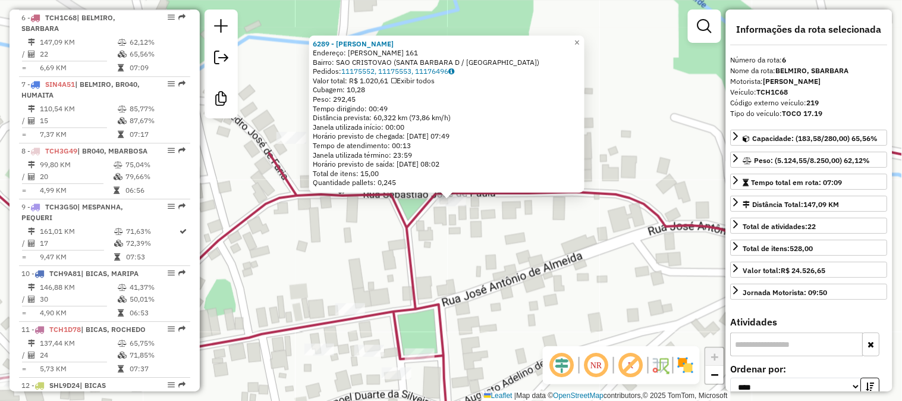
click at [318, 244] on div "6289 - ANGELITA MARIA DA CO Endereço: R SEBASTIAO J DE PAULA 161 Bairro: SAO CR…" at bounding box center [451, 200] width 902 height 401
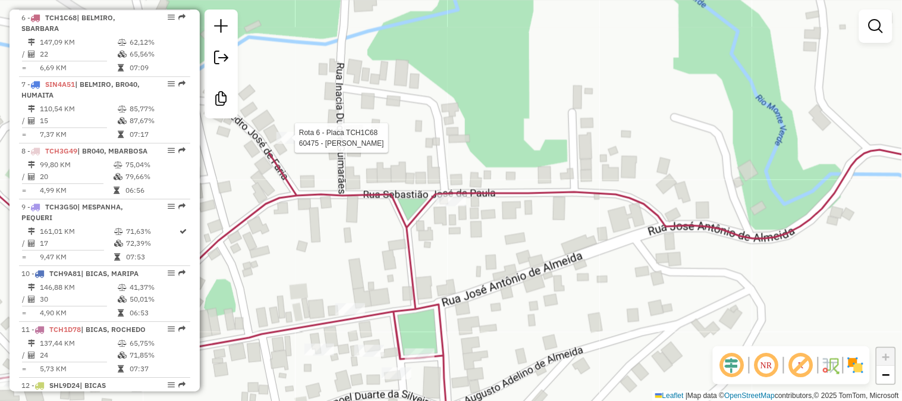
select select "*********"
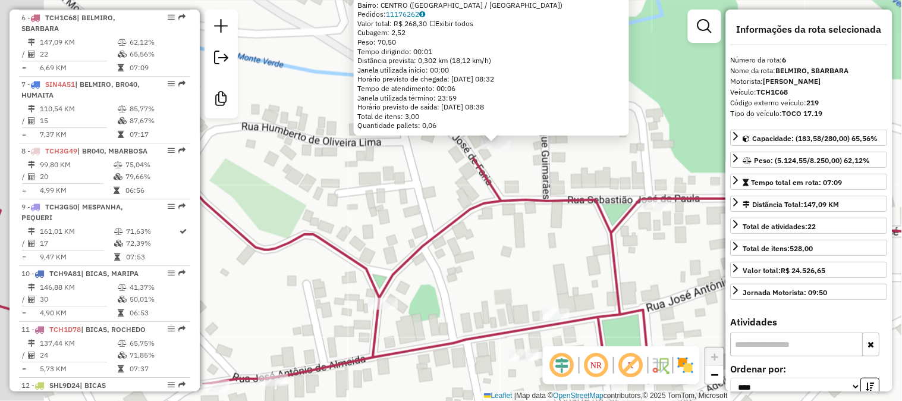
drag, startPoint x: 397, startPoint y: 199, endPoint x: 429, endPoint y: 170, distance: 43.3
click at [429, 165] on div "60475 - PABLO SILVA Endereço: Rua Pedro Jose de Faria 46 Bairro: CENTRO (SANTA …" at bounding box center [451, 200] width 902 height 401
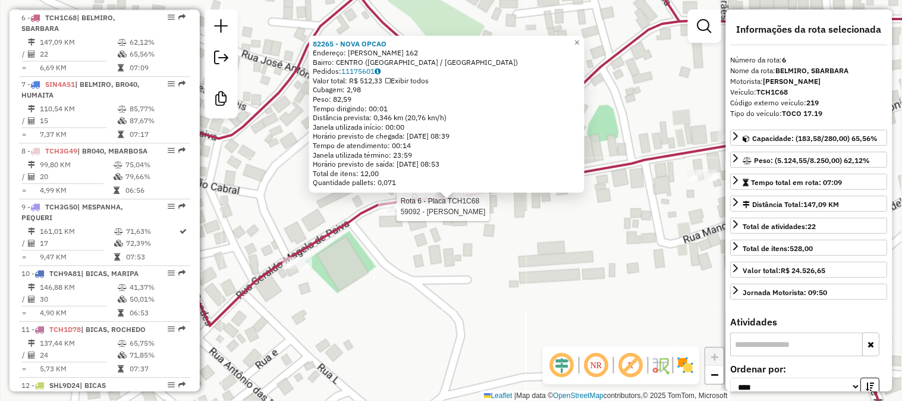
click at [389, 212] on div at bounding box center [393, 206] width 30 height 12
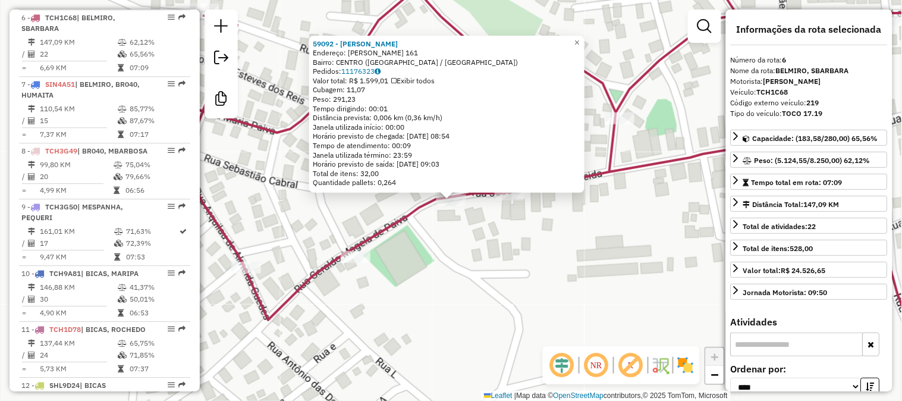
click at [359, 246] on icon at bounding box center [550, 207] width 788 height 468
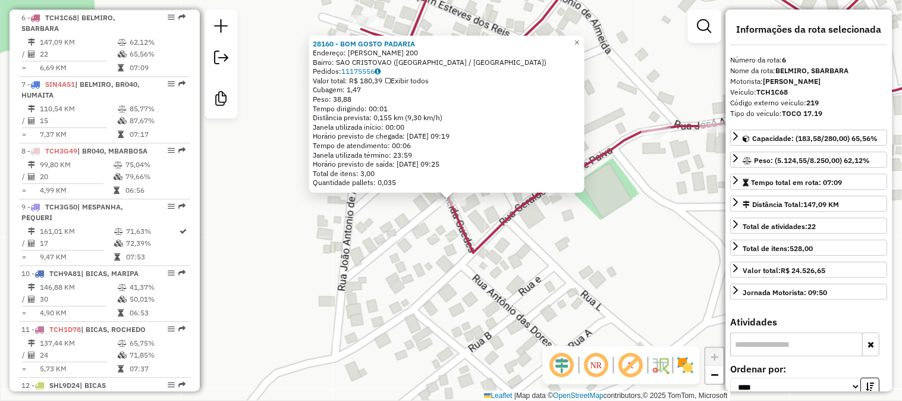
click at [340, 233] on div "28160 - BOM GOSTO PADARIA Endereço: ARQUILAU DE ALMEIDA GUEDES 200 Bairro: SAO …" at bounding box center [451, 200] width 902 height 401
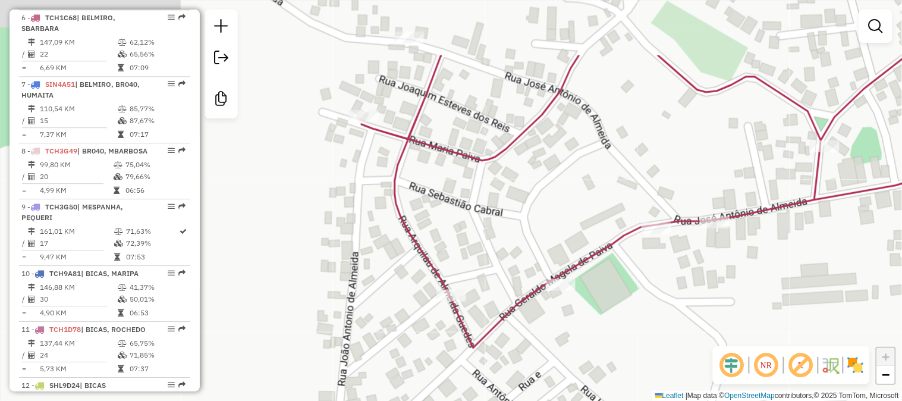
drag, startPoint x: 359, startPoint y: 197, endPoint x: 372, endPoint y: 271, distance: 74.9
click at [360, 353] on div "Janela de atendimento Grade de atendimento Capacidade Transportadoras Veículos …" at bounding box center [451, 200] width 902 height 401
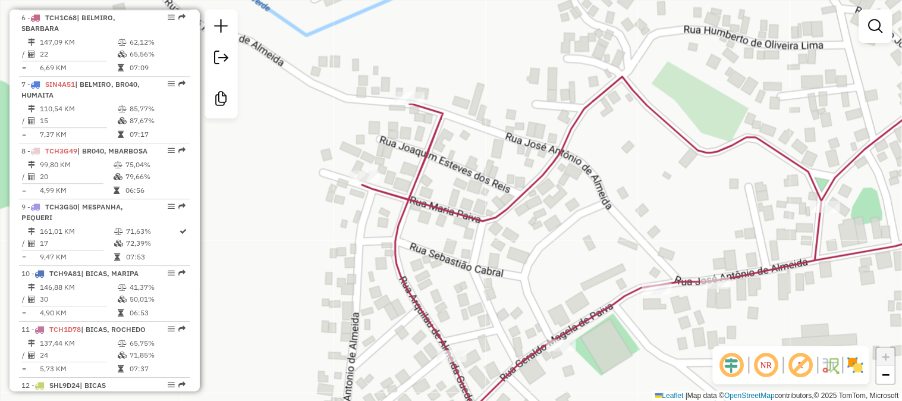
click at [375, 186] on icon at bounding box center [677, 235] width 631 height 347
select select "*********"
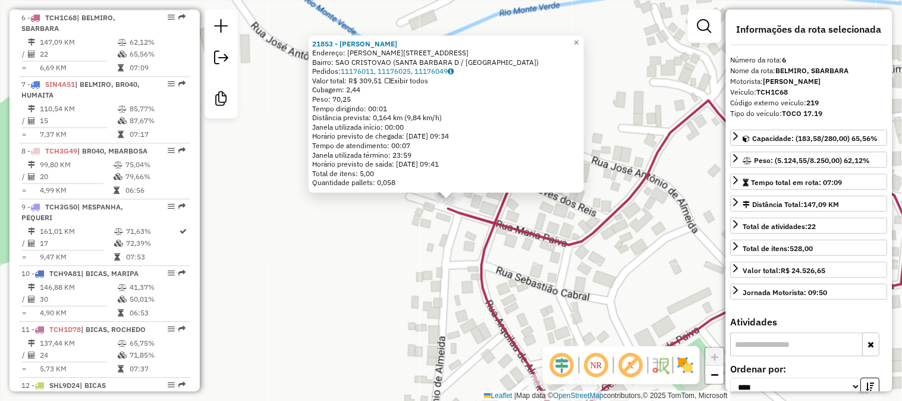
drag, startPoint x: 369, startPoint y: 272, endPoint x: 385, endPoint y: 253, distance: 24.9
click at [369, 272] on div "21853 - JOSE AUREO DA SILVA Endereço: R MARIA PAIVA 22 Bairro: SAO CRISTOVAO (S…" at bounding box center [451, 200] width 902 height 401
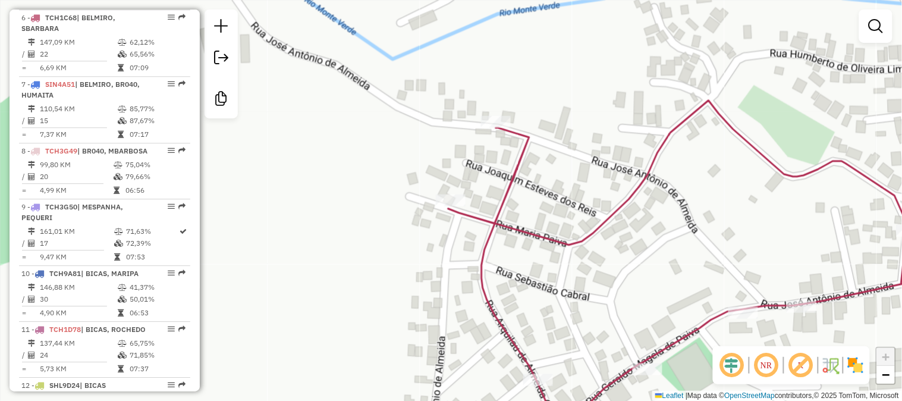
click at [503, 115] on div "Rota 6 - Placa TCH1C68 21854 - JOSE DOMINGOS QUELLI Janela de atendimento Grade…" at bounding box center [451, 200] width 902 height 401
select select "*********"
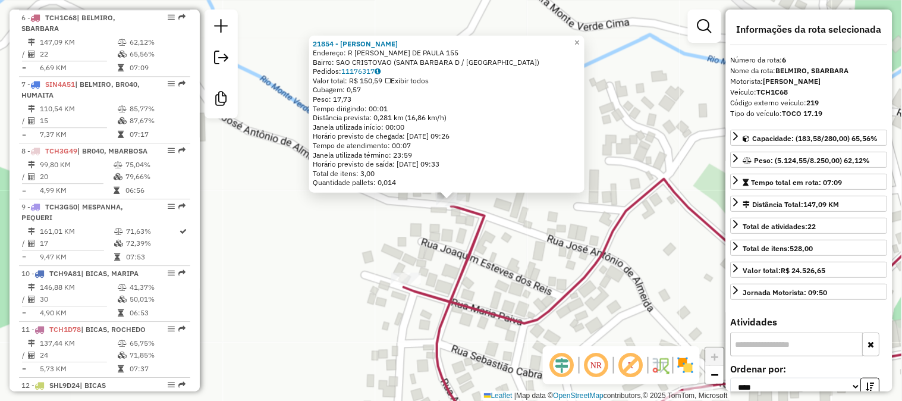
click at [510, 236] on div "21854 - JOSE DOMINGOS QUELLI Endereço: R CAMILO NOMIATO DE PAULA 155 Bairro: SA…" at bounding box center [451, 200] width 902 height 401
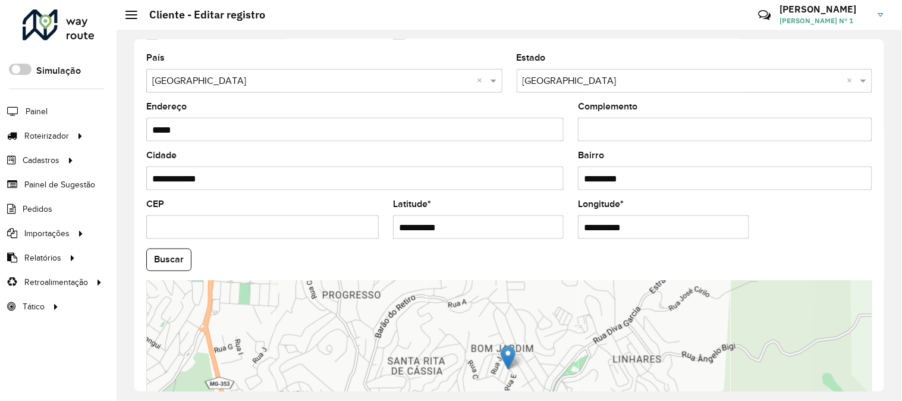
scroll to position [486, 0]
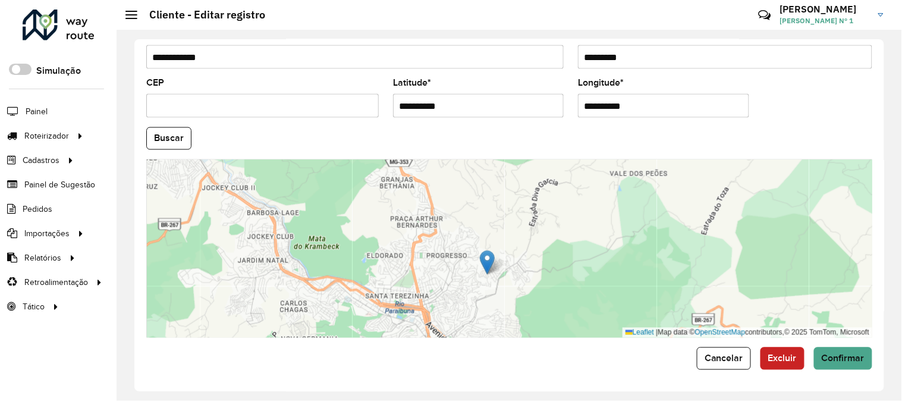
drag, startPoint x: 506, startPoint y: 256, endPoint x: 503, endPoint y: 271, distance: 15.2
click at [506, 280] on div "Leaflet | Map data © OpenStreetMap contributors,© 2025 TomTom, Microsoft" at bounding box center [509, 248] width 726 height 178
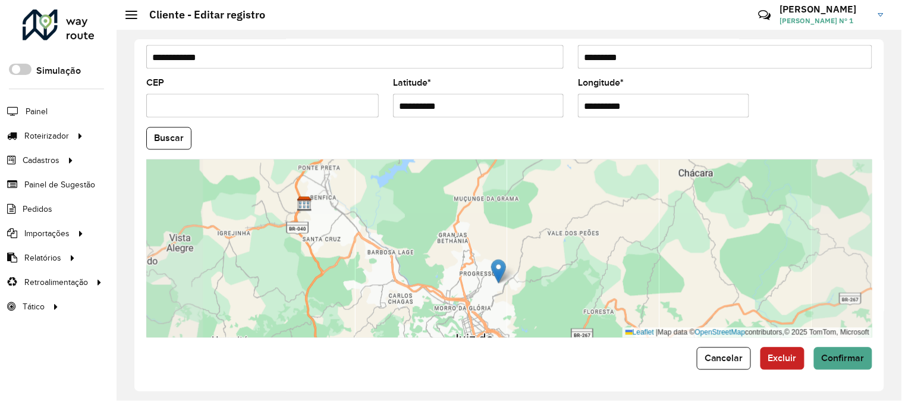
drag, startPoint x: 507, startPoint y: 270, endPoint x: 521, endPoint y: 267, distance: 14.1
click at [521, 267] on div "Leaflet | Map data © OpenStreetMap contributors,© 2025 TomTom, Microsoft" at bounding box center [509, 248] width 726 height 178
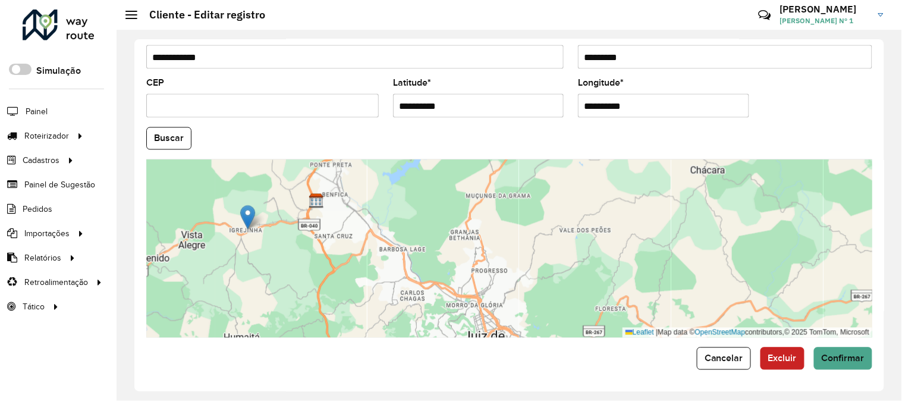
drag, startPoint x: 513, startPoint y: 262, endPoint x: 250, endPoint y: 211, distance: 267.9
click at [250, 211] on img at bounding box center [247, 217] width 15 height 24
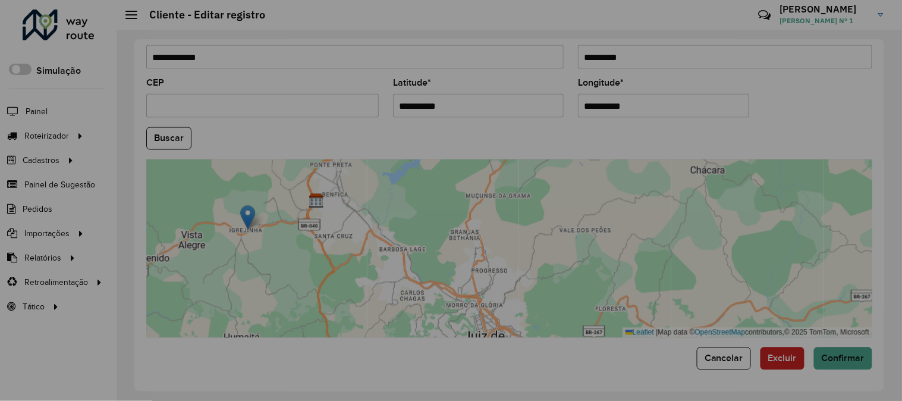
type input "**********"
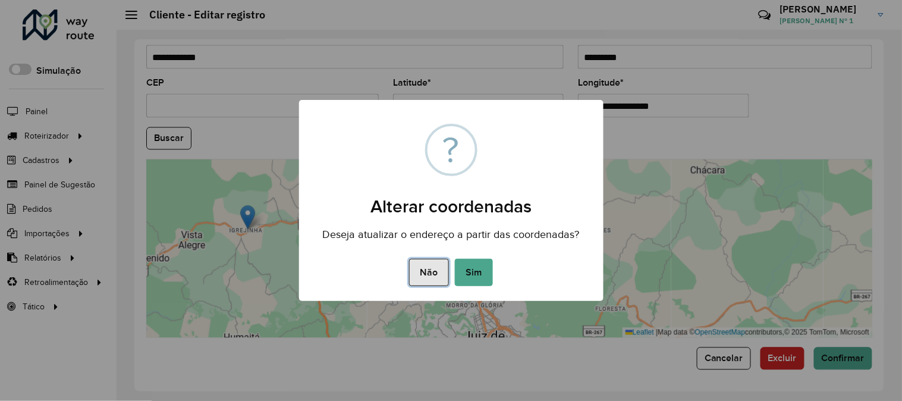
drag, startPoint x: 412, startPoint y: 264, endPoint x: 397, endPoint y: 259, distance: 16.4
click at [408, 263] on div "Não No Sim" at bounding box center [451, 272] width 305 height 33
click at [418, 262] on button "Não" at bounding box center [429, 272] width 40 height 27
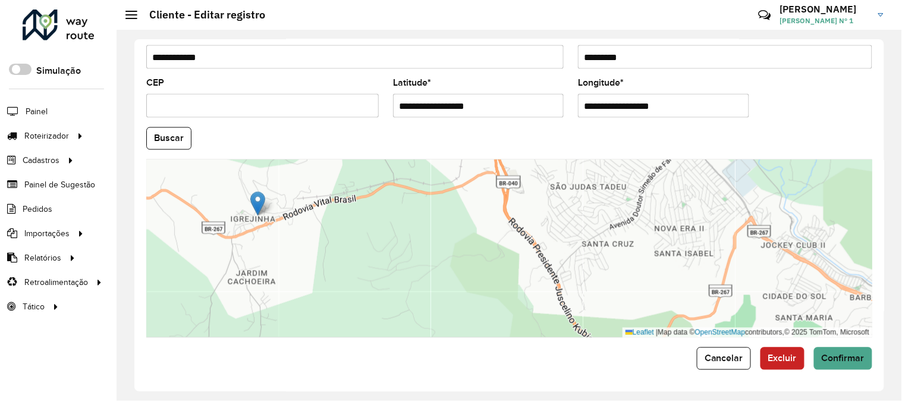
drag, startPoint x: 322, startPoint y: 236, endPoint x: 332, endPoint y: 236, distance: 10.1
click at [333, 236] on div "Leaflet | Map data © OpenStreetMap contributors,© 2025 TomTom, Microsoft" at bounding box center [509, 248] width 726 height 178
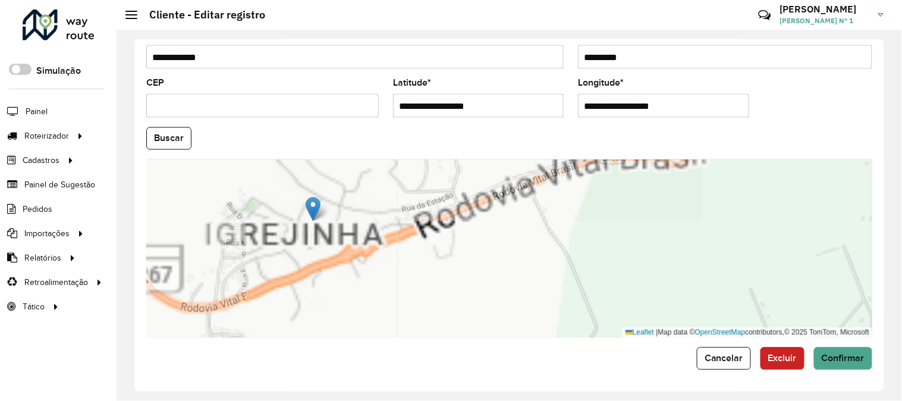
drag, startPoint x: 280, startPoint y: 233, endPoint x: 373, endPoint y: 231, distance: 92.8
click at [368, 231] on div "Leaflet | Map data © OpenStreetMap contributors,© 2025 TomTom, Microsoft" at bounding box center [509, 248] width 726 height 178
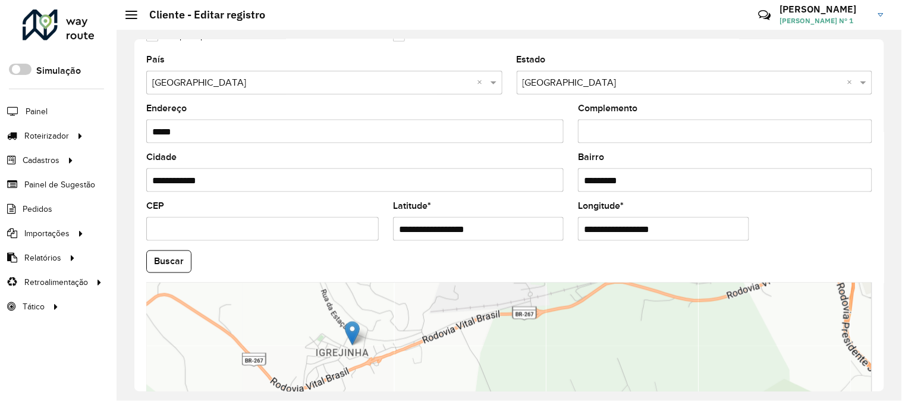
scroll to position [420, 0]
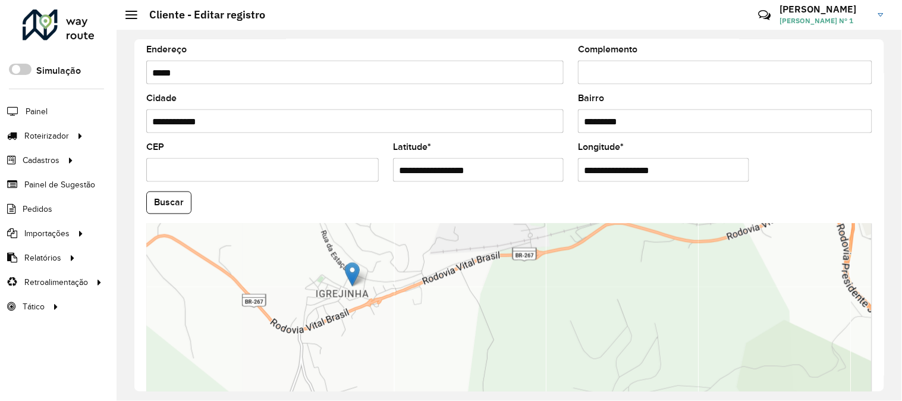
click at [757, 212] on hb-field-button "Buscar" at bounding box center [509, 203] width 726 height 23
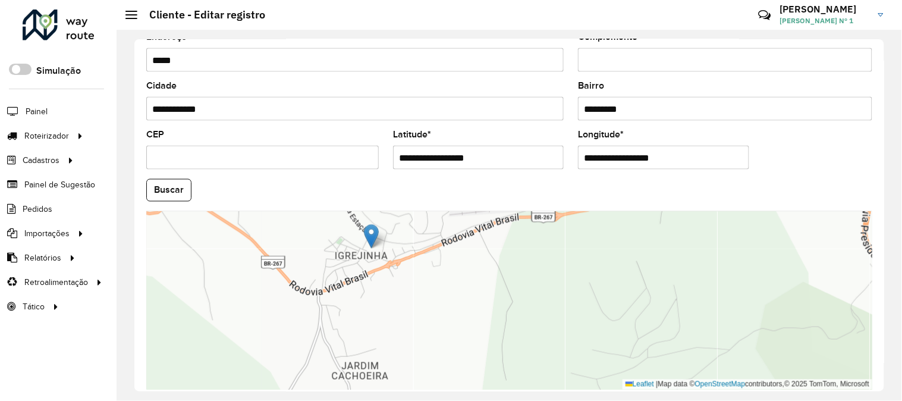
drag, startPoint x: 405, startPoint y: 293, endPoint x: 416, endPoint y: 277, distance: 20.0
click at [416, 277] on div "Leaflet | Map data © OpenStreetMap contributors,© 2025 TomTom, Microsoft" at bounding box center [509, 300] width 726 height 178
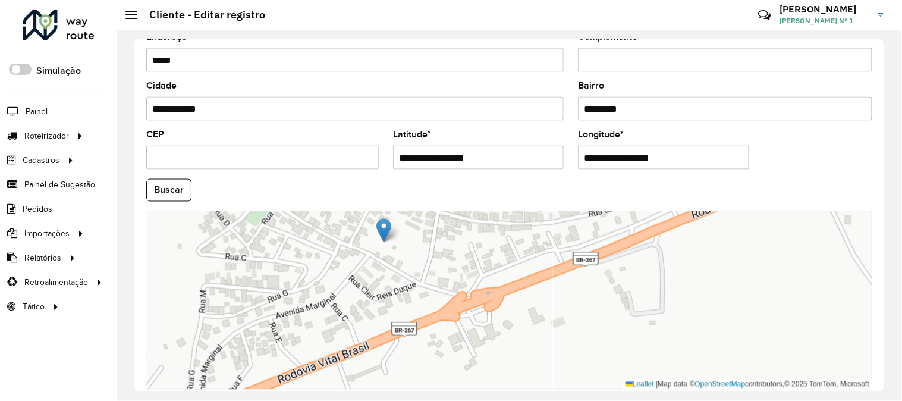
drag, startPoint x: 377, startPoint y: 260, endPoint x: 374, endPoint y: 283, distance: 23.4
click at [374, 283] on div "Leaflet | Map data © OpenStreetMap contributors,© 2025 TomTom, Microsoft" at bounding box center [509, 300] width 726 height 178
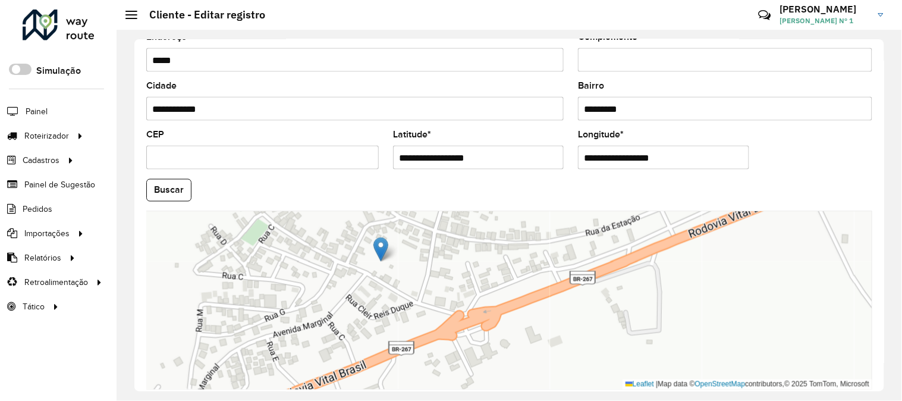
drag, startPoint x: 361, startPoint y: 299, endPoint x: 359, endPoint y: 264, distance: 35.8
click at [359, 265] on div "Leaflet | Map data © OpenStreetMap contributors,© 2025 TomTom, Microsoft" at bounding box center [509, 300] width 726 height 178
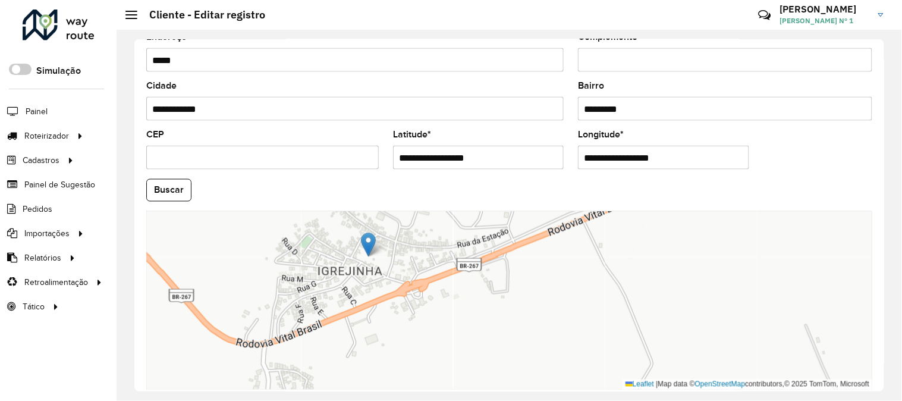
drag, startPoint x: 369, startPoint y: 264, endPoint x: 369, endPoint y: 277, distance: 13.1
click at [369, 277] on div "Leaflet | Map data © OpenStreetMap contributors,© 2025 TomTom, Microsoft" at bounding box center [509, 300] width 726 height 178
drag, startPoint x: 371, startPoint y: 245, endPoint x: 292, endPoint y: 360, distance: 139.1
click at [292, 360] on img at bounding box center [290, 359] width 15 height 24
type input "**********"
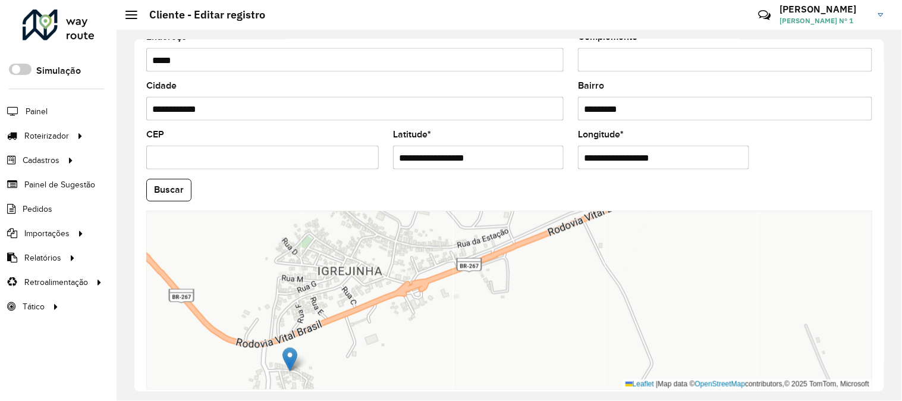
type input "**********"
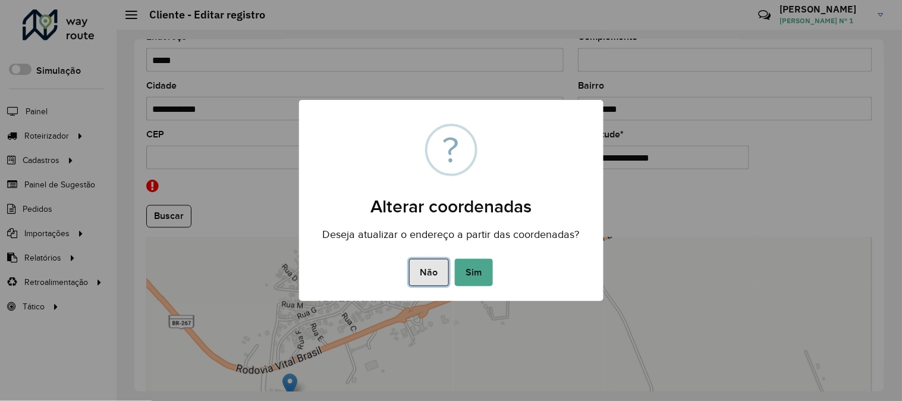
click at [419, 274] on button "Não" at bounding box center [429, 272] width 40 height 27
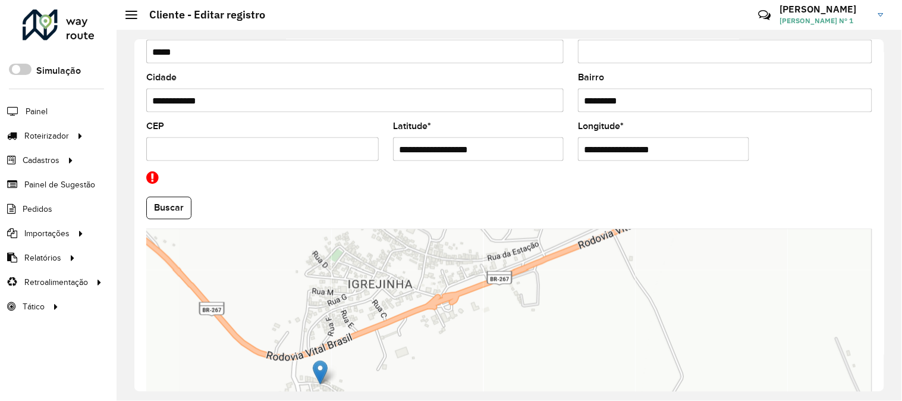
scroll to position [459, 0]
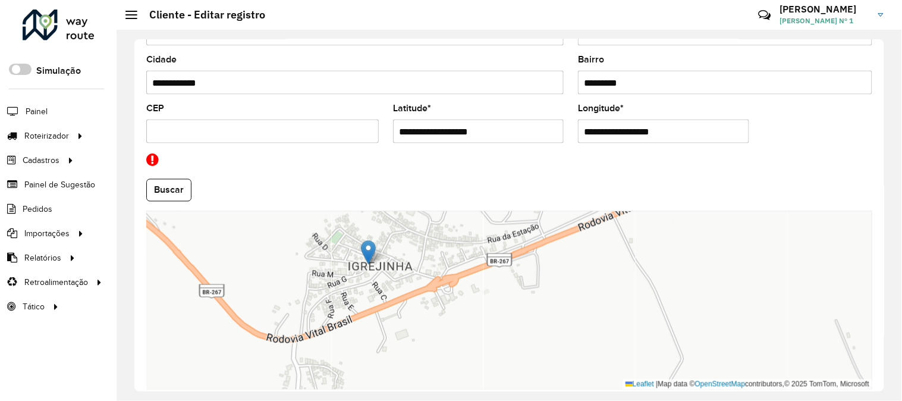
drag, startPoint x: 325, startPoint y: 371, endPoint x: 373, endPoint y: 268, distance: 113.1
click at [373, 268] on div "Leaflet | Map data © OpenStreetMap contributors,© 2025 TomTom, Microsoft" at bounding box center [509, 300] width 726 height 178
type input "**********"
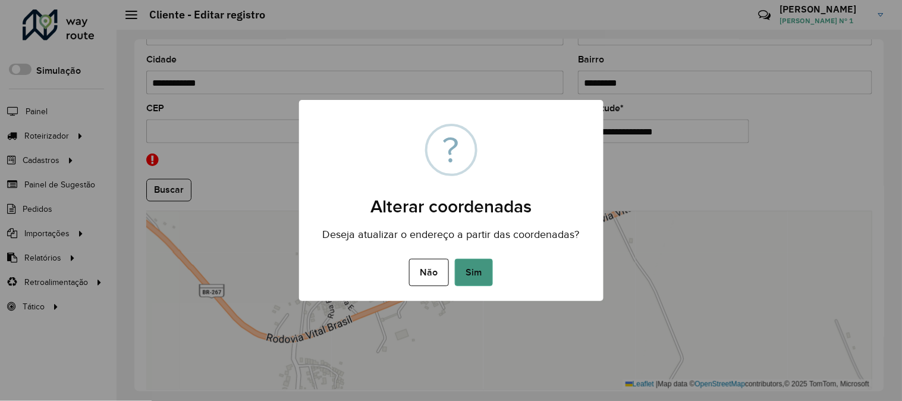
click at [472, 272] on button "Sim" at bounding box center [474, 272] width 38 height 27
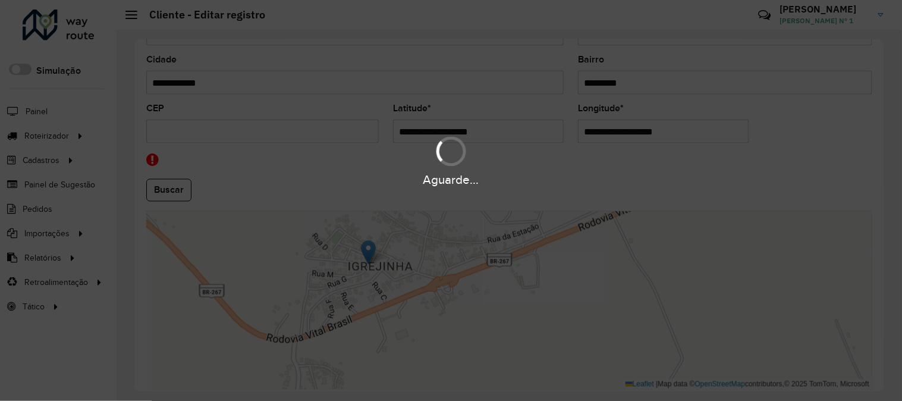
type input "**********"
type input "*********"
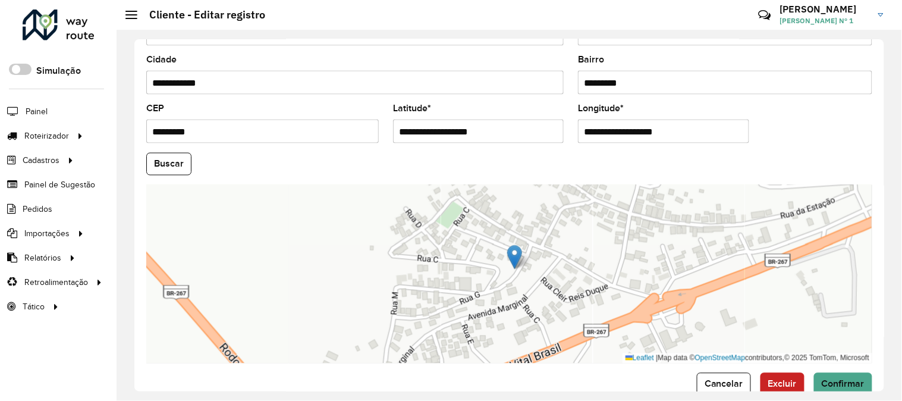
drag, startPoint x: 509, startPoint y: 272, endPoint x: 459, endPoint y: 246, distance: 56.7
click at [456, 246] on div "Leaflet | Map data © OpenStreetMap contributors,© 2025 TomTom, Microsoft" at bounding box center [509, 274] width 726 height 178
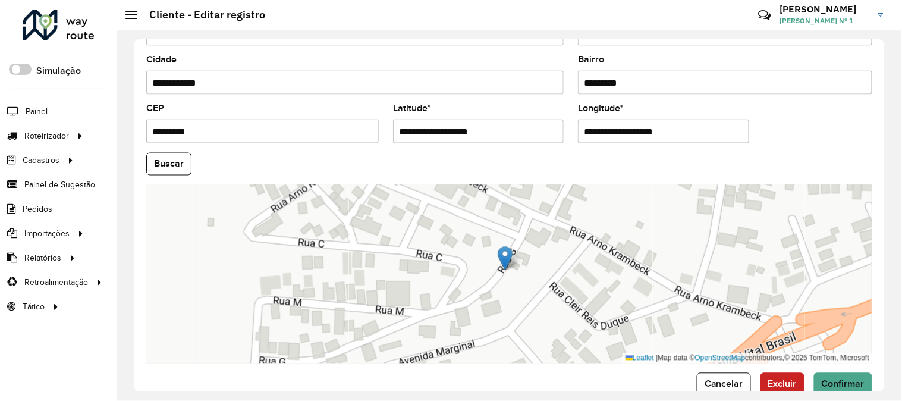
drag, startPoint x: 490, startPoint y: 246, endPoint x: 498, endPoint y: 252, distance: 9.4
click at [498, 252] on img at bounding box center [505, 258] width 15 height 24
type input "**********"
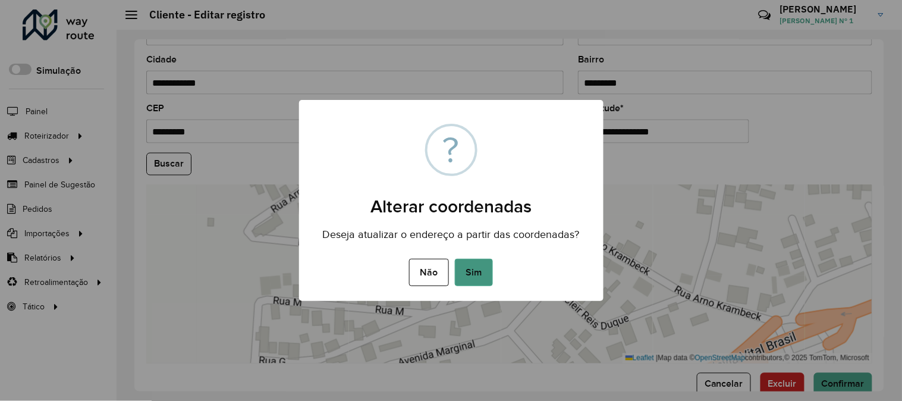
click at [465, 266] on button "Sim" at bounding box center [474, 272] width 38 height 27
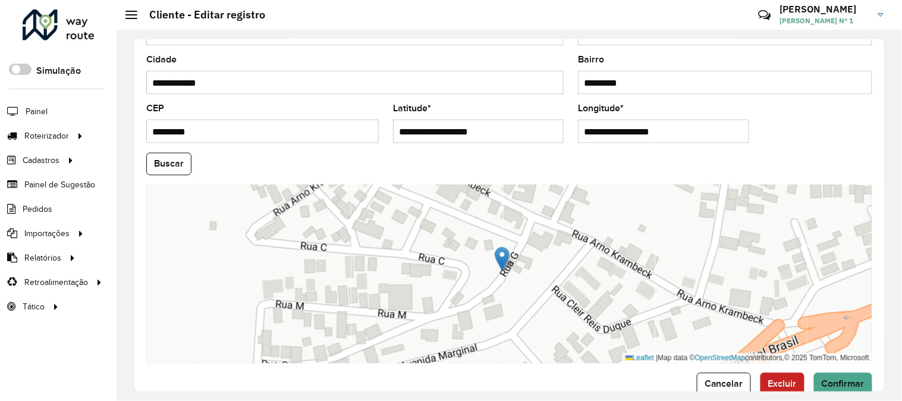
drag, startPoint x: 513, startPoint y: 266, endPoint x: 507, endPoint y: 263, distance: 6.1
click at [507, 263] on img at bounding box center [502, 259] width 15 height 24
type input "**********"
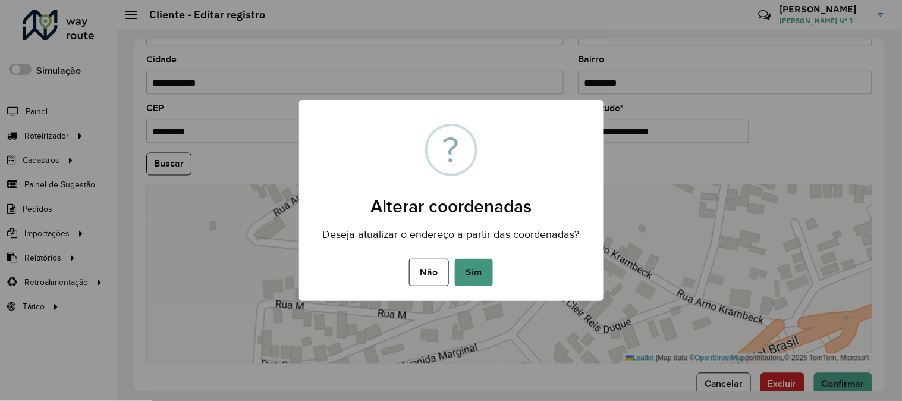
click at [484, 272] on button "Sim" at bounding box center [474, 272] width 38 height 27
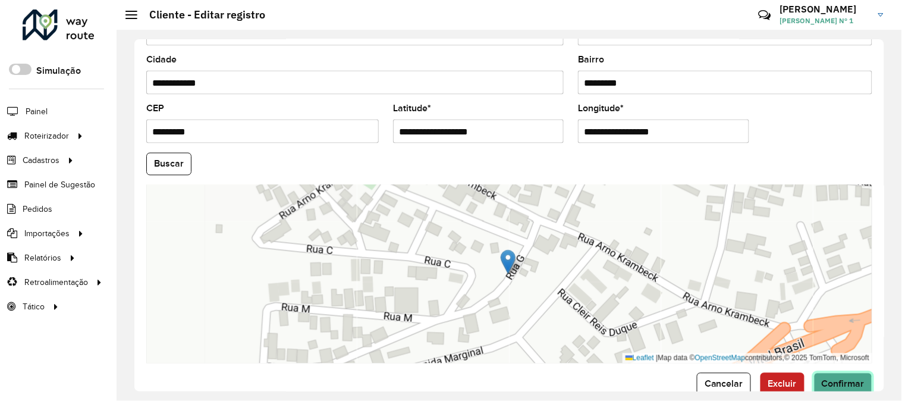
click at [823, 381] on span "Confirmar" at bounding box center [843, 384] width 43 height 10
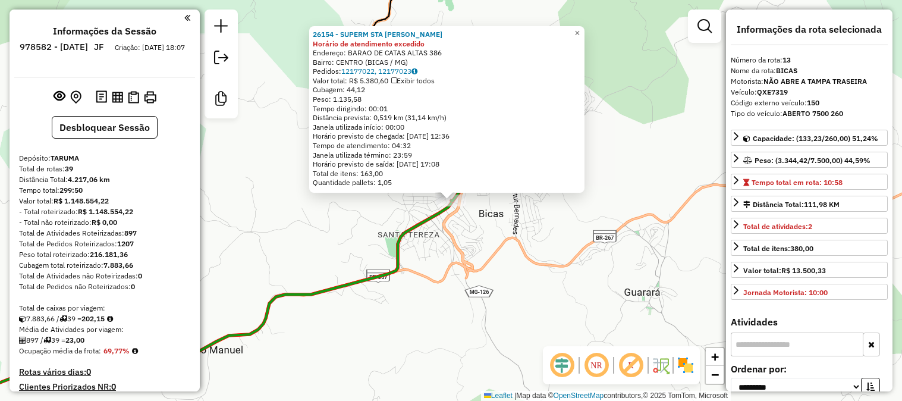
select select "**********"
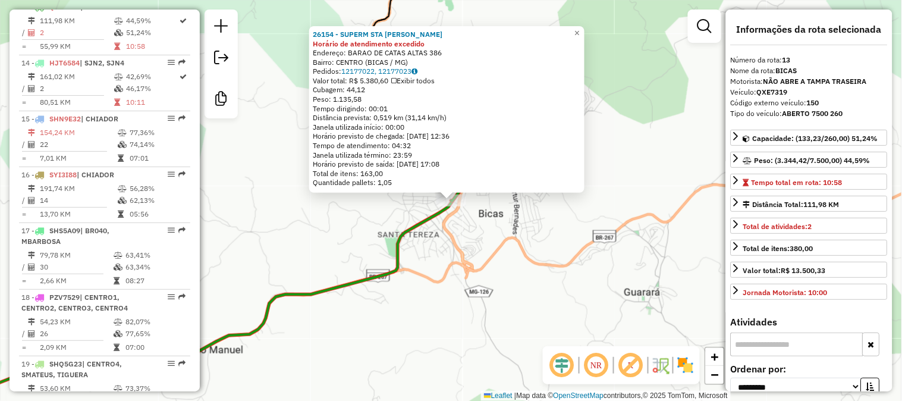
click at [502, 221] on div "26154 - SUPERM STA [PERSON_NAME] de atendimento excedido Endereço: BARAO DE CAT…" at bounding box center [451, 200] width 902 height 401
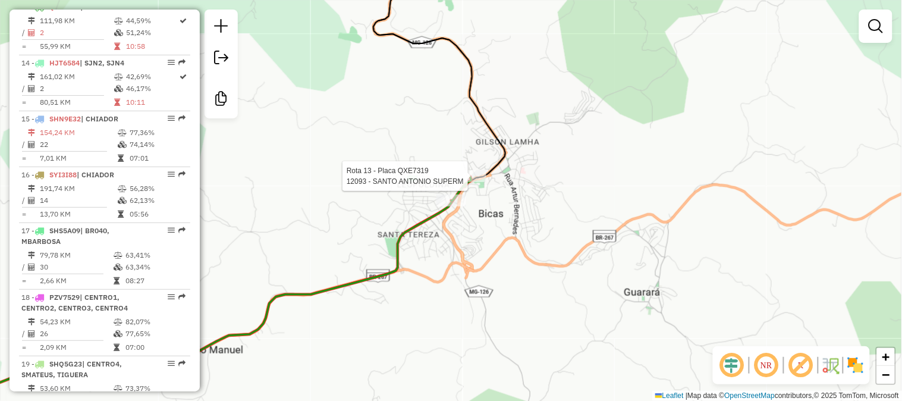
select select "**********"
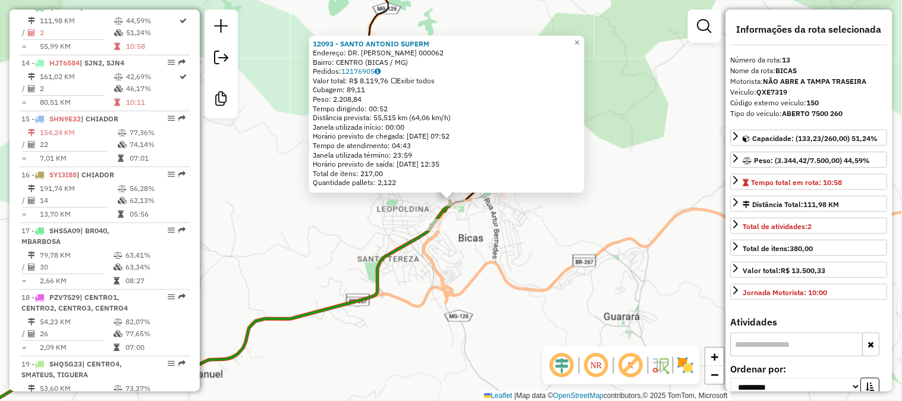
click at [491, 255] on div "12093 - SANTO ANTONIO SUPERM Endereço: DR. [PERSON_NAME] 000062 Bairro: CENTRO …" at bounding box center [451, 200] width 902 height 401
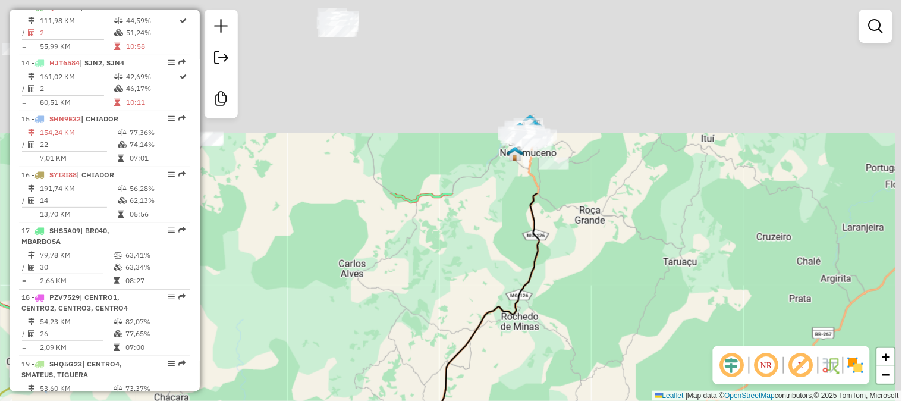
drag, startPoint x: 554, startPoint y: 162, endPoint x: 513, endPoint y: 383, distance: 225.1
click at [515, 378] on div "Janela de atendimento Grade de atendimento Capacidade Transportadoras Veículos …" at bounding box center [451, 200] width 902 height 401
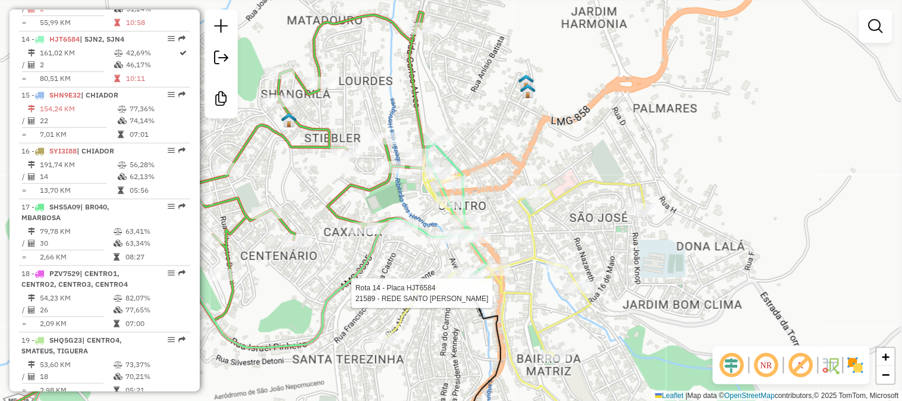
select select "**********"
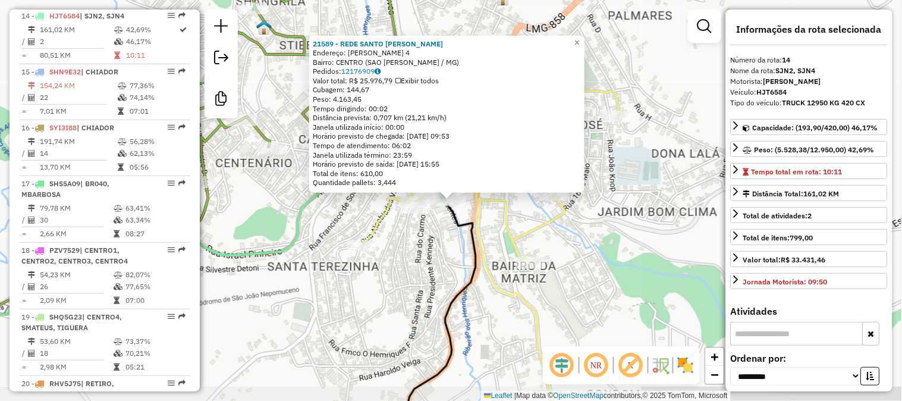
scroll to position [1217, 0]
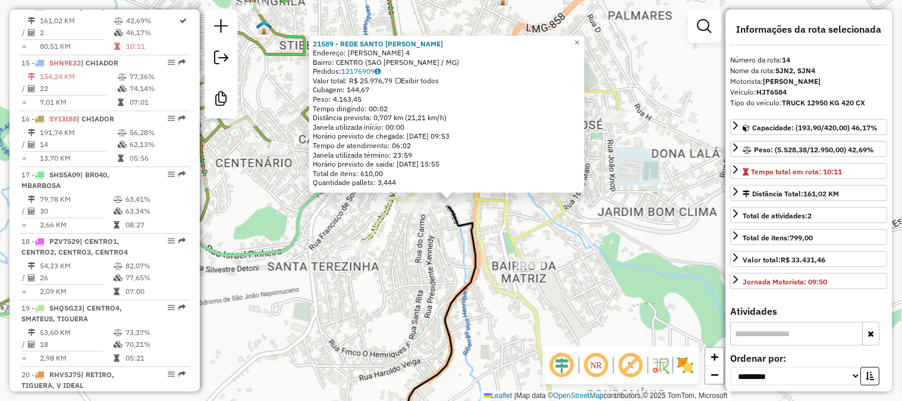
click at [438, 265] on div "21589 - REDE SANTO [PERSON_NAME]: CONEGO REIS 4 Bairro: [GEOGRAPHIC_DATA] ([GEO…" at bounding box center [451, 200] width 902 height 401
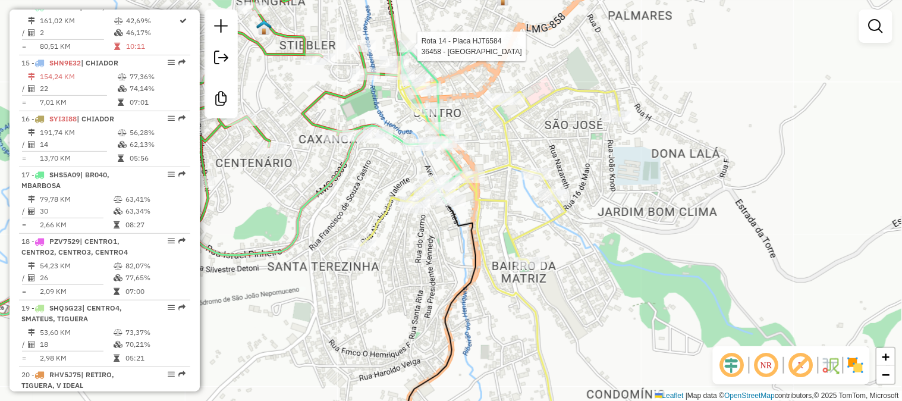
select select "**********"
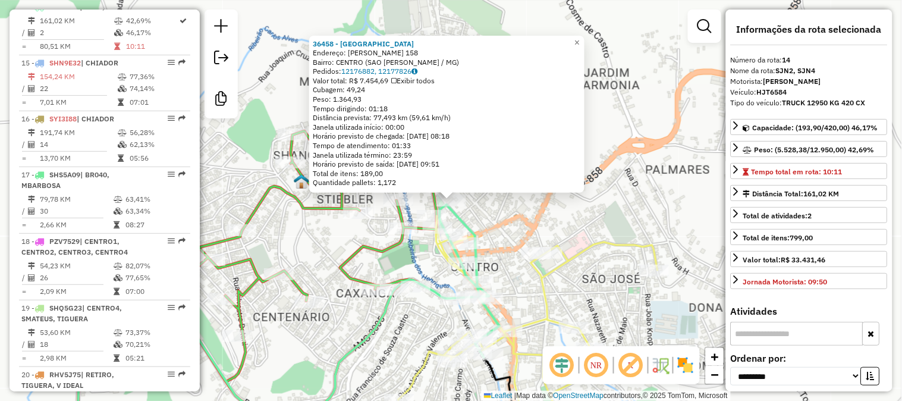
click at [533, 221] on div "36458 - SANTO ANTONIO SUPERM Endereço: [PERSON_NAME] 158 Bairro: [GEOGRAPHIC_DA…" at bounding box center [451, 200] width 902 height 401
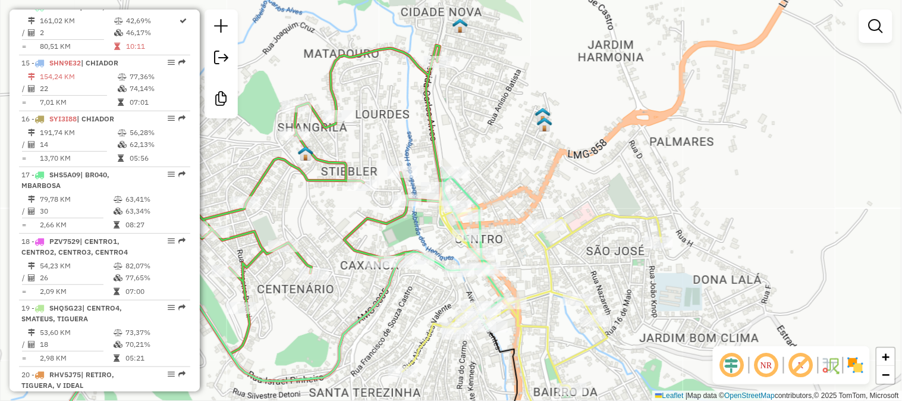
drag, startPoint x: 534, startPoint y: 193, endPoint x: 557, endPoint y: 117, distance: 79.6
click at [556, 122] on div "Janela de atendimento Grade de atendimento Capacidade Transportadoras Veículos …" at bounding box center [451, 200] width 902 height 401
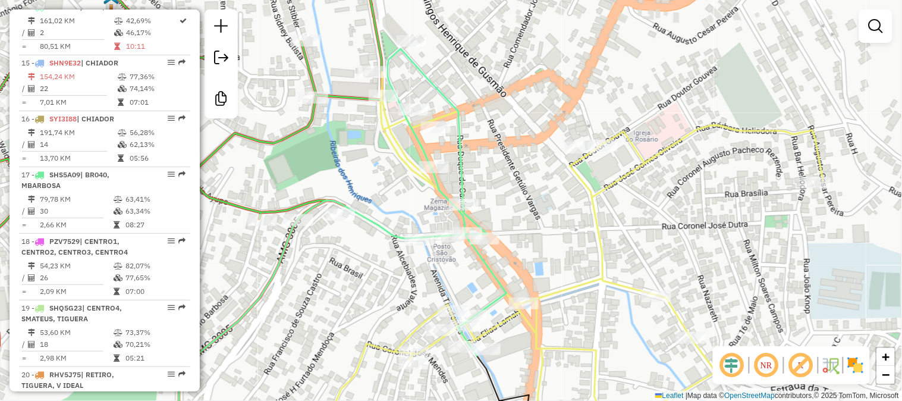
drag, startPoint x: 556, startPoint y: 120, endPoint x: 575, endPoint y: 39, distance: 83.6
click at [575, 40] on div "Janela de atendimento Grade de atendimento Capacidade Transportadoras Veículos …" at bounding box center [451, 200] width 902 height 401
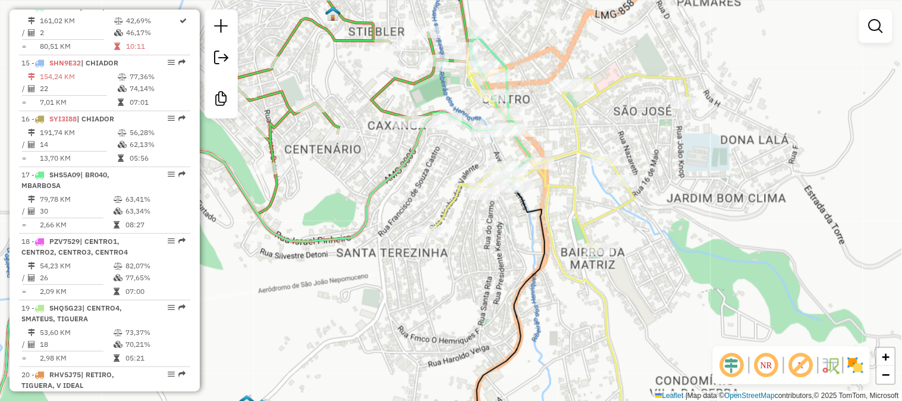
drag, startPoint x: 532, startPoint y: 73, endPoint x: 538, endPoint y: 88, distance: 16.0
click at [538, 88] on div "Janela de atendimento Grade de atendimento Capacidade Transportadoras Veículos …" at bounding box center [451, 200] width 902 height 401
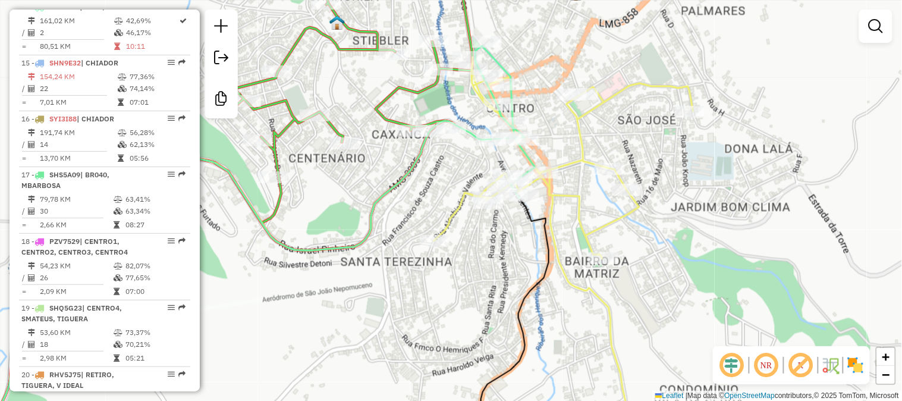
click at [509, 62] on div "Janela de atendimento Grade de atendimento Capacidade Transportadoras Veículos …" at bounding box center [451, 200] width 902 height 401
click at [495, 59] on icon at bounding box center [250, 244] width 550 height 396
select select "**********"
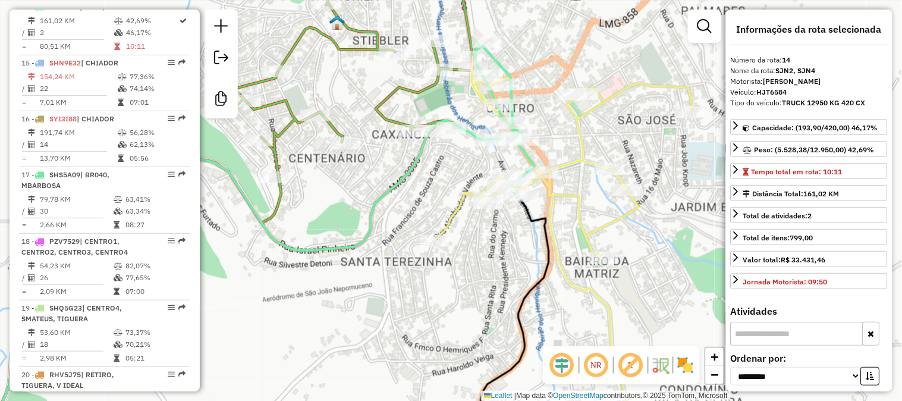
drag, startPoint x: 413, startPoint y: 318, endPoint x: 515, endPoint y: 32, distance: 304.4
click at [503, 65] on div "Janela de atendimento Grade de atendimento Capacidade Transportadoras Veículos …" at bounding box center [451, 200] width 902 height 401
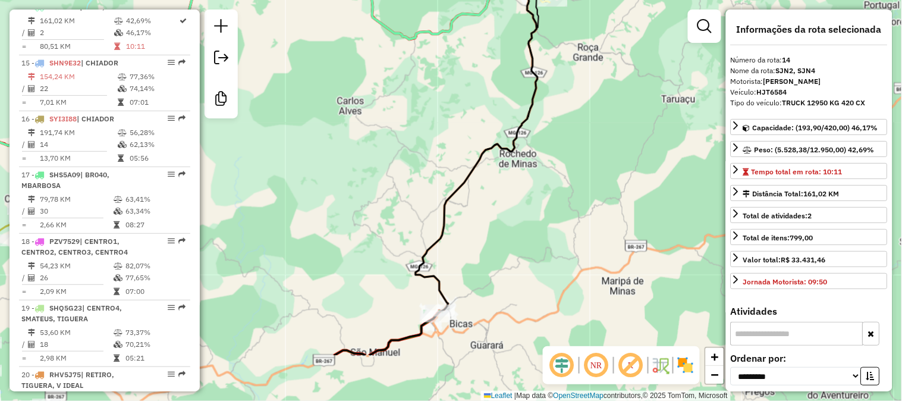
drag, startPoint x: 467, startPoint y: 192, endPoint x: 490, endPoint y: 63, distance: 130.6
click at [490, 68] on div "Janela de atendimento Grade de atendimento Capacidade Transportadoras Veículos …" at bounding box center [451, 200] width 902 height 401
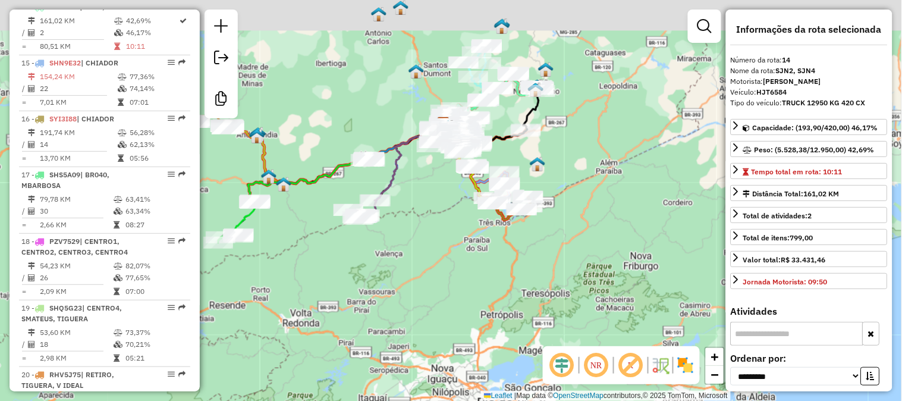
drag, startPoint x: 557, startPoint y: 193, endPoint x: 579, endPoint y: 277, distance: 86.3
click at [587, 281] on div "Janela de atendimento Grade de atendimento Capacidade Transportadoras Veículos …" at bounding box center [451, 200] width 902 height 401
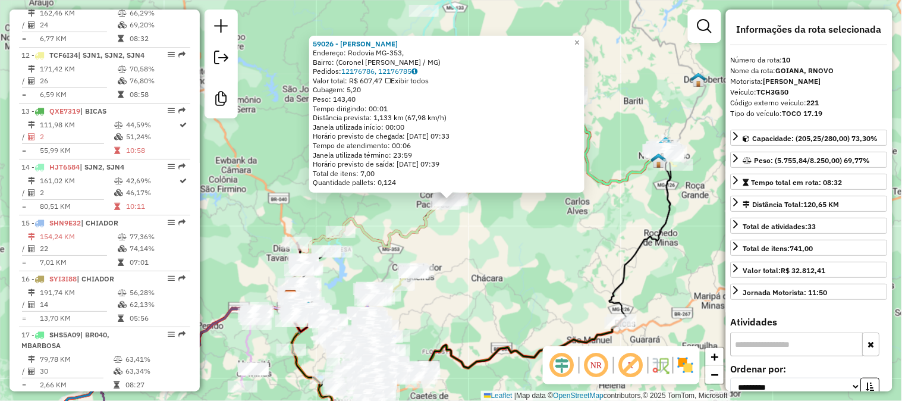
scroll to position [971, 0]
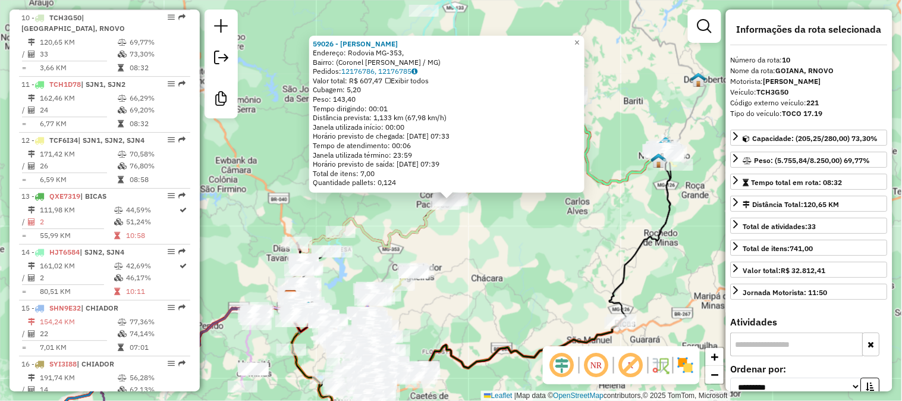
click at [548, 222] on div "59026 - DIRCE [PERSON_NAME]: [GEOGRAPHIC_DATA] MG-353, Bairro: ([GEOGRAPHIC_DAT…" at bounding box center [451, 200] width 902 height 401
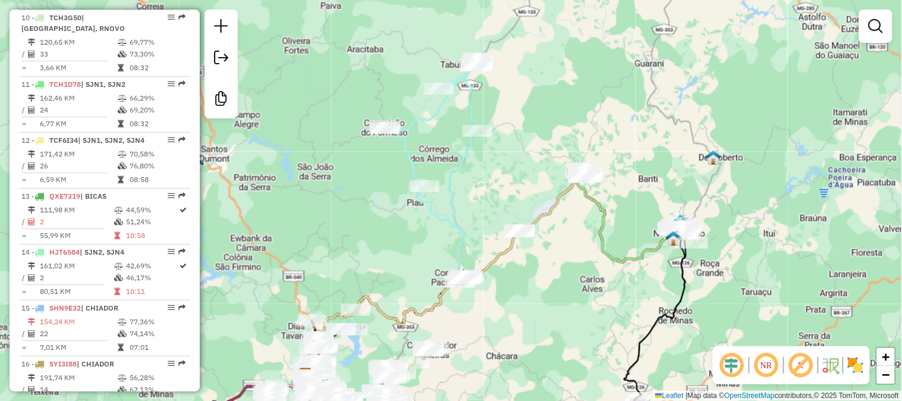
drag, startPoint x: 545, startPoint y: 209, endPoint x: 501, endPoint y: 206, distance: 44.1
click at [555, 290] on div "Janela de atendimento Grade de atendimento Capacidade Transportadoras Veículos …" at bounding box center [451, 200] width 902 height 401
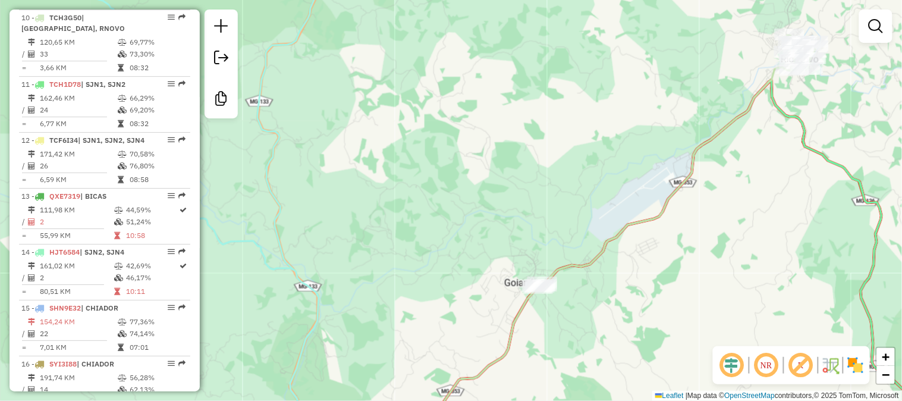
drag, startPoint x: 544, startPoint y: 281, endPoint x: 521, endPoint y: 212, distance: 73.4
click at [521, 212] on div "Janela de atendimento Grade de atendimento Capacidade Transportadoras Veículos …" at bounding box center [451, 200] width 902 height 401
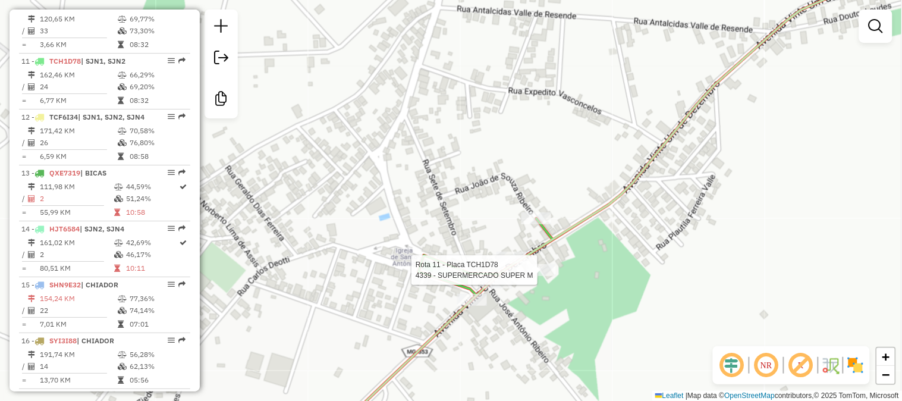
select select "**********"
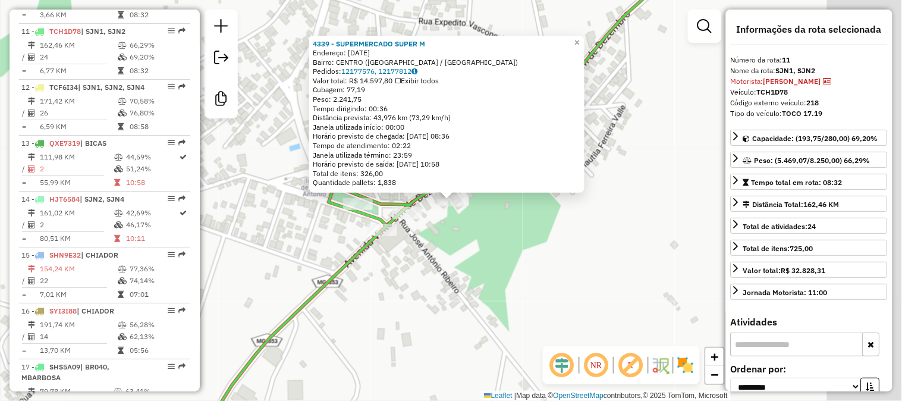
scroll to position [1038, 0]
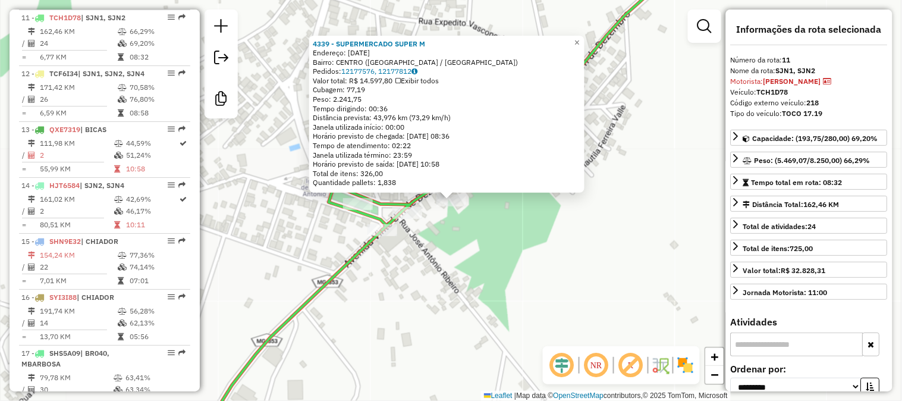
click at [526, 247] on div "4339 - SUPERMERCADO SUPER M Endereço: [DATE] Bairro: [GEOGRAPHIC_DATA] ([GEOGRA…" at bounding box center [451, 200] width 902 height 401
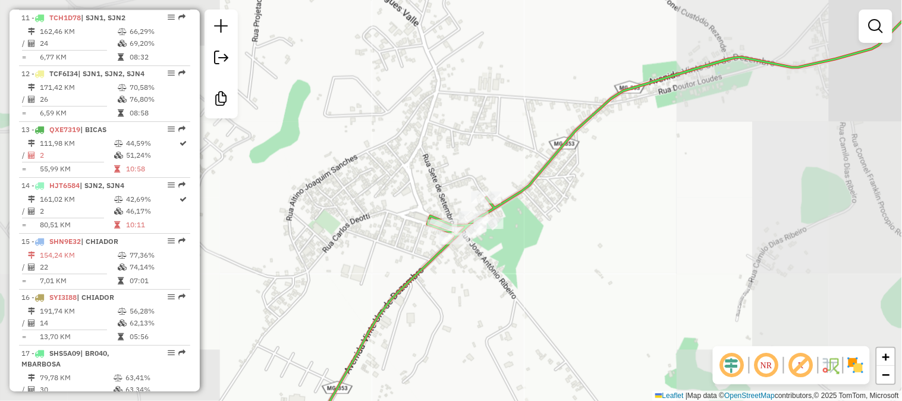
click at [544, 268] on div "Janela de atendimento Grade de atendimento Capacidade Transportadoras Veículos …" at bounding box center [451, 200] width 902 height 401
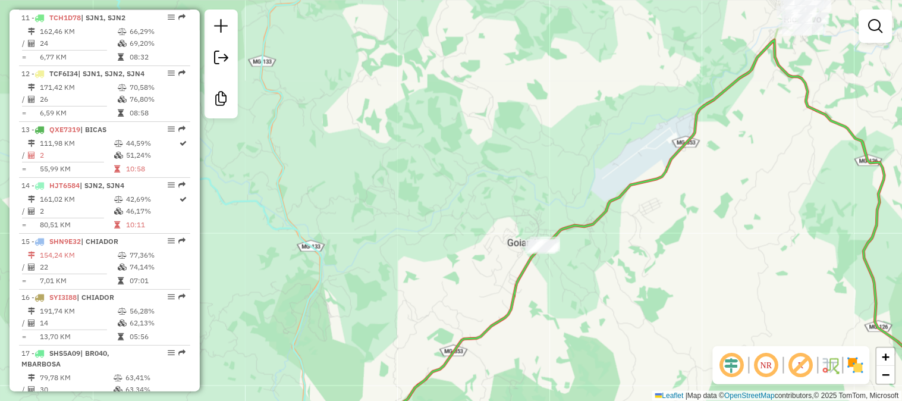
click at [807, 39] on div "Janela de atendimento Grade de atendimento Capacidade Transportadoras Veículos …" at bounding box center [451, 200] width 902 height 401
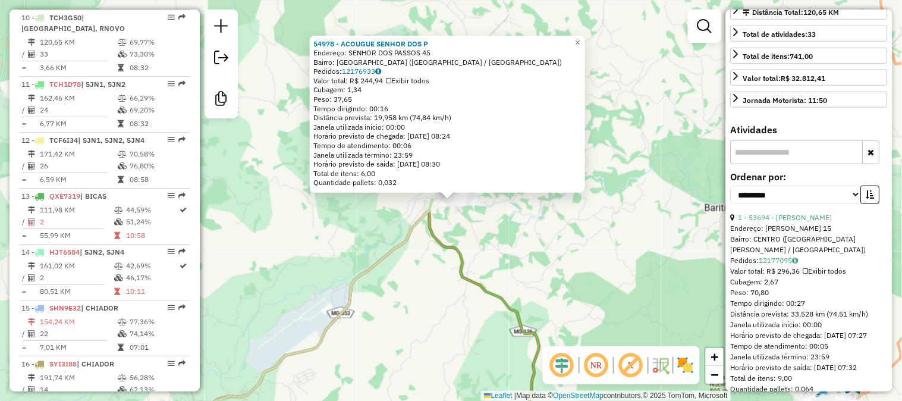
scroll to position [198, 0]
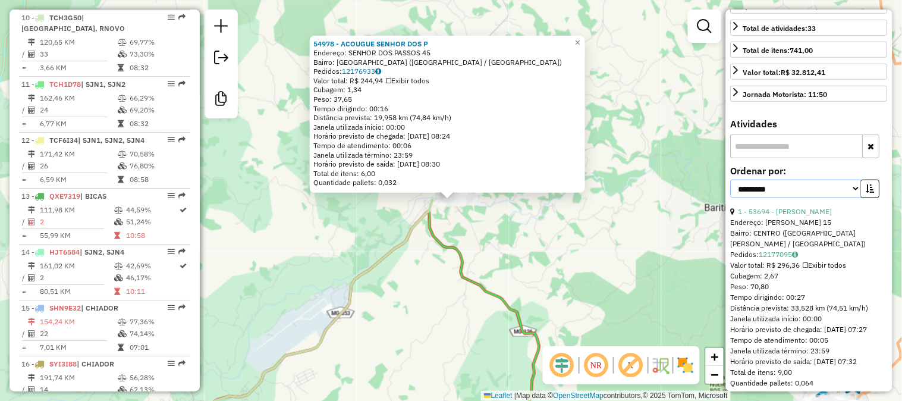
drag, startPoint x: 831, startPoint y: 186, endPoint x: 823, endPoint y: 190, distance: 8.8
click at [830, 186] on select "**********" at bounding box center [796, 189] width 131 height 18
select select "*********"
click at [731, 180] on select "**********" at bounding box center [796, 189] width 131 height 18
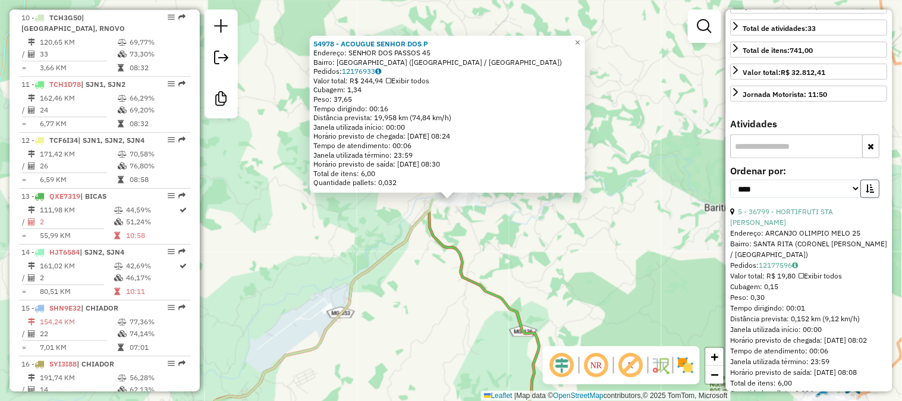
click at [863, 189] on button "button" at bounding box center [870, 189] width 19 height 18
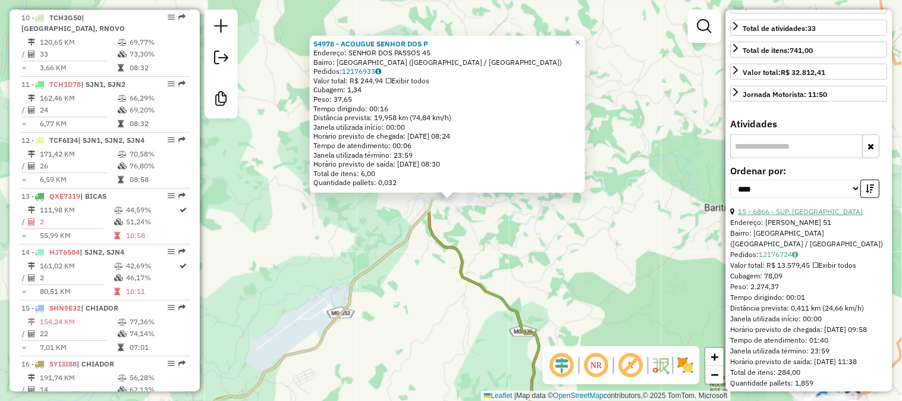
click at [795, 213] on link "15 - 6866 - SUP. [GEOGRAPHIC_DATA]" at bounding box center [801, 211] width 125 height 9
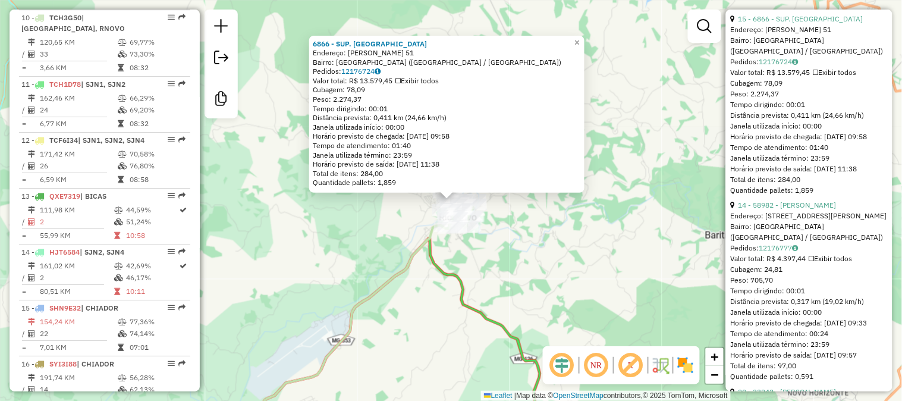
scroll to position [396, 0]
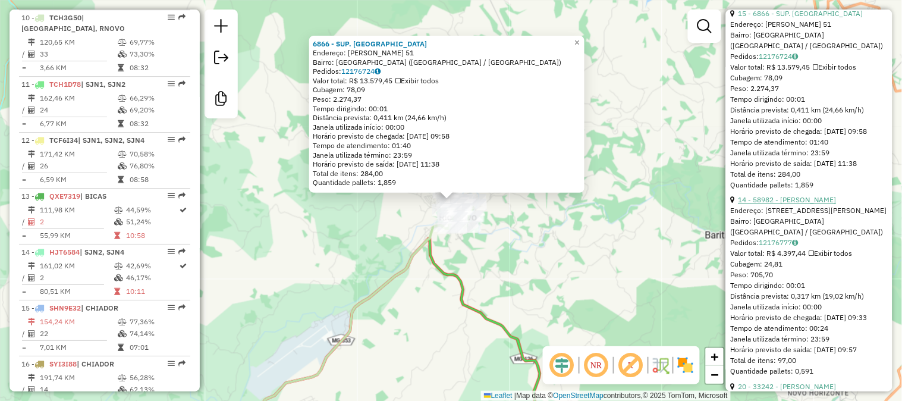
click at [811, 200] on link "14 - 58982 - [PERSON_NAME]" at bounding box center [788, 200] width 98 height 9
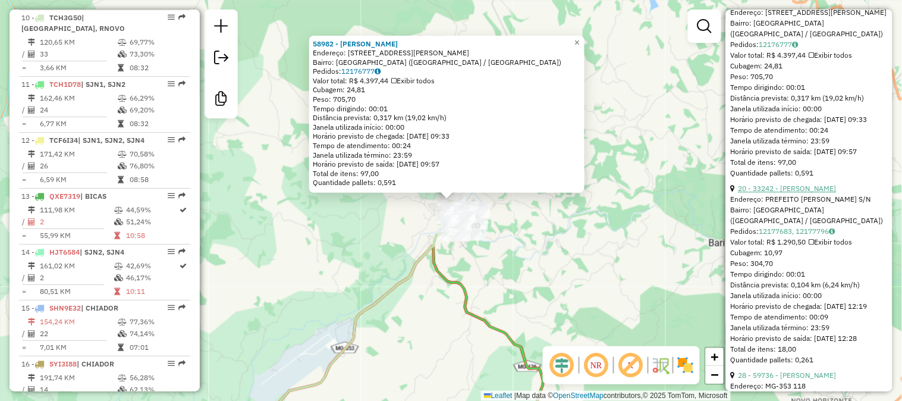
scroll to position [793, 0]
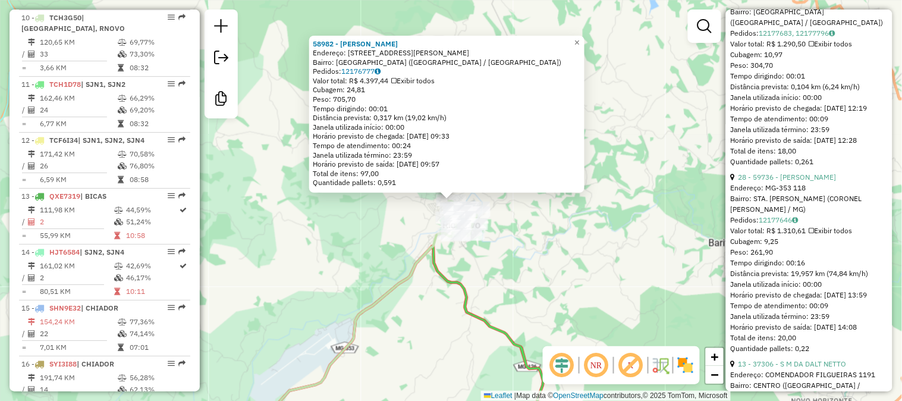
click at [576, 268] on div "58982 - [PERSON_NAME]: DR [PERSON_NAME] 260 Bairro: [GEOGRAPHIC_DATA] ([GEOGRAP…" at bounding box center [451, 200] width 902 height 401
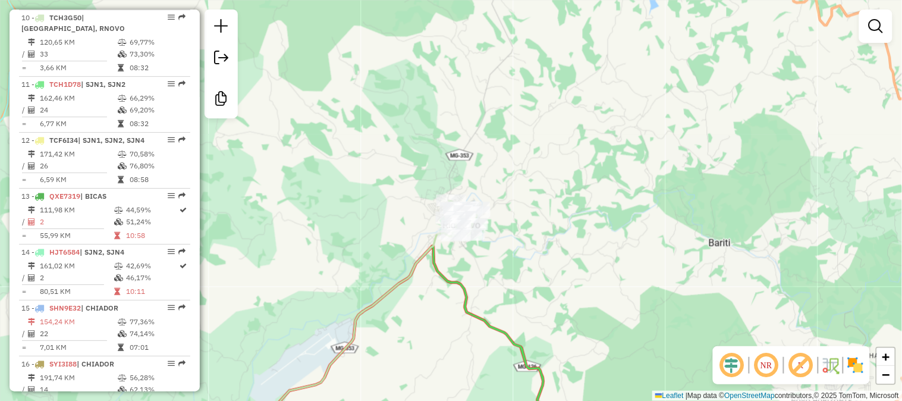
drag, startPoint x: 565, startPoint y: 269, endPoint x: 641, endPoint y: 65, distance: 217.0
click at [635, 74] on div "58982 - [PERSON_NAME]: DR [PERSON_NAME] 260 Bairro: [GEOGRAPHIC_DATA] ([GEOGRAP…" at bounding box center [451, 200] width 902 height 401
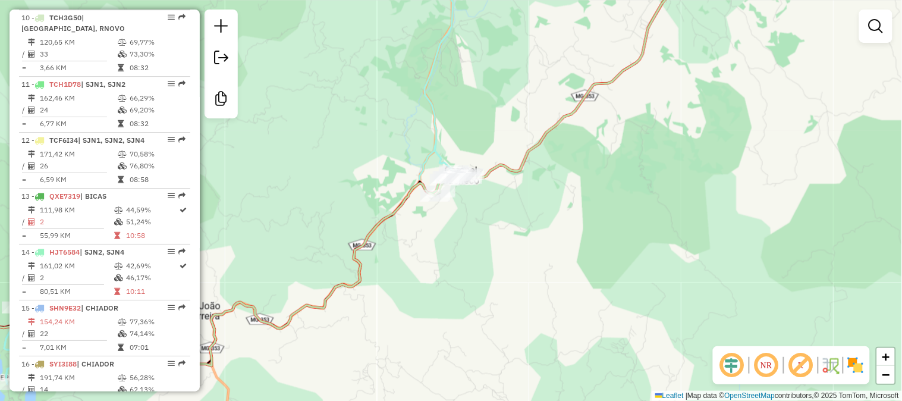
drag, startPoint x: 360, startPoint y: 159, endPoint x: 450, endPoint y: 93, distance: 112.0
click at [449, 93] on div "Janela de atendimento Grade de atendimento Capacidade Transportadoras Veículos …" at bounding box center [451, 200] width 902 height 401
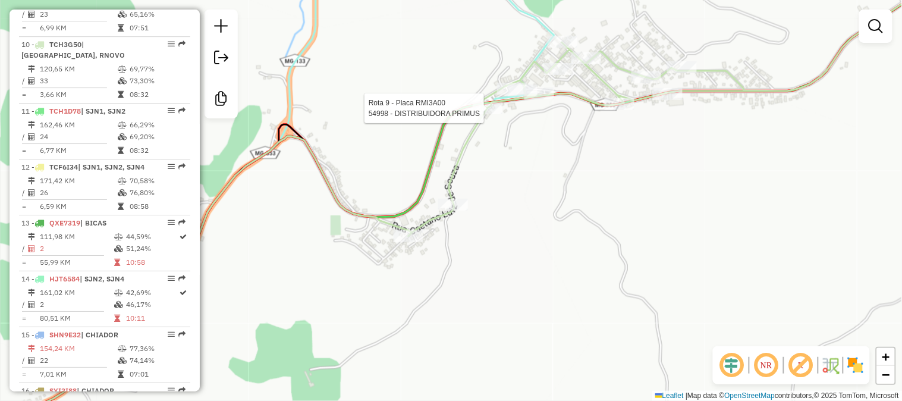
select select "*********"
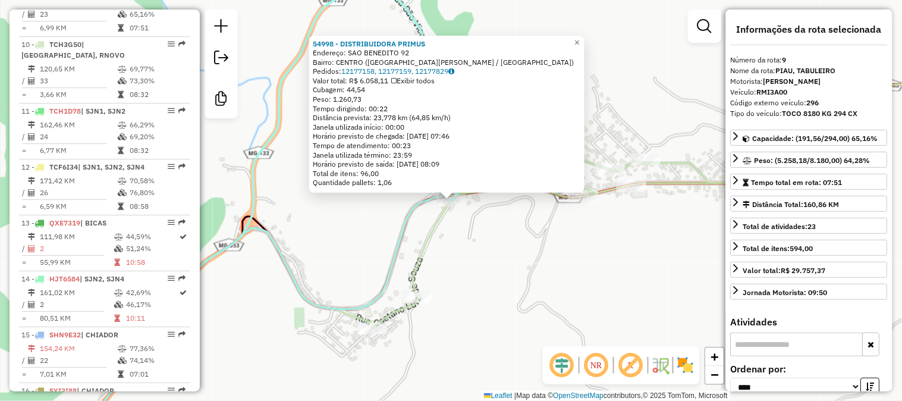
scroll to position [915, 0]
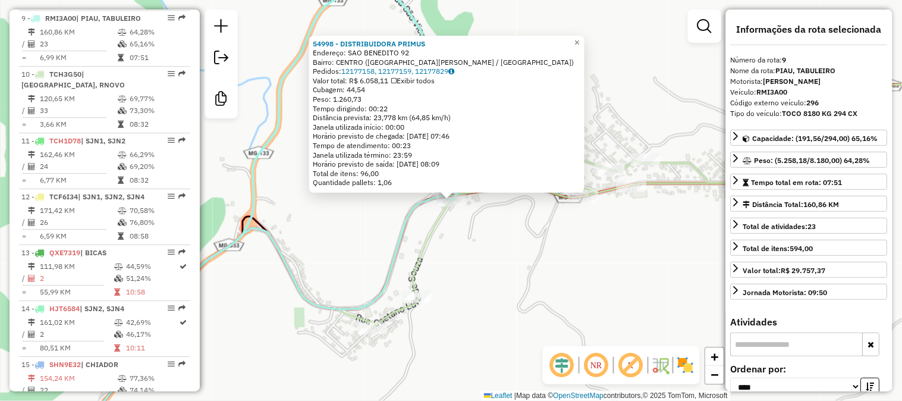
click at [513, 235] on div "54998 - DISTRIBUIDORA PRIMUS Endereço: SAO BENEDITO 92 Bairro: CENTRO ([GEOGRAP…" at bounding box center [451, 200] width 902 height 401
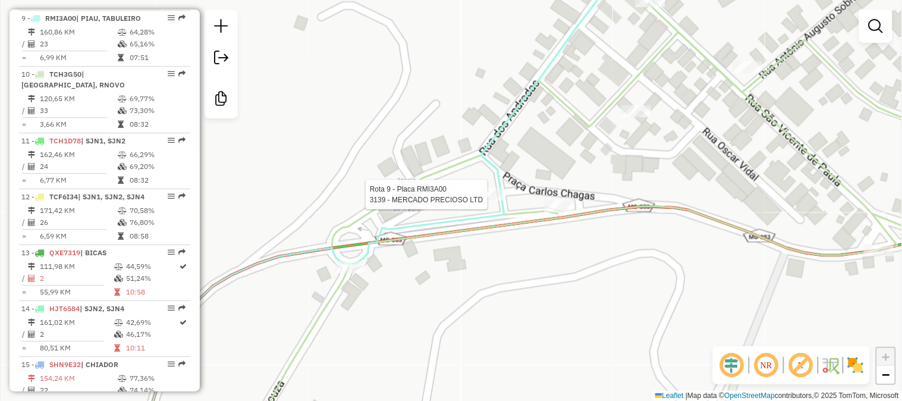
select select "*********"
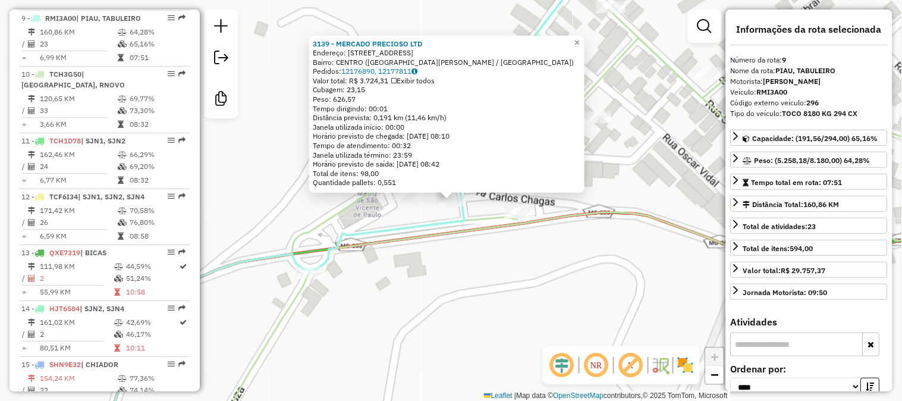
click at [450, 281] on div "3139 - MERCADO PRECIOSO LTD Endereço: R DOS ANDRADAS 7 Bairro: CENTRO ([GEOGRAP…" at bounding box center [451, 200] width 902 height 401
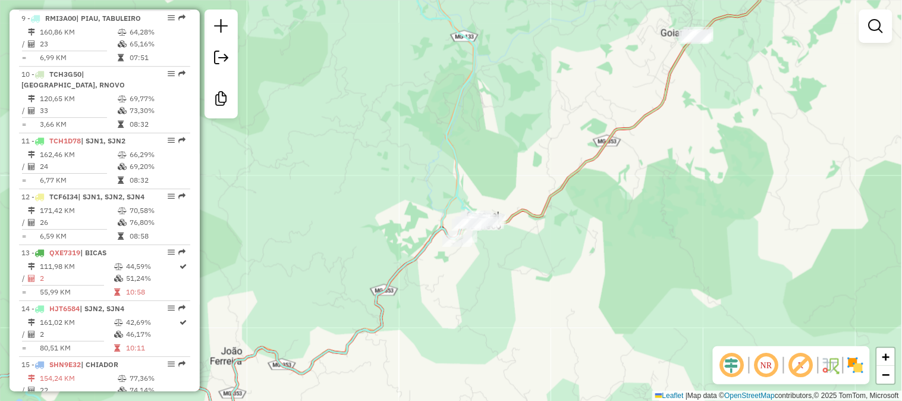
drag, startPoint x: 485, startPoint y: 164, endPoint x: 484, endPoint y: 264, distance: 99.9
click at [484, 261] on div "Janela de atendimento Grade de atendimento Capacidade Transportadoras Veículos …" at bounding box center [451, 200] width 902 height 401
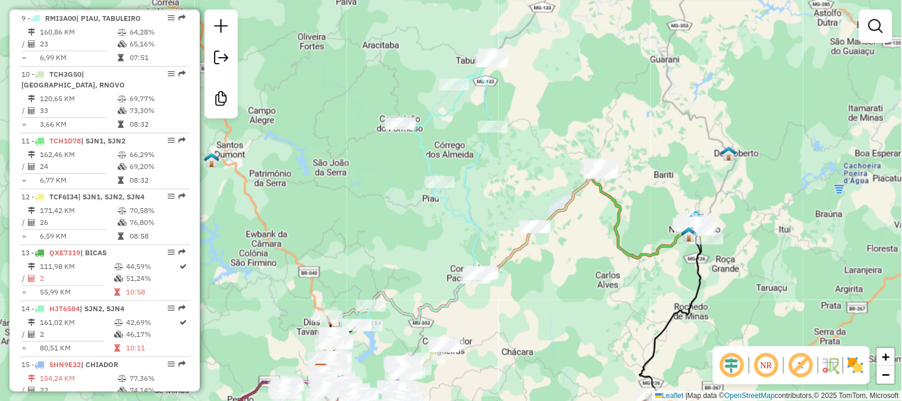
click at [470, 188] on icon at bounding box center [425, 189] width 139 height 271
select select "*********"
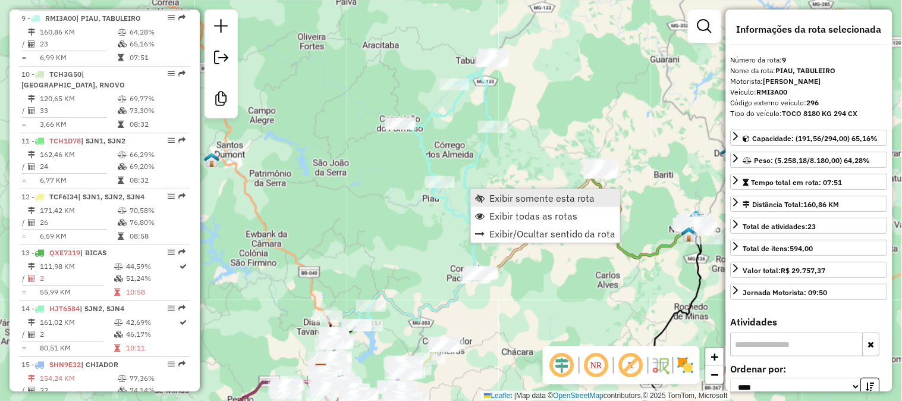
click at [497, 198] on span "Exibir somente esta rota" at bounding box center [543, 198] width 106 height 10
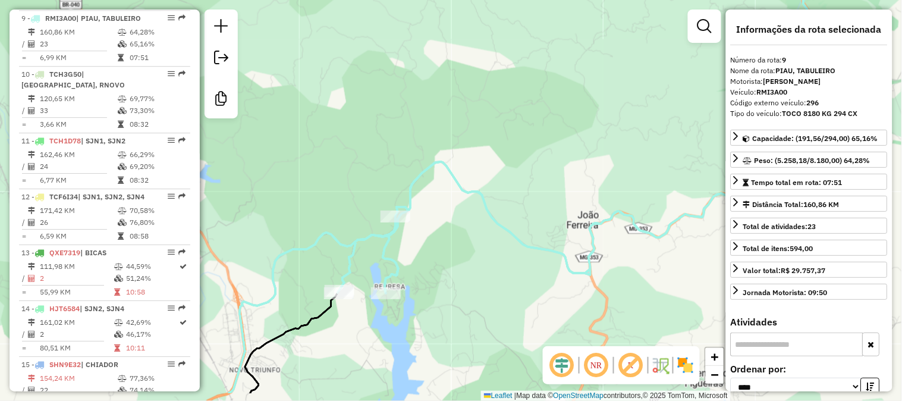
drag, startPoint x: 383, startPoint y: 327, endPoint x: 421, endPoint y: 268, distance: 69.8
click at [421, 269] on div "Janela de atendimento Grade de atendimento Capacidade Transportadoras Veículos …" at bounding box center [451, 200] width 902 height 401
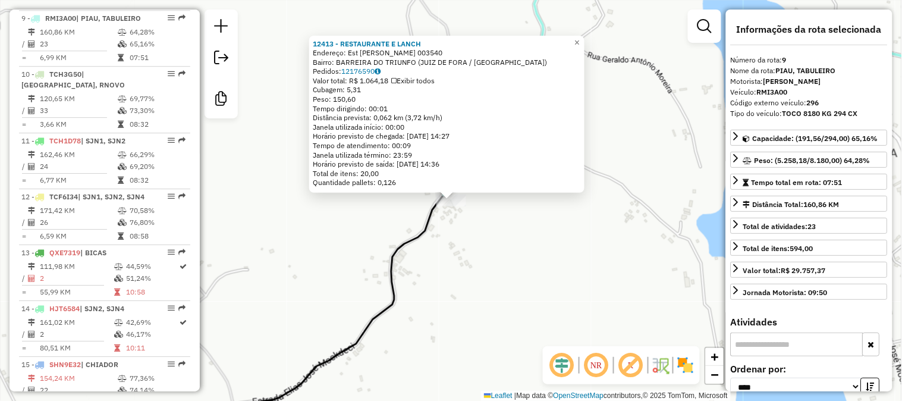
click at [465, 278] on div "12413 - RESTAURANTE E LANCH Endereço: Est [PERSON_NAME] 003540 Bairro: BARREIRA…" at bounding box center [451, 200] width 902 height 401
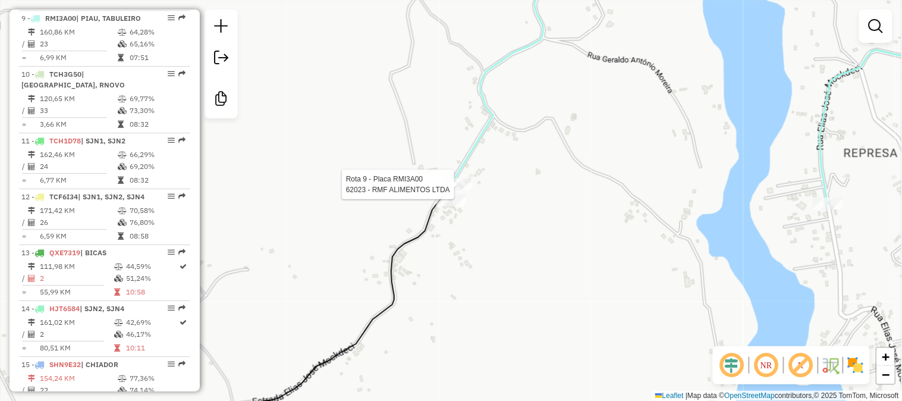
select select "*********"
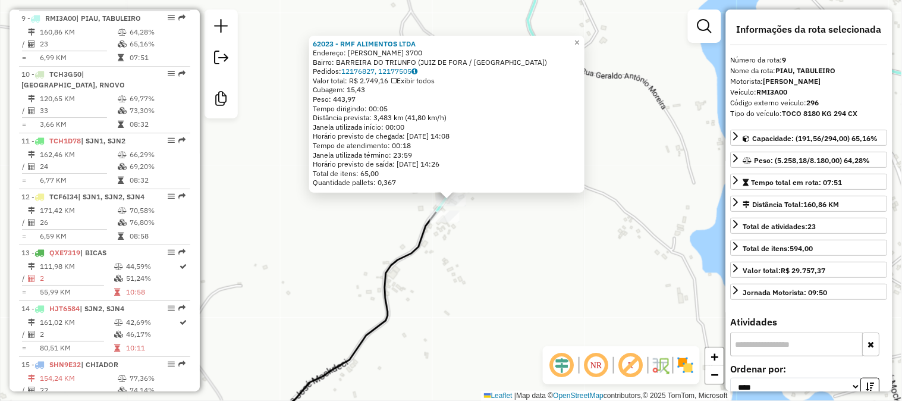
click at [471, 221] on div "62023 - RMF ALIMENTOS LTDA Endereço: [PERSON_NAME] 3700 Bairro: BARREIRA DO TRI…" at bounding box center [451, 200] width 902 height 401
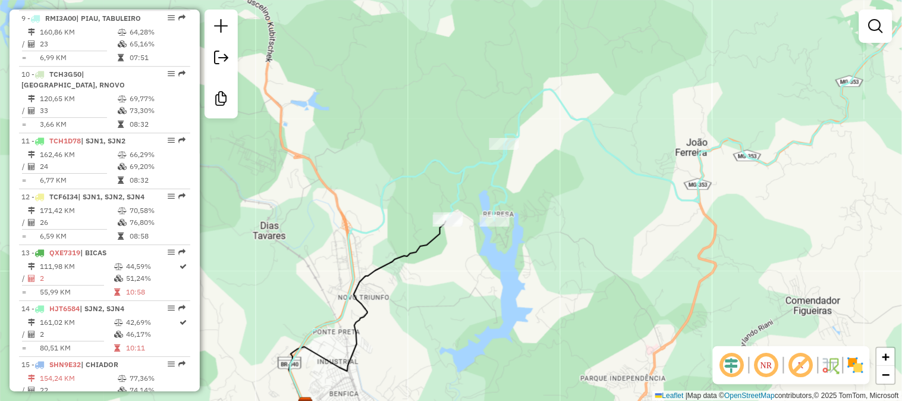
select select "*********"
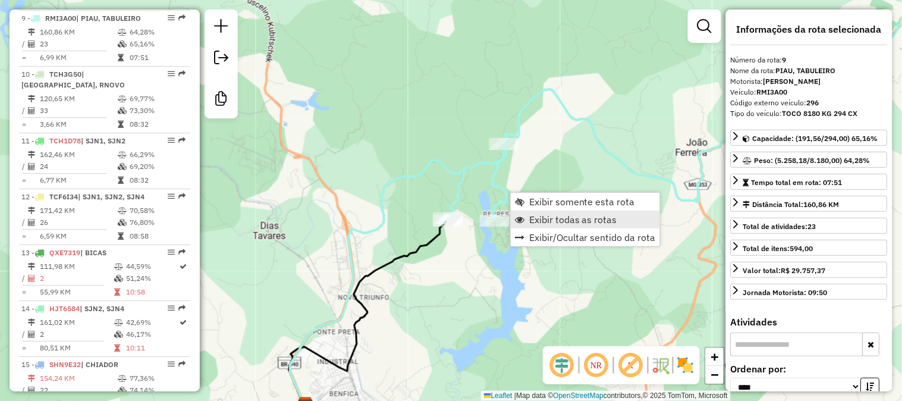
click at [545, 217] on span "Exibir todas as rotas" at bounding box center [573, 220] width 88 height 10
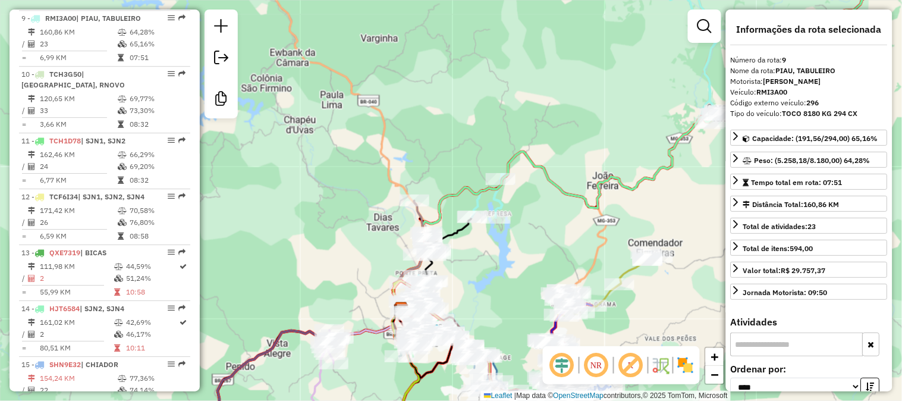
drag, startPoint x: 564, startPoint y: 218, endPoint x: 526, endPoint y: 209, distance: 38.4
click at [526, 209] on div "Janela de atendimento Grade de atendimento Capacidade Transportadoras Veículos …" at bounding box center [451, 200] width 902 height 401
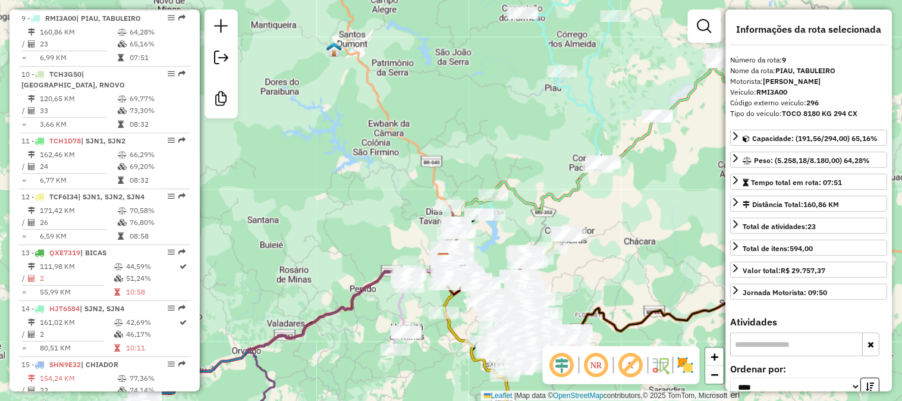
drag, startPoint x: 590, startPoint y: 203, endPoint x: 444, endPoint y: 224, distance: 146.6
click at [446, 224] on div "Janela de atendimento Grade de atendimento Capacidade Transportadoras Veículos …" at bounding box center [451, 200] width 902 height 401
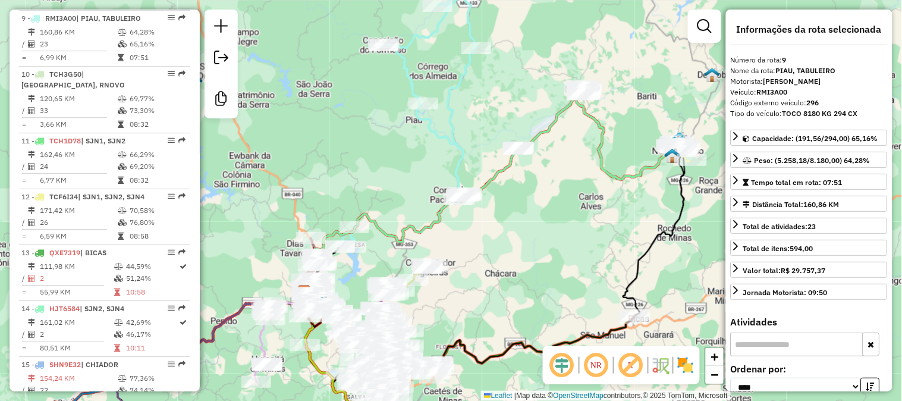
drag, startPoint x: 578, startPoint y: 161, endPoint x: 569, endPoint y: 218, distance: 58.4
click at [571, 218] on div "Janela de atendimento Grade de atendimento Capacidade Transportadoras Veículos …" at bounding box center [451, 200] width 902 height 401
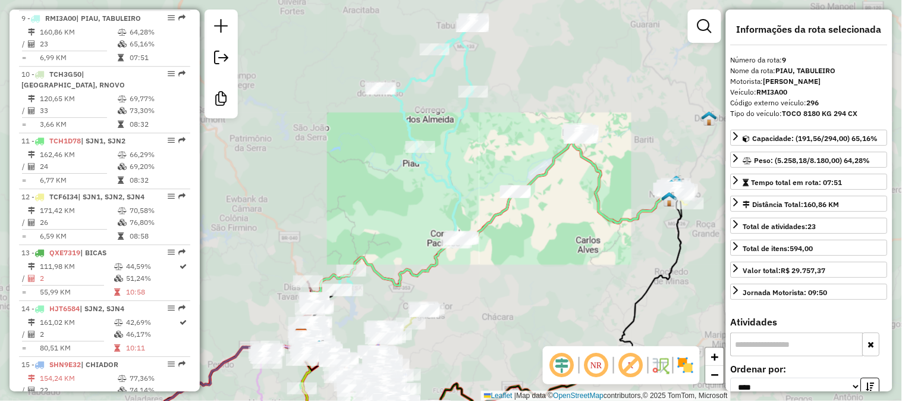
click at [546, 180] on div "Janela de atendimento Grade de atendimento Capacidade Transportadoras Veículos …" at bounding box center [451, 200] width 902 height 401
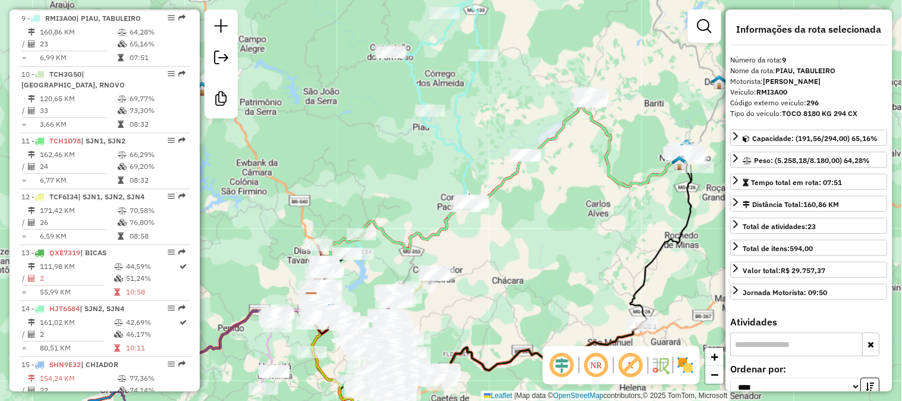
drag, startPoint x: 557, startPoint y: 128, endPoint x: 560, endPoint y: 173, distance: 45.4
click at [561, 173] on div "Janela de atendimento Grade de atendimento Capacidade Transportadoras Veículos …" at bounding box center [451, 200] width 902 height 401
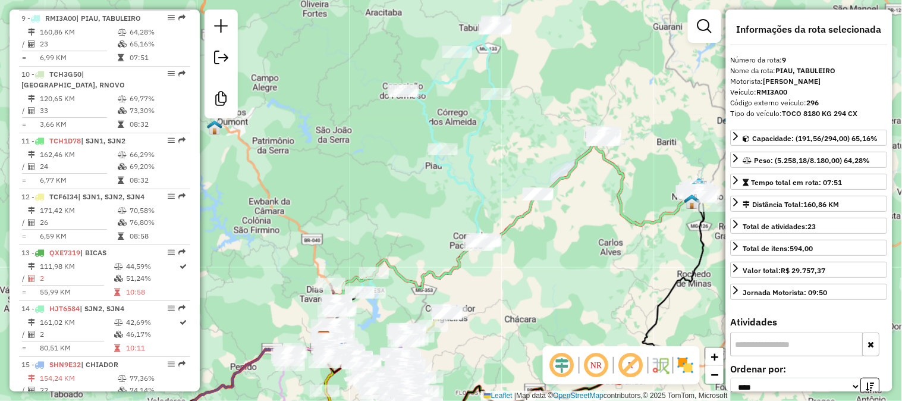
drag, startPoint x: 515, startPoint y: 293, endPoint x: 500, endPoint y: 171, distance: 122.3
click at [501, 177] on div "Janela de atendimento Grade de atendimento Capacidade Transportadoras Veículos …" at bounding box center [451, 200] width 902 height 401
